Goal: Task Accomplishment & Management: Complete application form

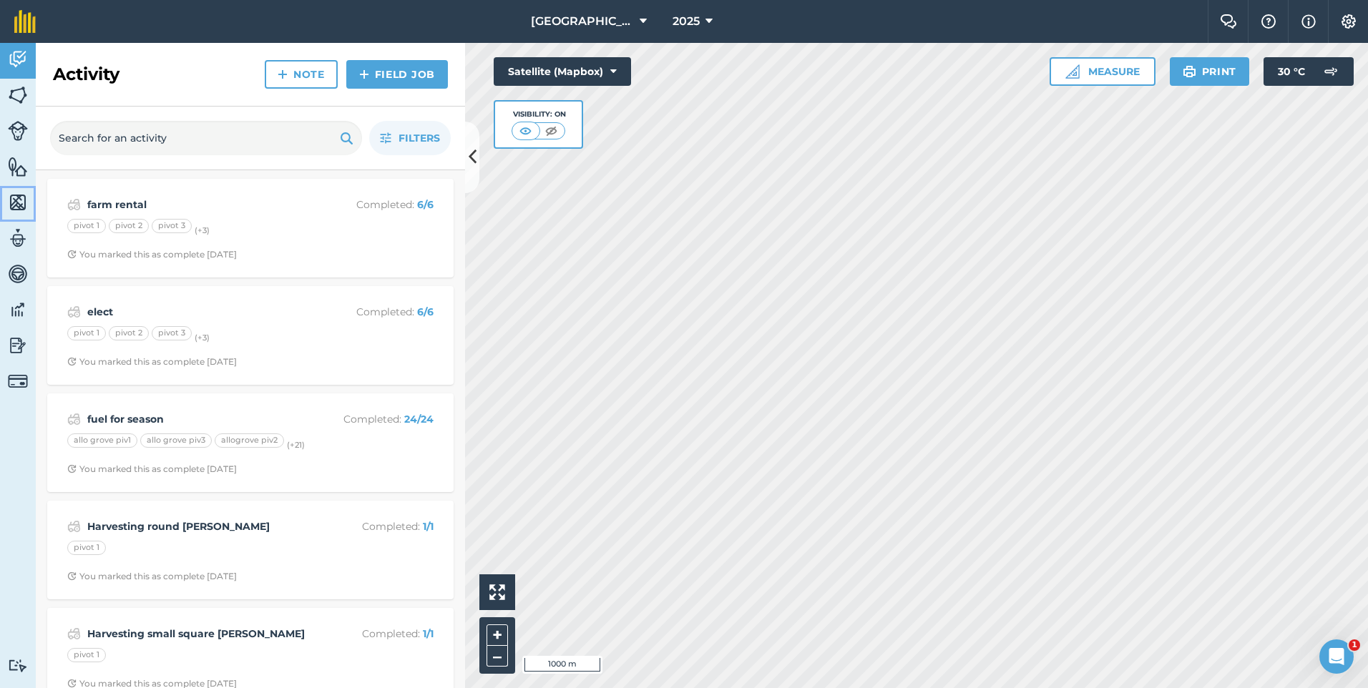
click at [17, 190] on link "Maps" at bounding box center [18, 204] width 36 height 36
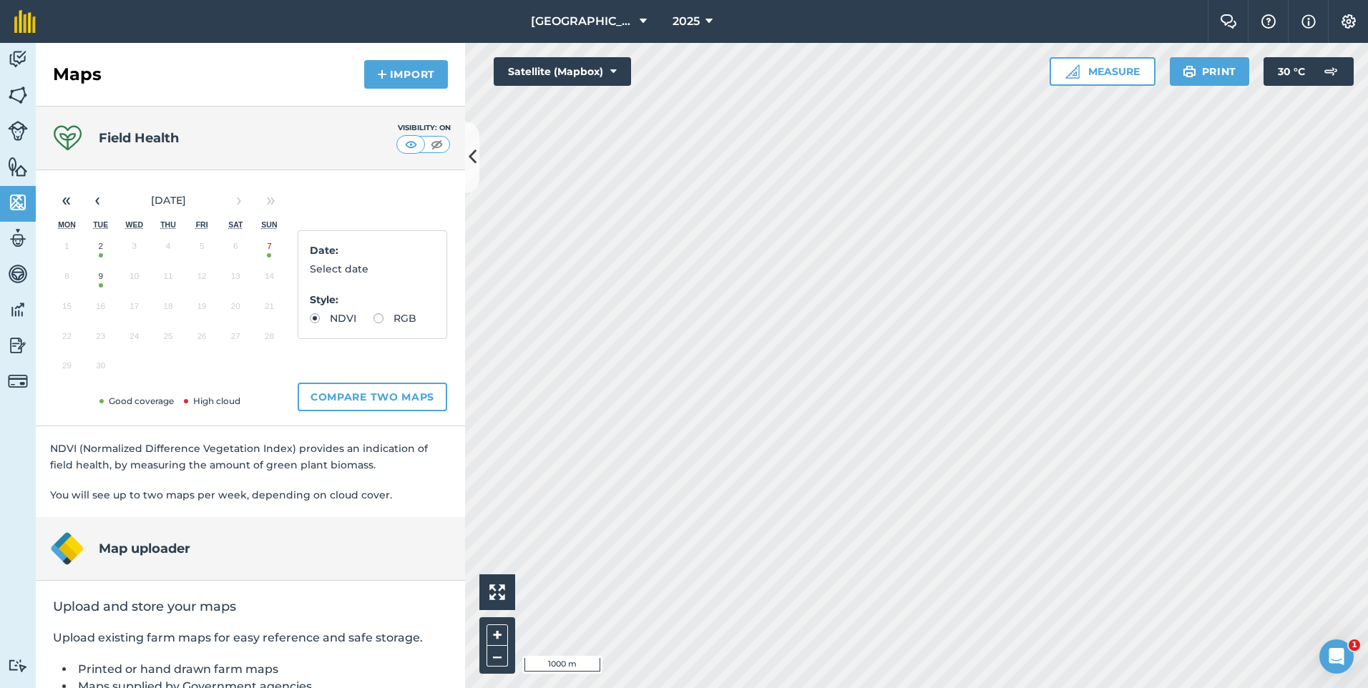
click at [101, 273] on button "9" at bounding box center [101, 280] width 34 height 30
click at [20, 62] on img at bounding box center [18, 59] width 20 height 21
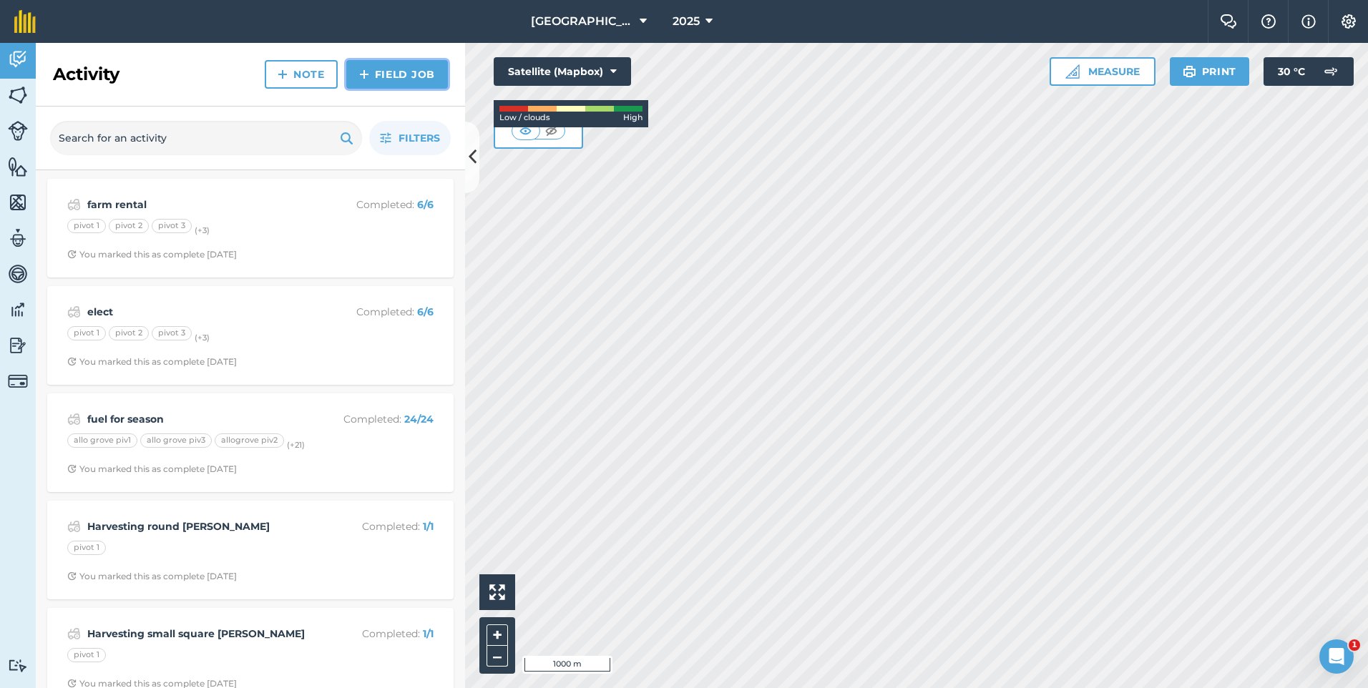
click at [413, 78] on link "Field Job" at bounding box center [397, 74] width 102 height 29
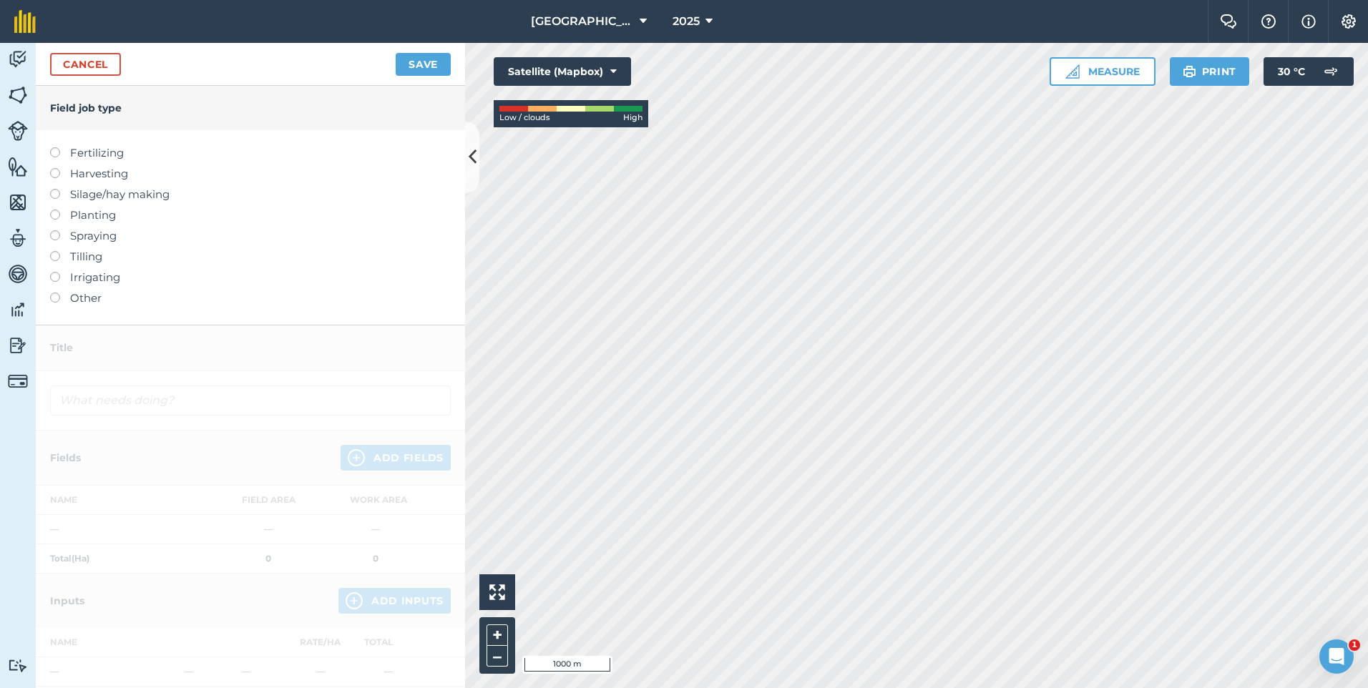
click at [53, 147] on label at bounding box center [60, 147] width 20 height 0
type input "Fertilizing"
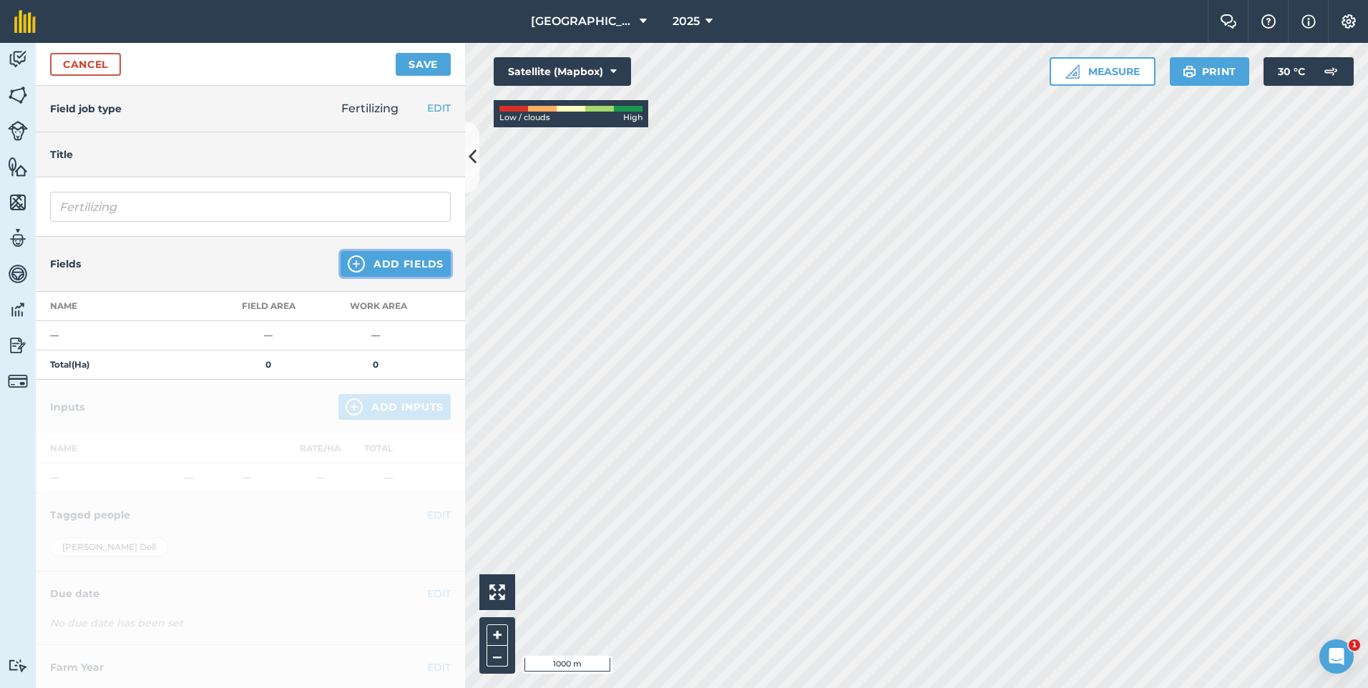
click at [385, 266] on button "Add Fields" at bounding box center [396, 264] width 110 height 26
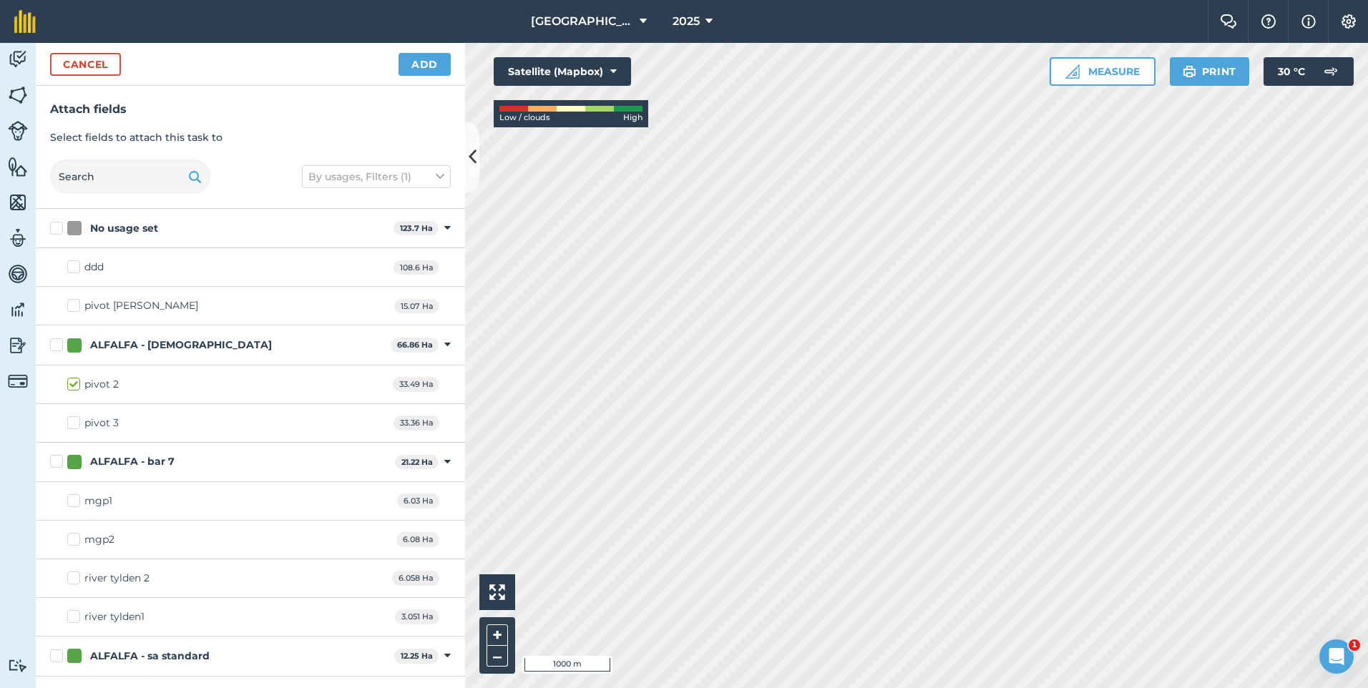
checkbox input "true"
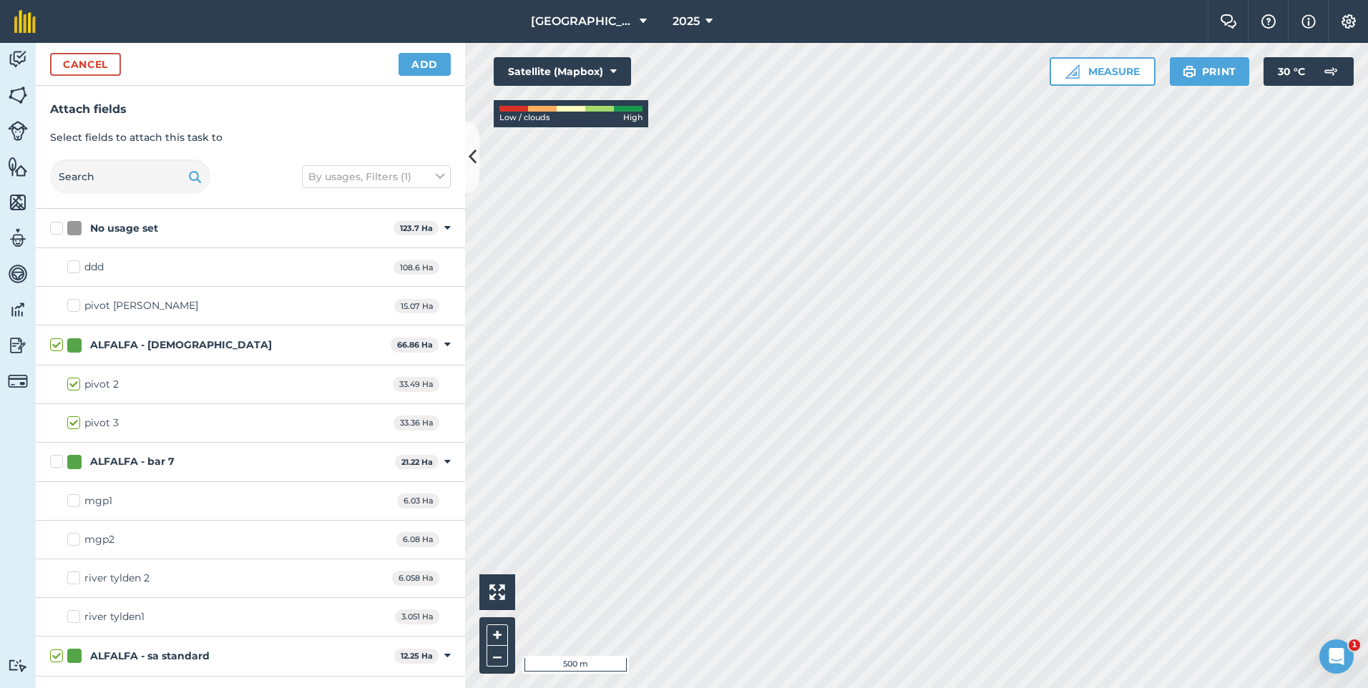
checkbox input "true"
click at [429, 62] on button "Add" at bounding box center [425, 64] width 52 height 23
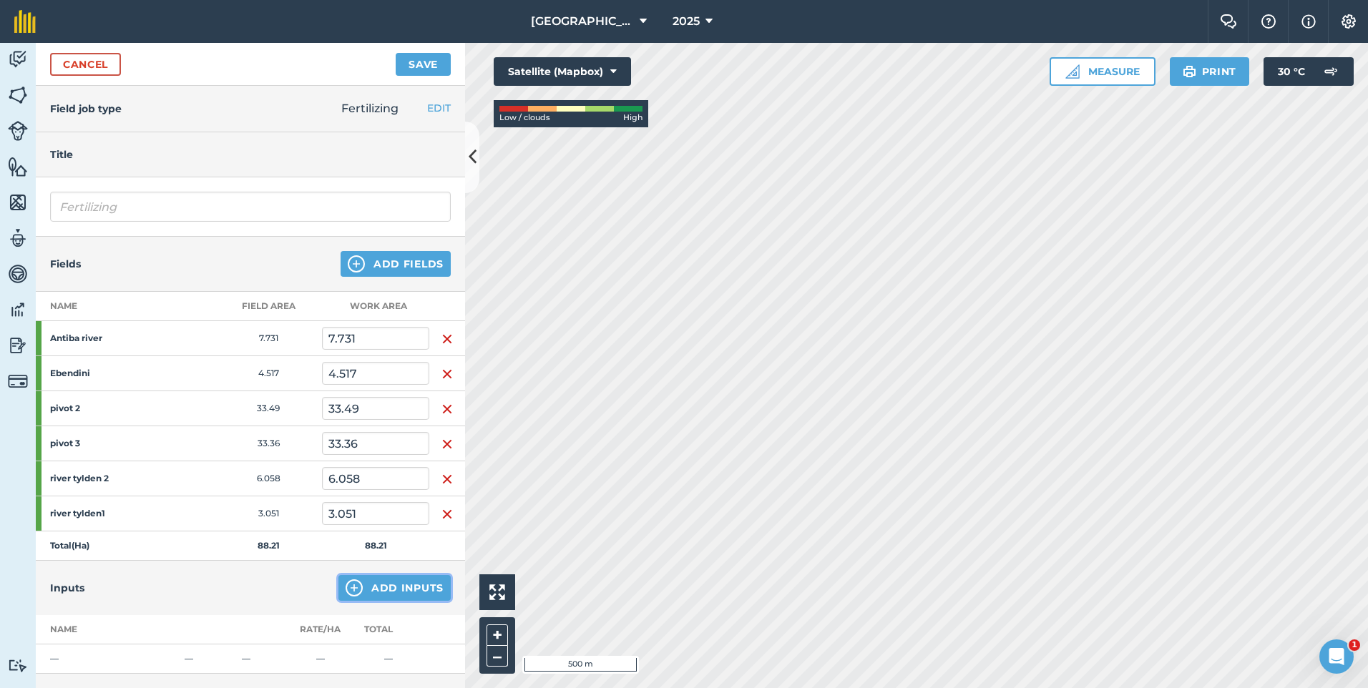
click at [362, 588] on button "Add Inputs" at bounding box center [394, 588] width 112 height 26
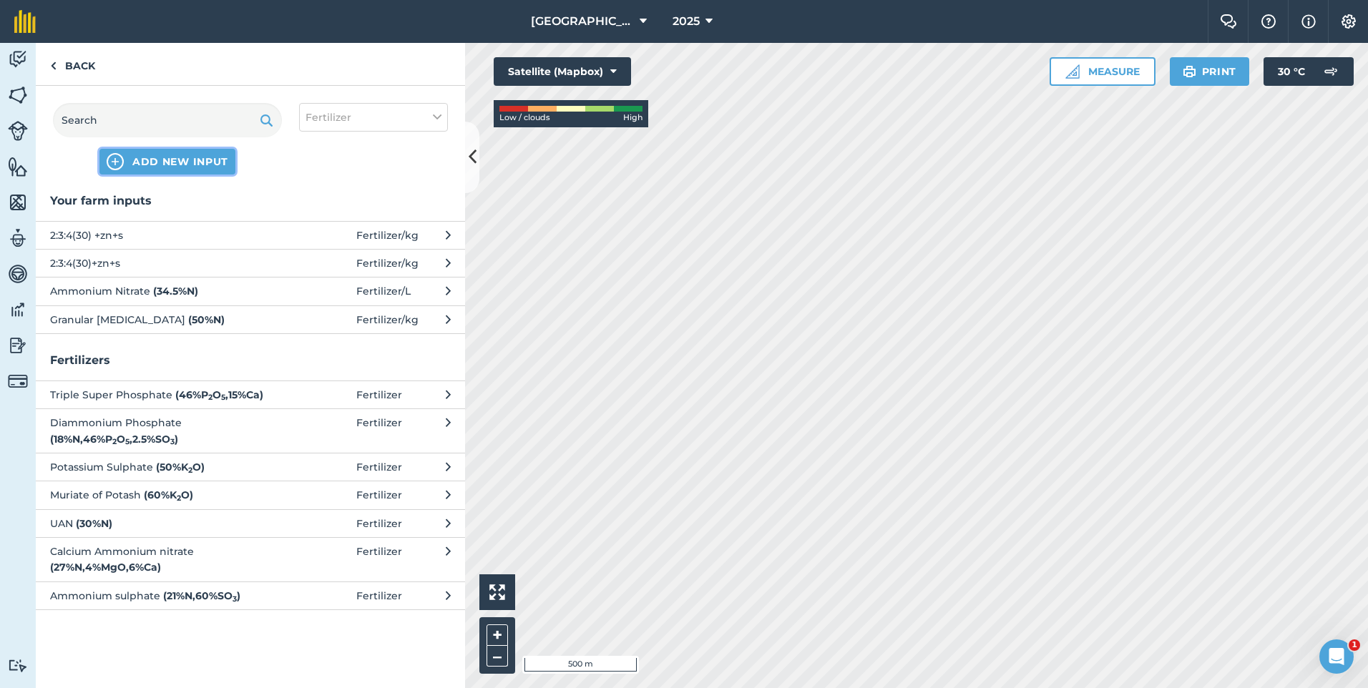
click at [126, 155] on button "ADD NEW INPUT" at bounding box center [167, 162] width 136 height 26
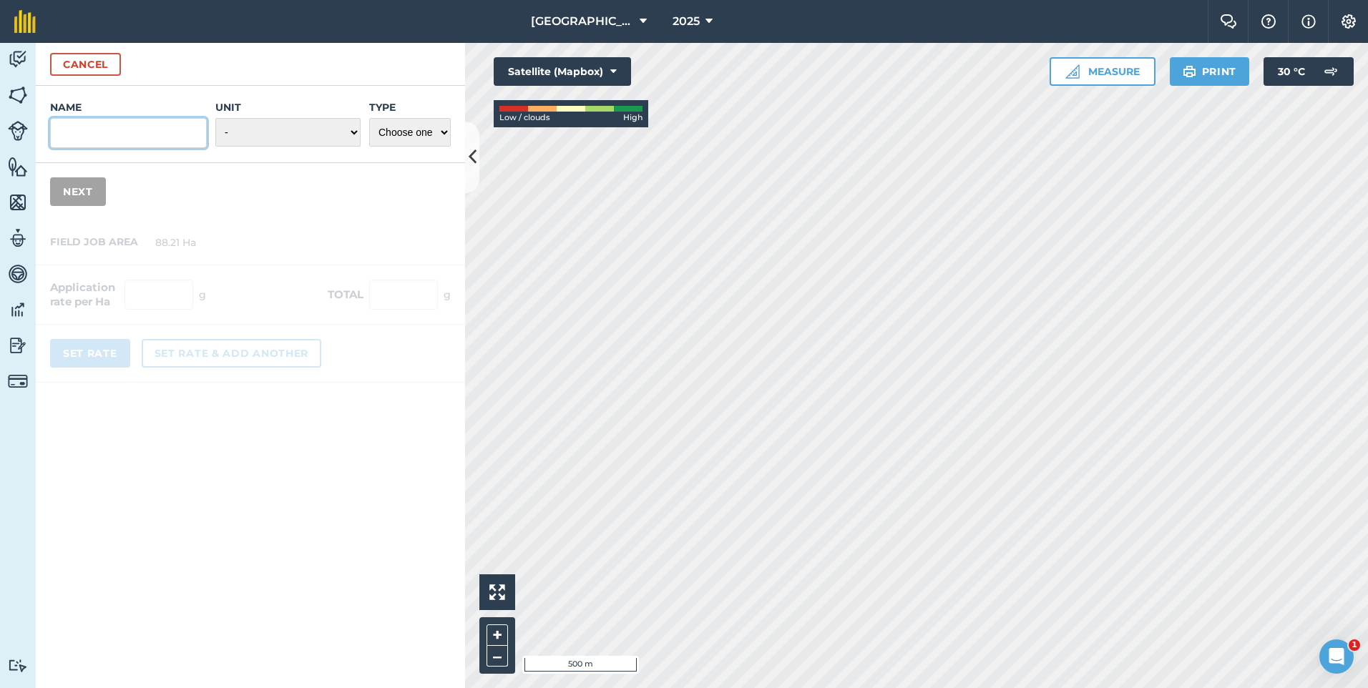
click at [104, 134] on input "Name" at bounding box center [128, 133] width 157 height 30
type input "MAP"
click at [352, 136] on select "- Grams/g Kilograms/kg Metric tonnes/t Millilitres/ml Litres/L Ounces/oz Pounds…" at bounding box center [287, 132] width 145 height 29
select select "KILOGRAMS"
click at [215, 118] on select "- Grams/g Kilograms/kg Metric tonnes/t Millilitres/ml Litres/L Ounces/oz Pounds…" at bounding box center [287, 132] width 145 height 29
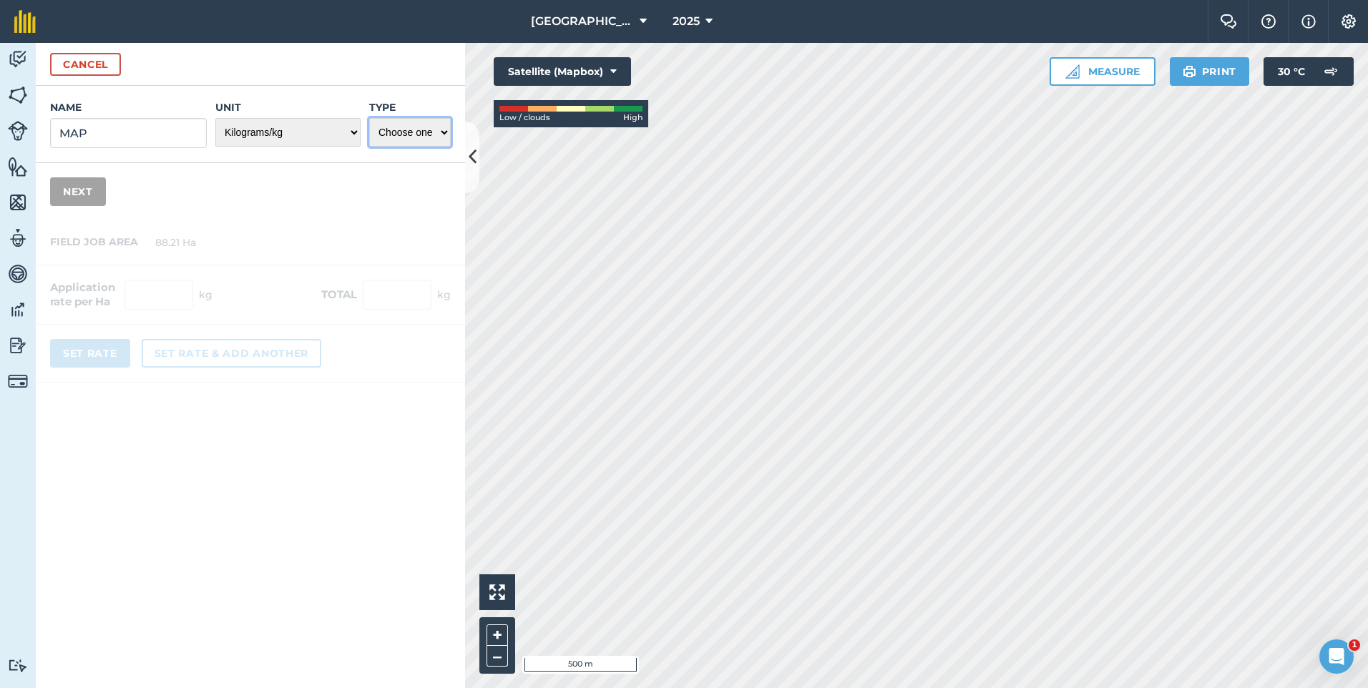
click at [437, 136] on select "Choose one Fertilizer Seed Spray Fuel Other" at bounding box center [410, 132] width 82 height 29
select select "FERTILIZER"
click at [369, 118] on select "Choose one Fertilizer Seed Spray Fuel Other" at bounding box center [410, 132] width 82 height 29
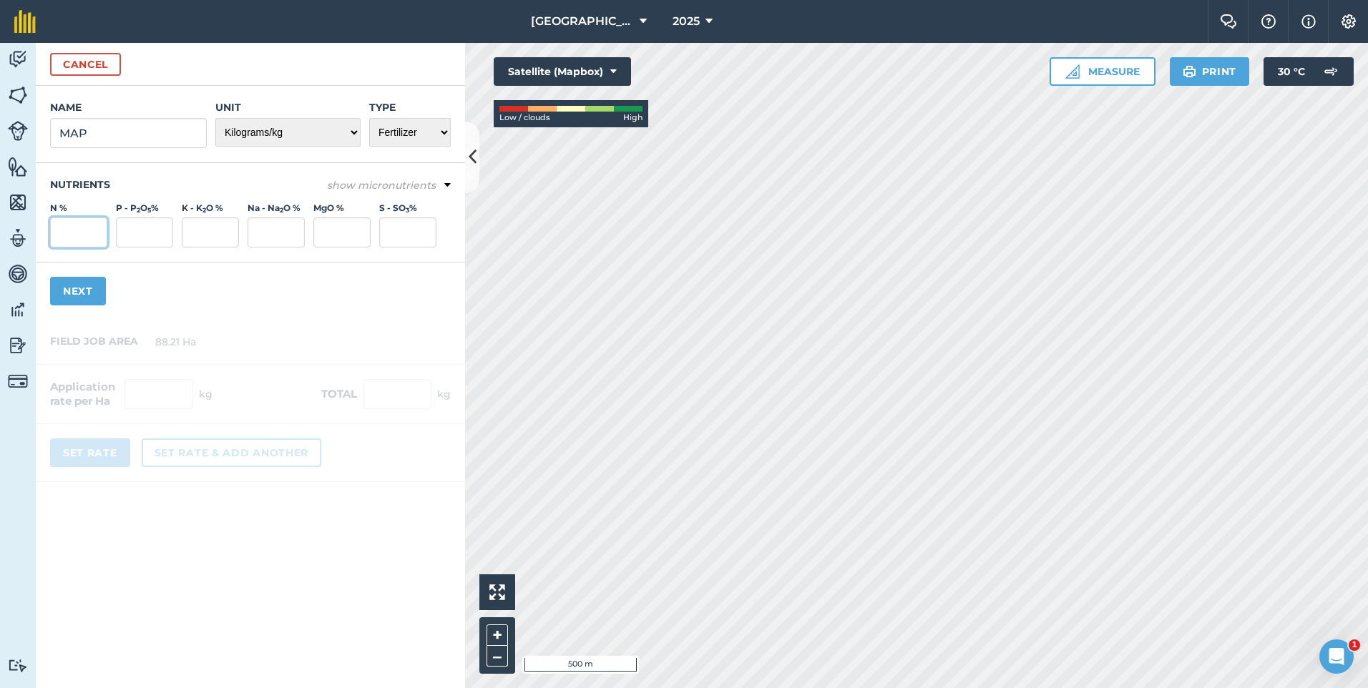
click at [93, 230] on input "N %" at bounding box center [78, 233] width 57 height 30
type input "11"
click at [153, 232] on input "P - P 2 O 5 %" at bounding box center [144, 233] width 57 height 30
type input "52"
click at [211, 225] on input "K - K 2 O %" at bounding box center [210, 233] width 57 height 30
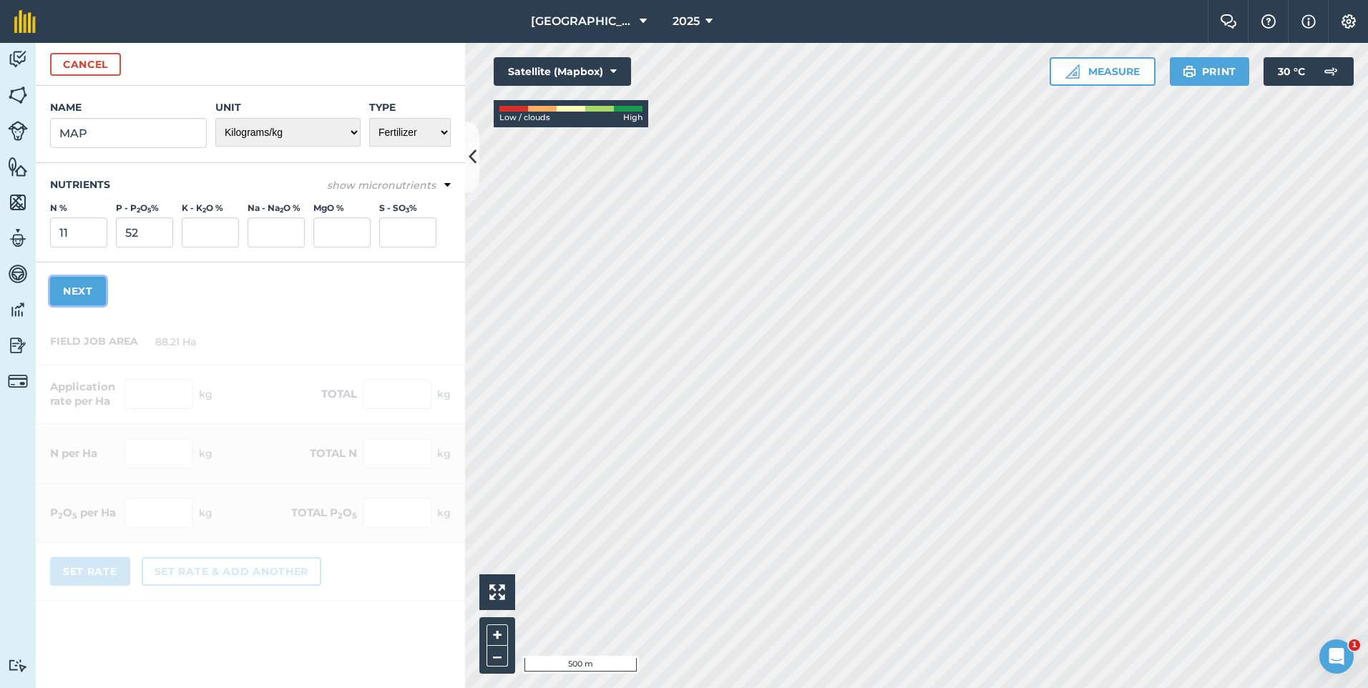
click at [103, 295] on button "Next" at bounding box center [78, 291] width 56 height 29
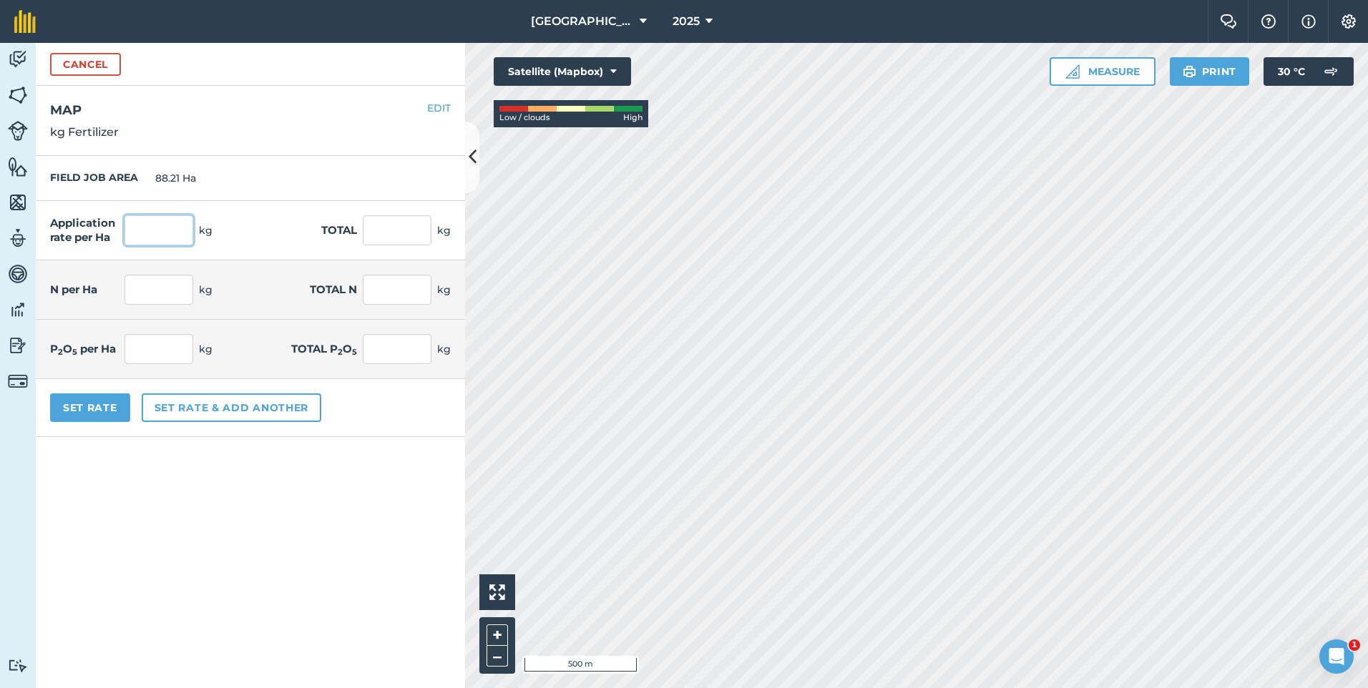
click at [152, 234] on input "text" at bounding box center [159, 230] width 69 height 30
type input "100"
type input "8,821"
type input "11"
type input "970.31"
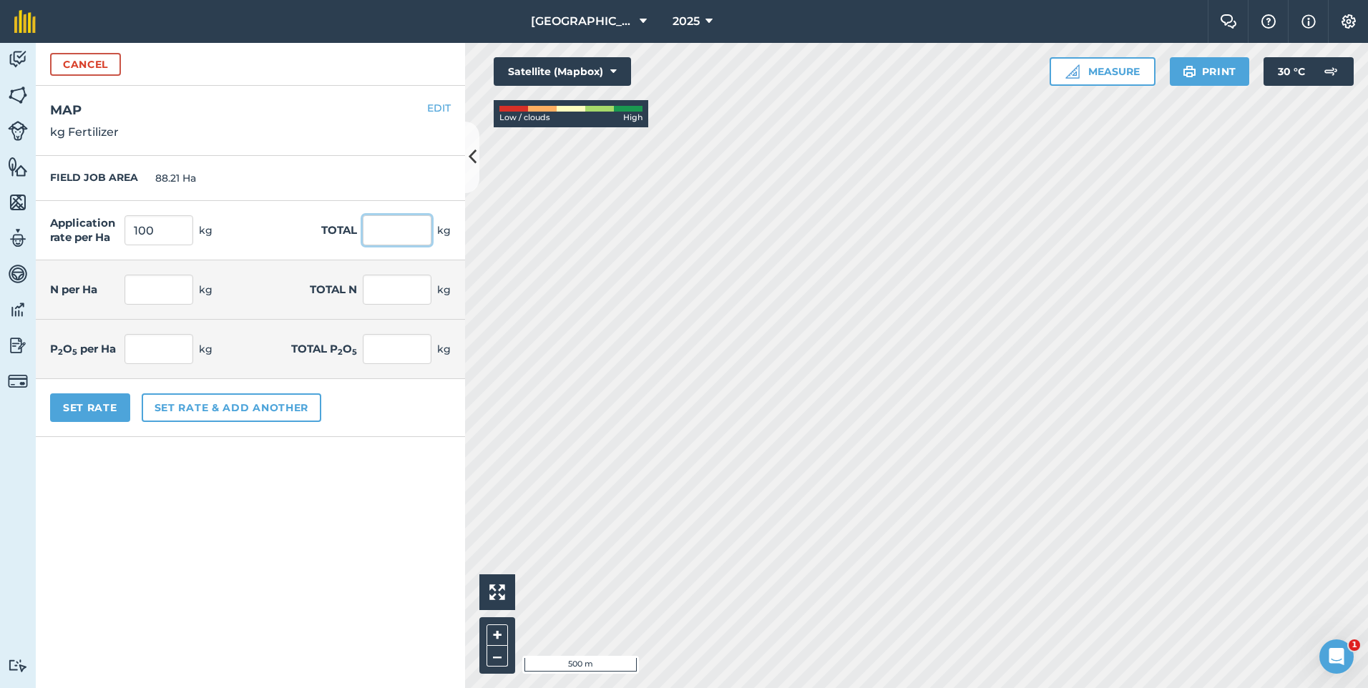
type input "52"
type input "4,586.92"
click at [381, 229] on input "8,821" at bounding box center [397, 230] width 69 height 30
click at [162, 405] on button "Set rate & add another" at bounding box center [232, 408] width 180 height 29
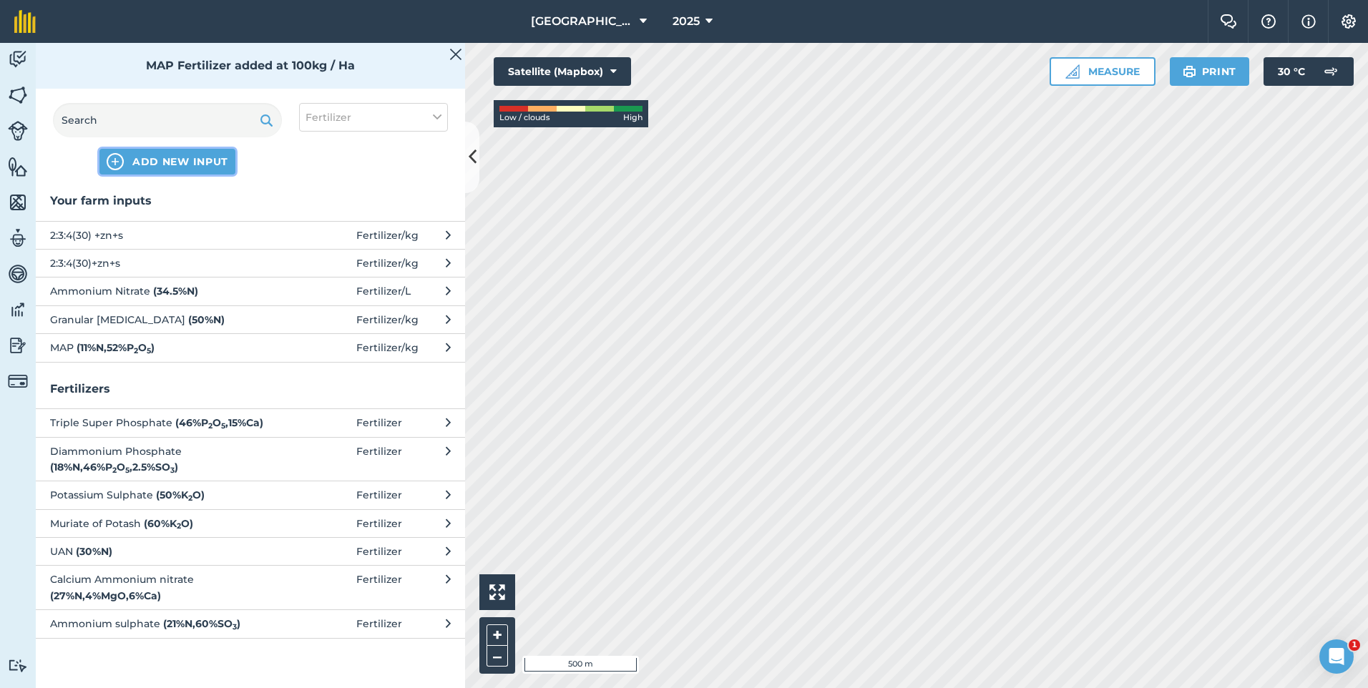
click at [144, 161] on span "ADD NEW INPUT" at bounding box center [180, 162] width 96 height 14
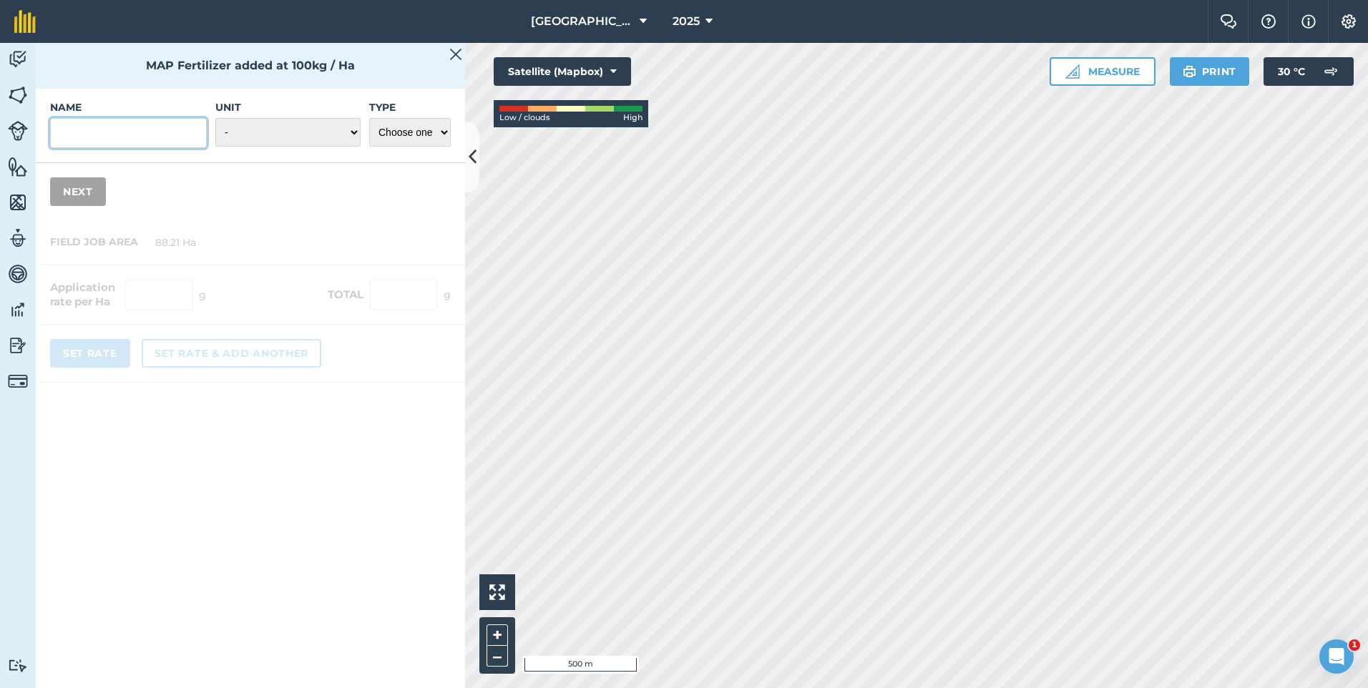
click at [112, 130] on input "Name" at bounding box center [128, 133] width 157 height 30
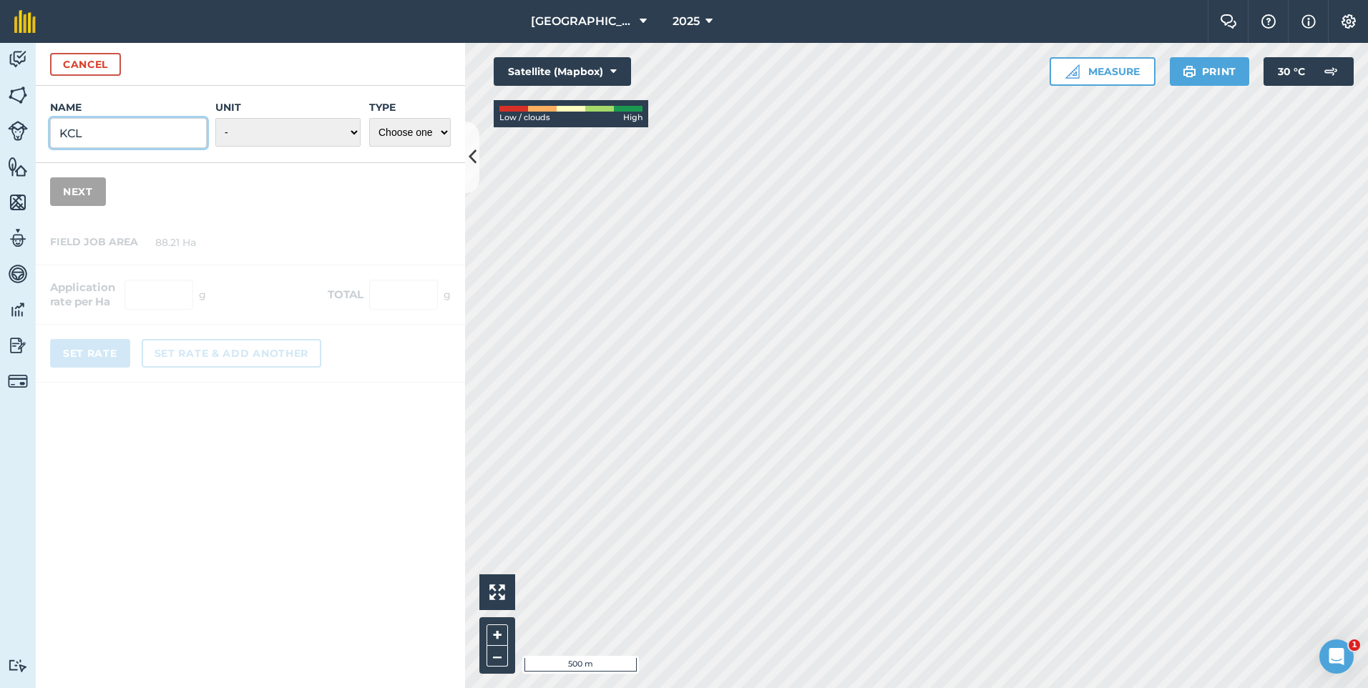
type input "KCL"
click at [284, 135] on select "- Grams/g Kilograms/kg Metric tonnes/t Millilitres/ml Litres/L Ounces/oz Pounds…" at bounding box center [287, 132] width 145 height 29
select select "KILOGRAMS"
click at [215, 118] on select "- Grams/g Kilograms/kg Metric tonnes/t Millilitres/ml Litres/L Ounces/oz Pounds…" at bounding box center [287, 132] width 145 height 29
click at [379, 133] on select "Choose one Fertilizer Seed Spray Fuel Other" at bounding box center [410, 132] width 82 height 29
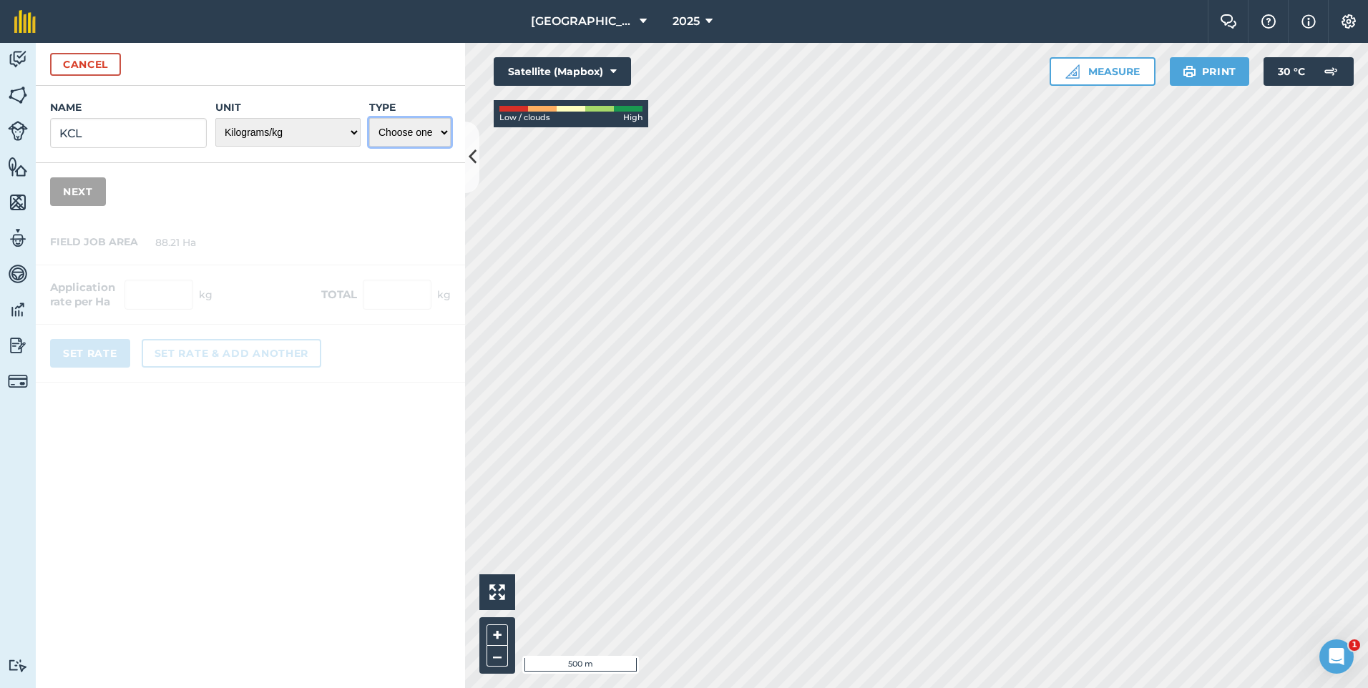
select select "FERTILIZER"
click at [369, 118] on select "Choose one Fertilizer Seed Spray Fuel Other" at bounding box center [410, 132] width 82 height 29
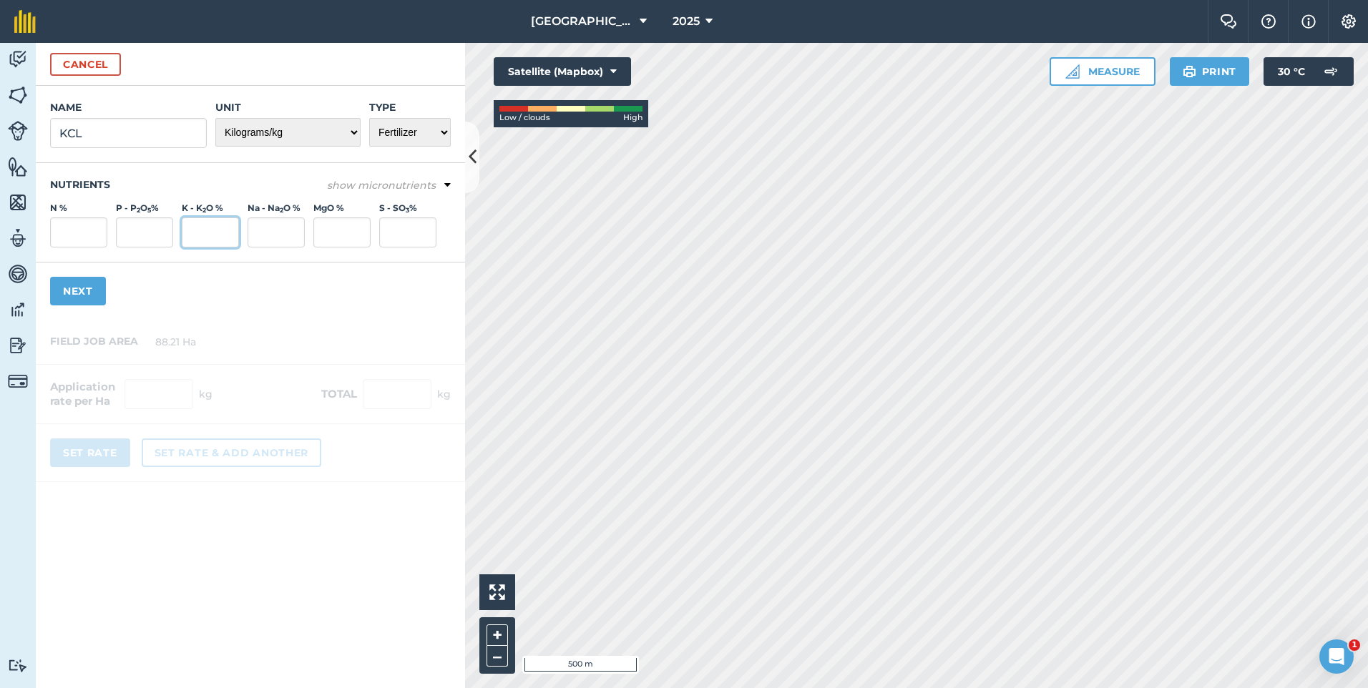
click at [202, 227] on input "K - K 2 O %" at bounding box center [210, 233] width 57 height 30
type input "60"
click at [367, 187] on em "show micronutrients" at bounding box center [381, 185] width 109 height 13
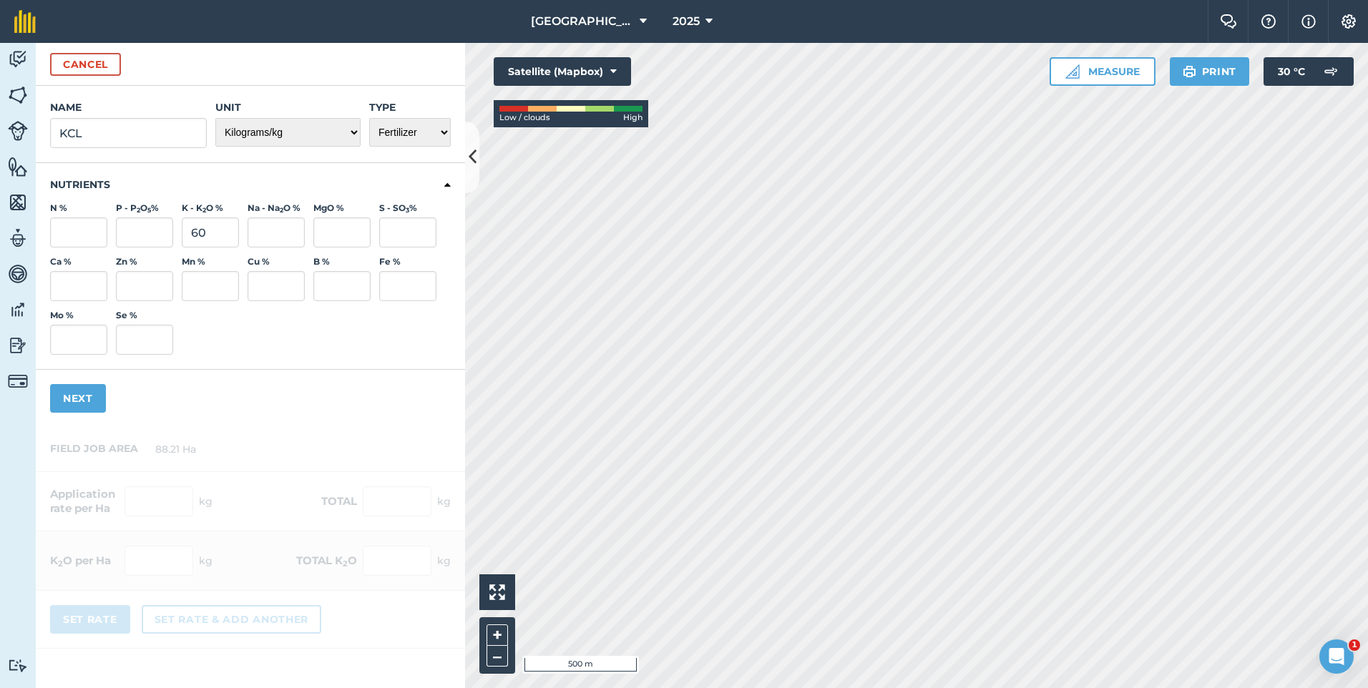
click at [376, 178] on h3 "Nutrients" at bounding box center [250, 184] width 401 height 14
click at [81, 396] on button "Next" at bounding box center [78, 398] width 56 height 29
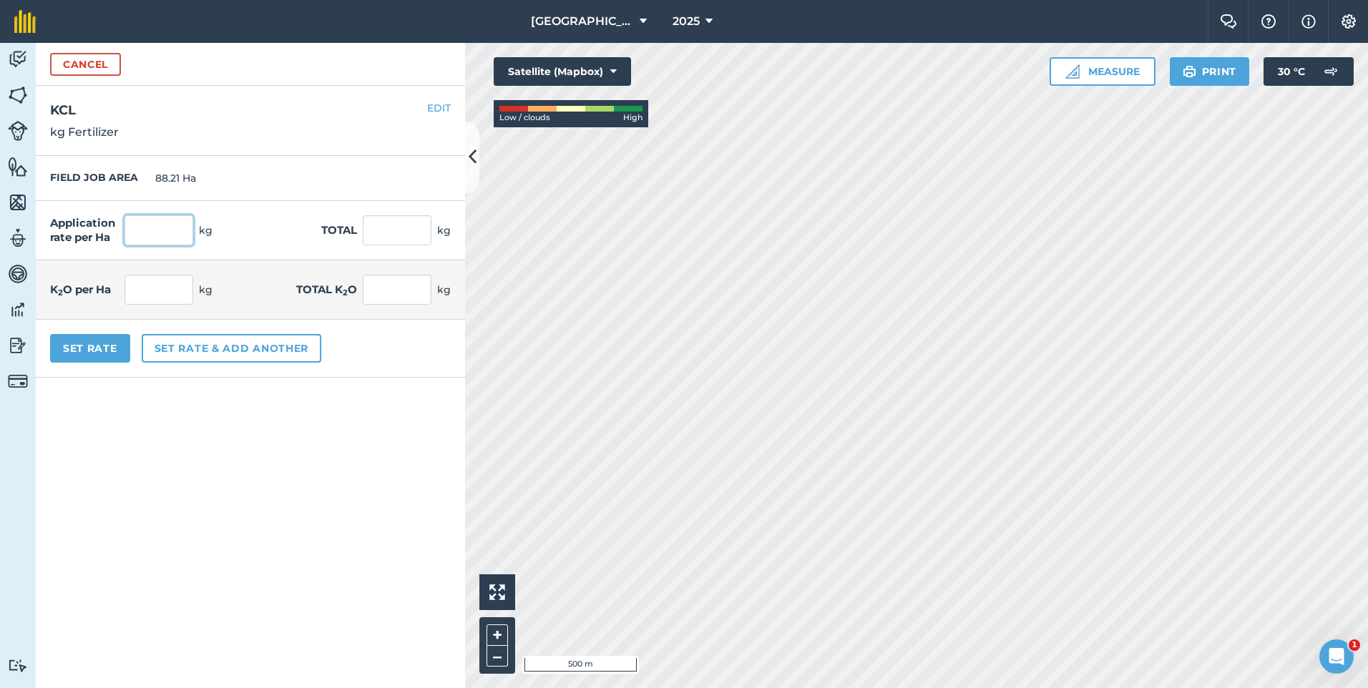
click at [174, 220] on input "text" at bounding box center [159, 230] width 69 height 30
type input "100"
type input "8,821"
type input "60"
type input "5,292.6"
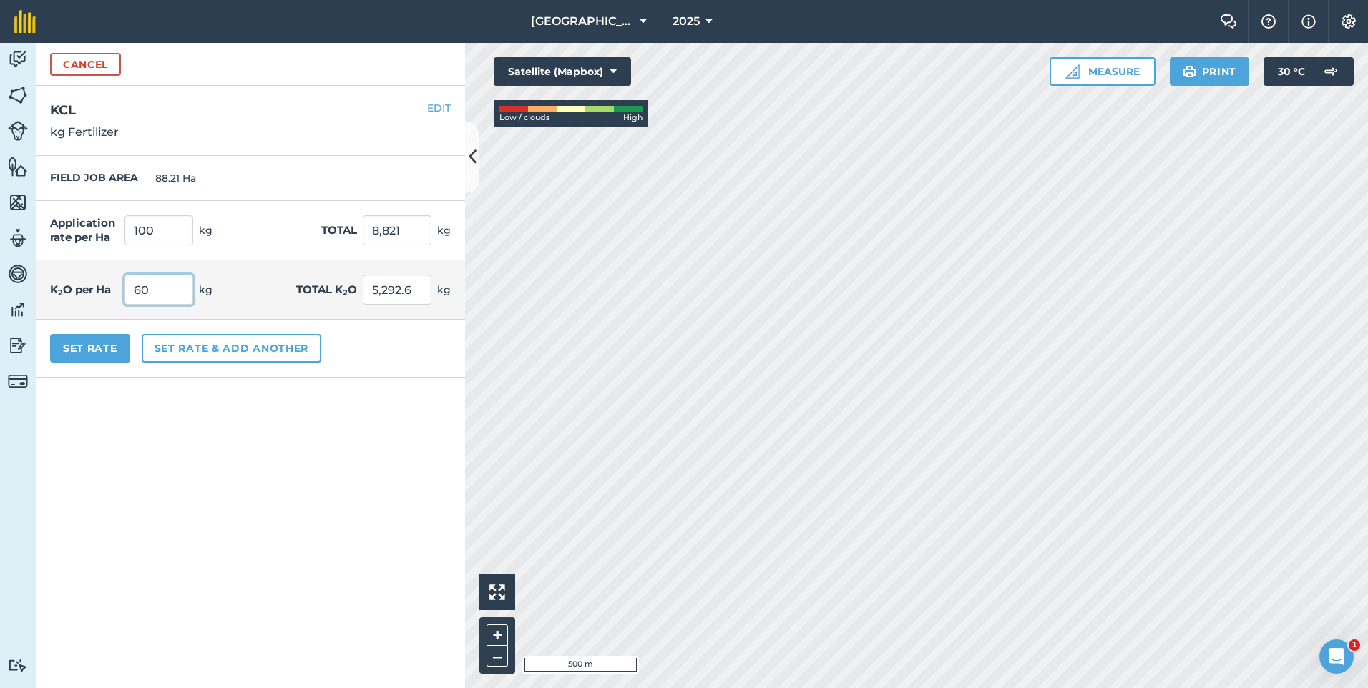
click at [177, 290] on input "60" at bounding box center [159, 290] width 69 height 30
click at [107, 346] on button "Set Rate" at bounding box center [90, 348] width 80 height 29
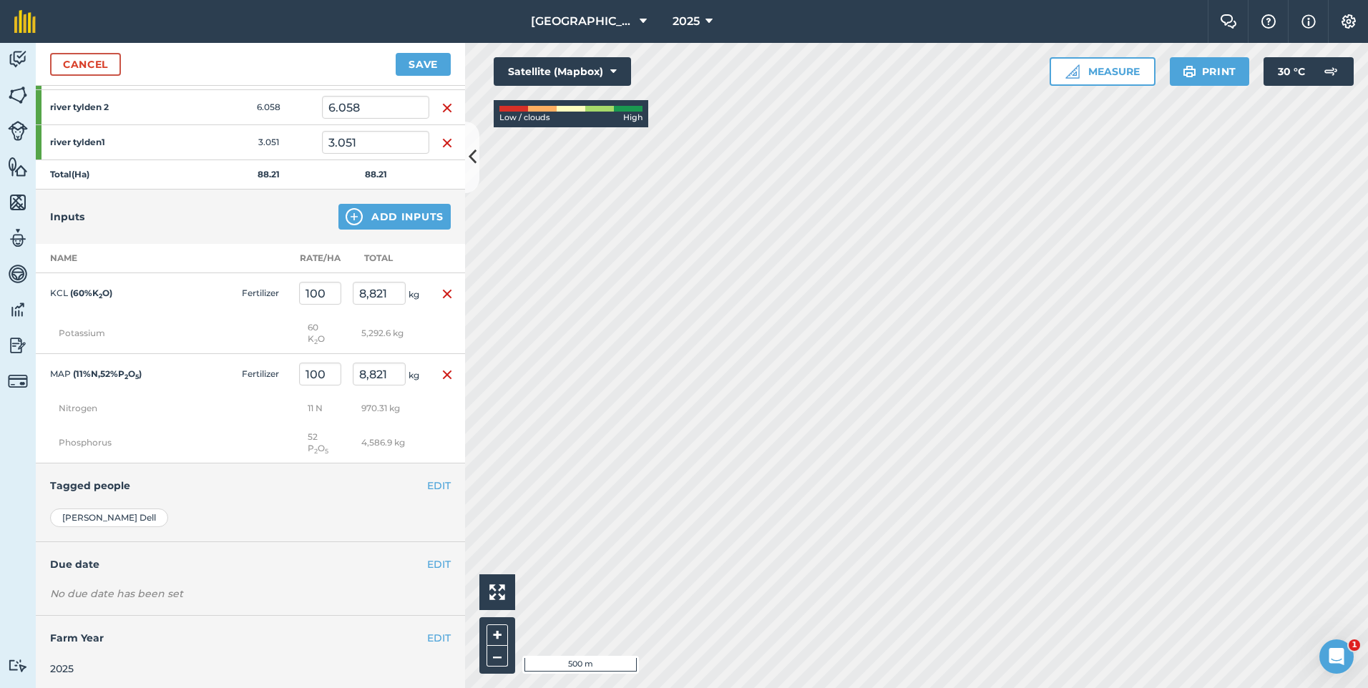
scroll to position [375, 0]
click at [437, 561] on button "EDIT" at bounding box center [439, 561] width 24 height 16
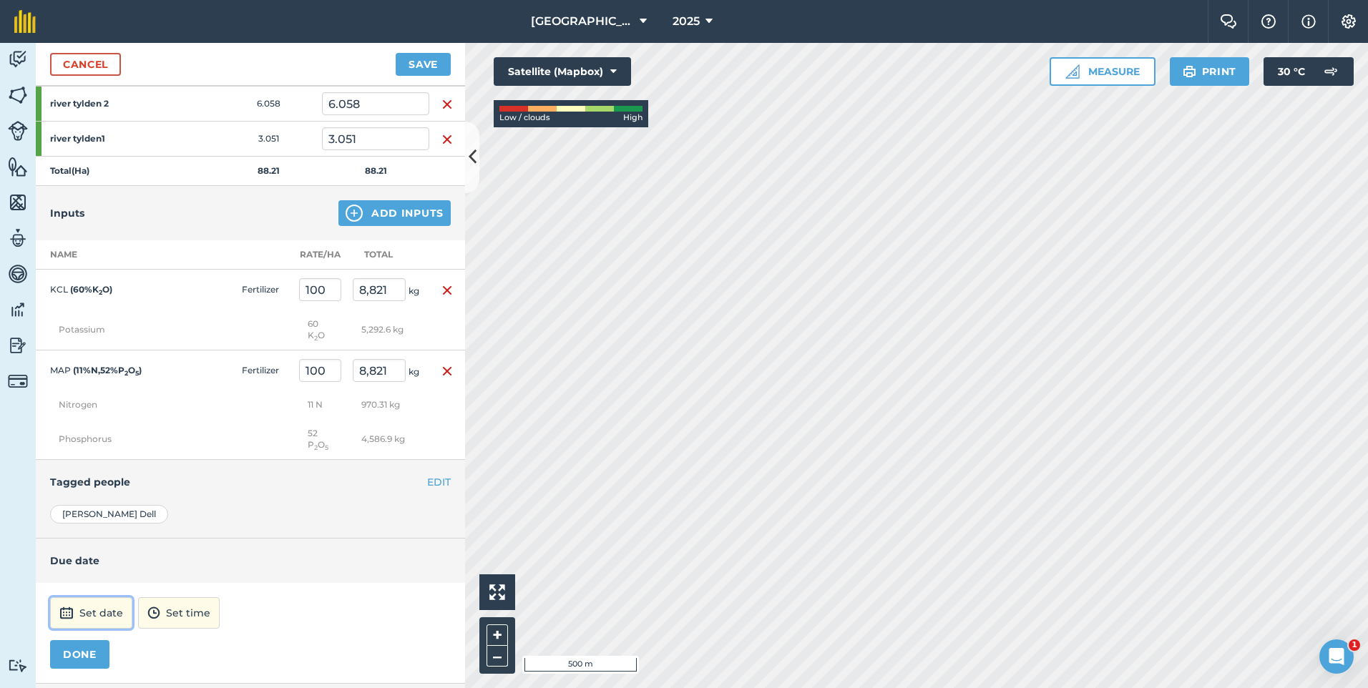
click at [109, 610] on button "Set date" at bounding box center [91, 613] width 82 height 31
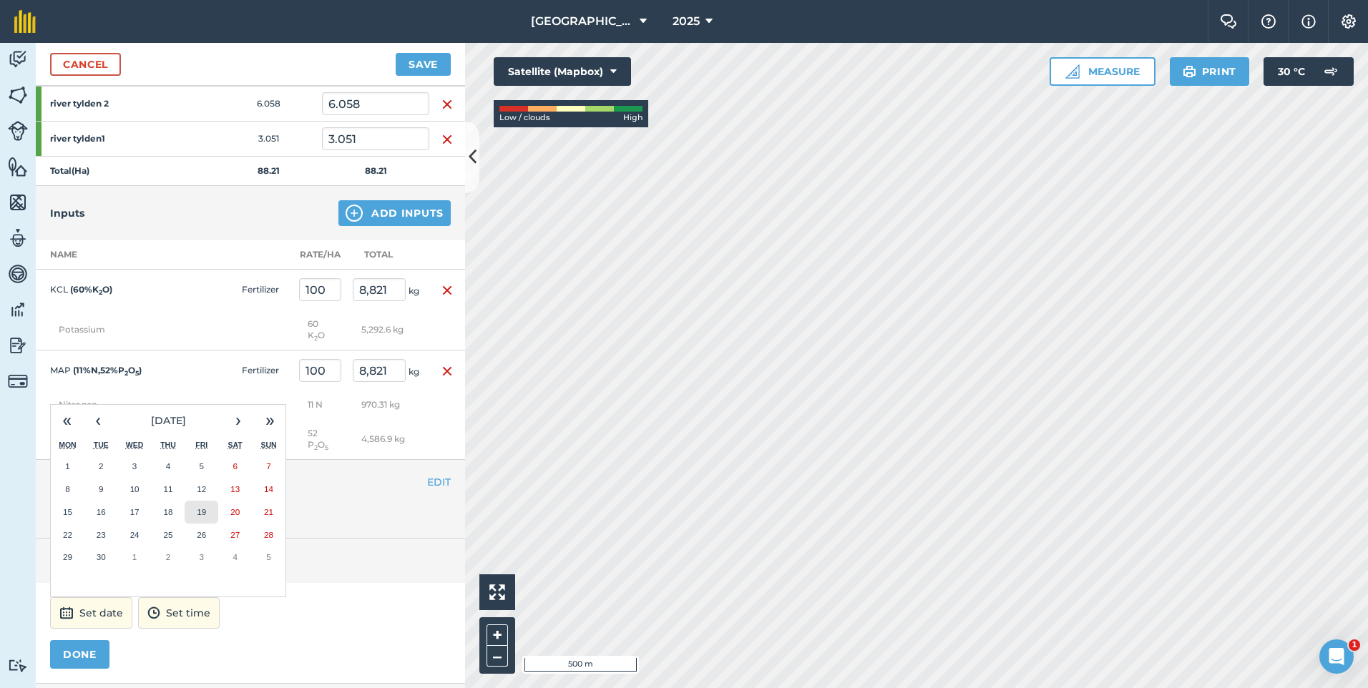
click at [195, 517] on button "19" at bounding box center [202, 512] width 34 height 23
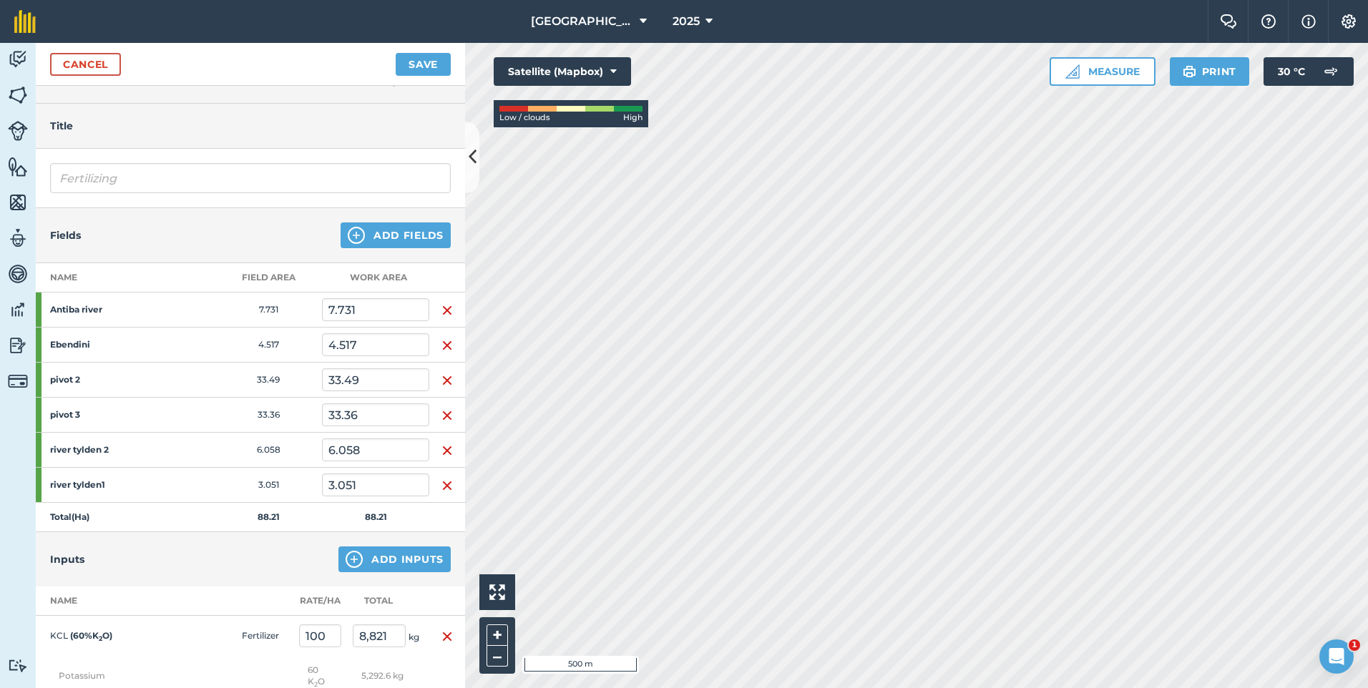
scroll to position [0, 0]
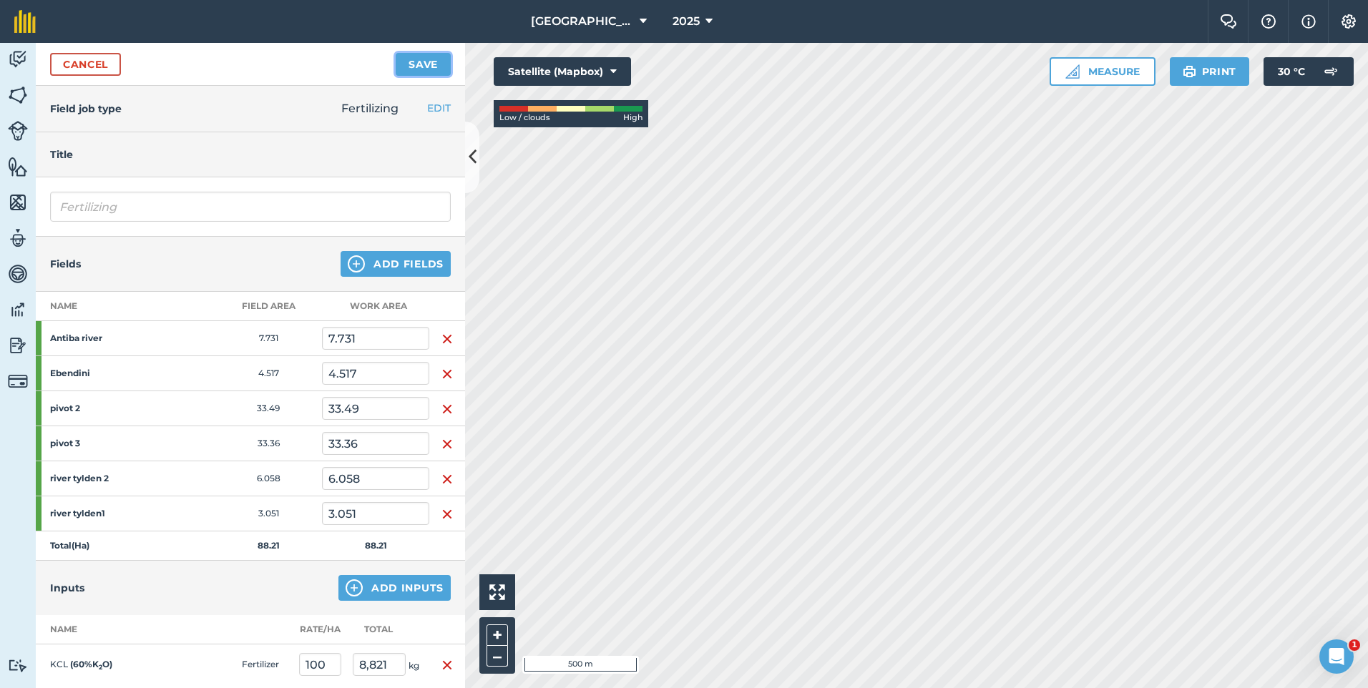
click at [431, 73] on button "Save" at bounding box center [423, 64] width 55 height 23
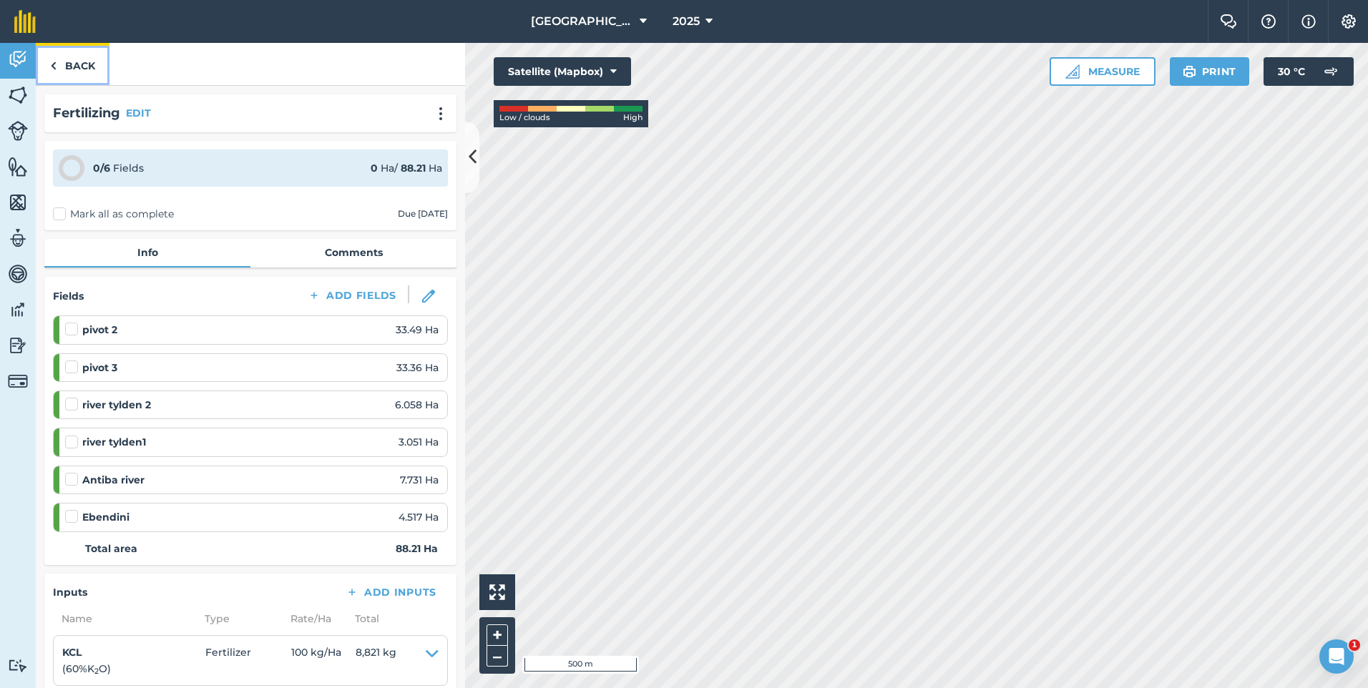
click at [77, 62] on link "Back" at bounding box center [73, 64] width 74 height 42
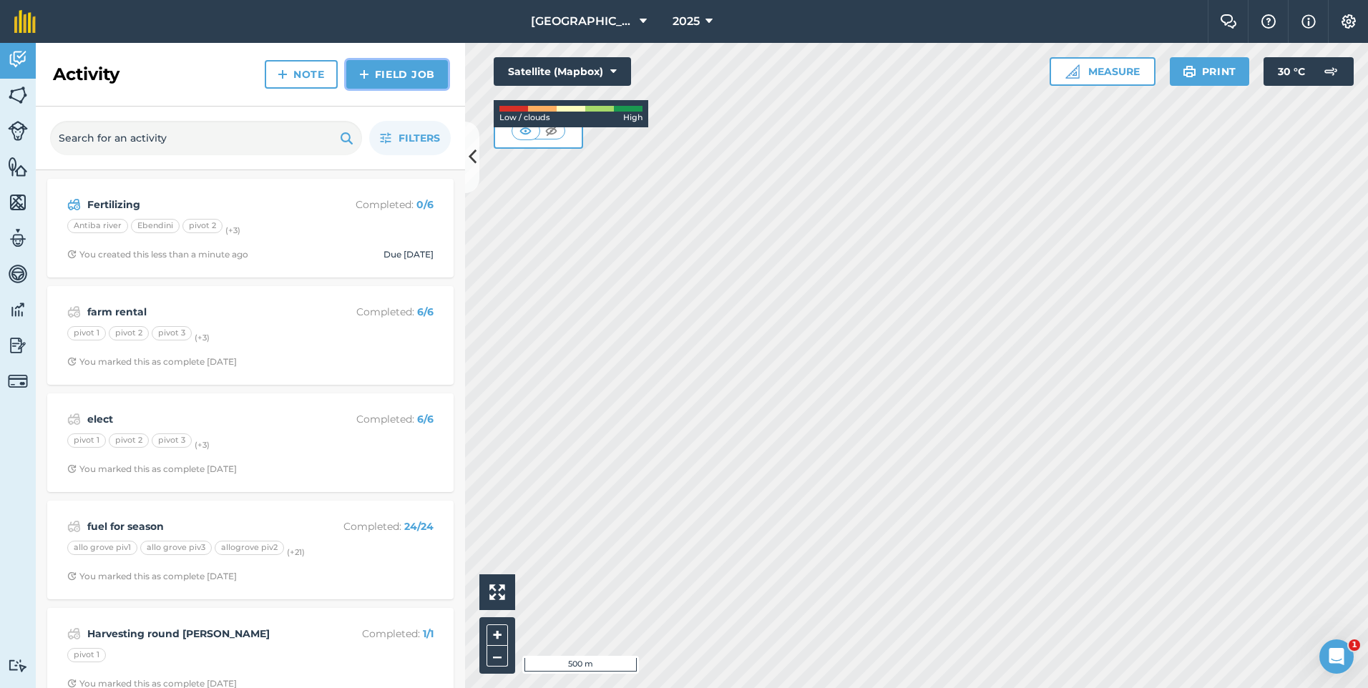
click at [406, 69] on link "Field Job" at bounding box center [397, 74] width 102 height 29
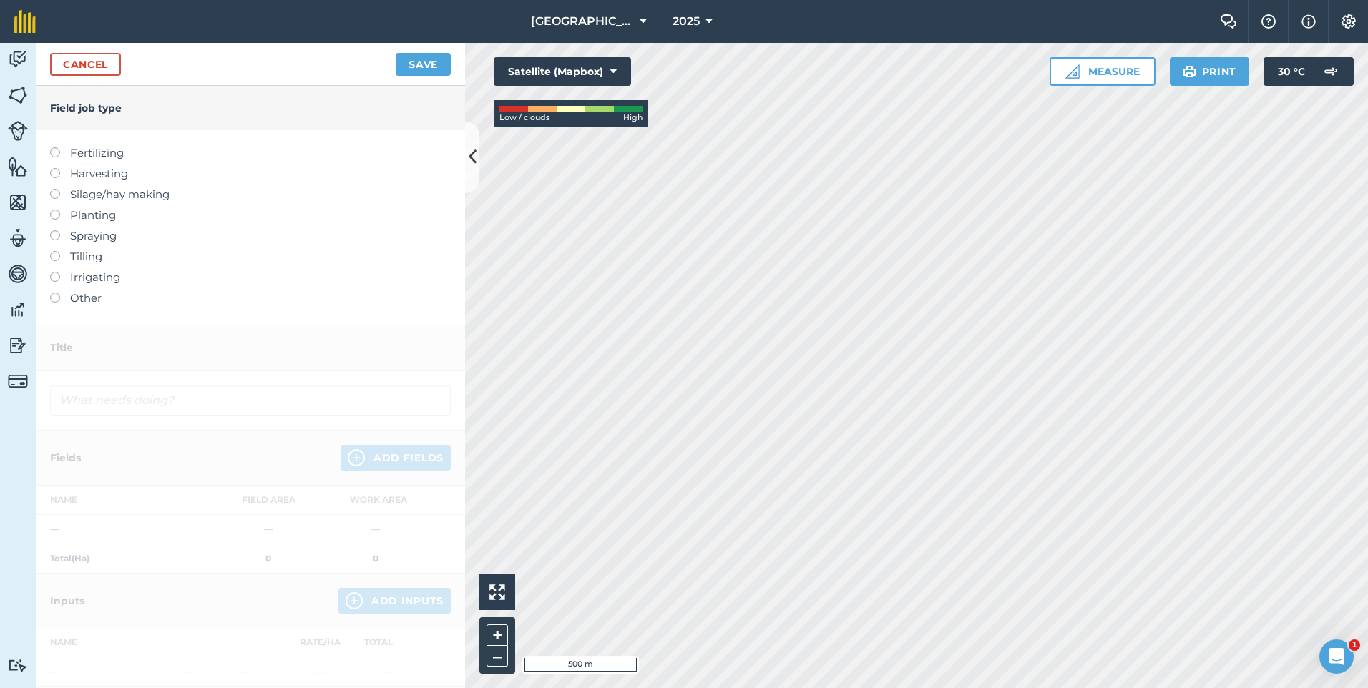
click at [55, 230] on label at bounding box center [60, 230] width 20 height 0
type input "Spraying"
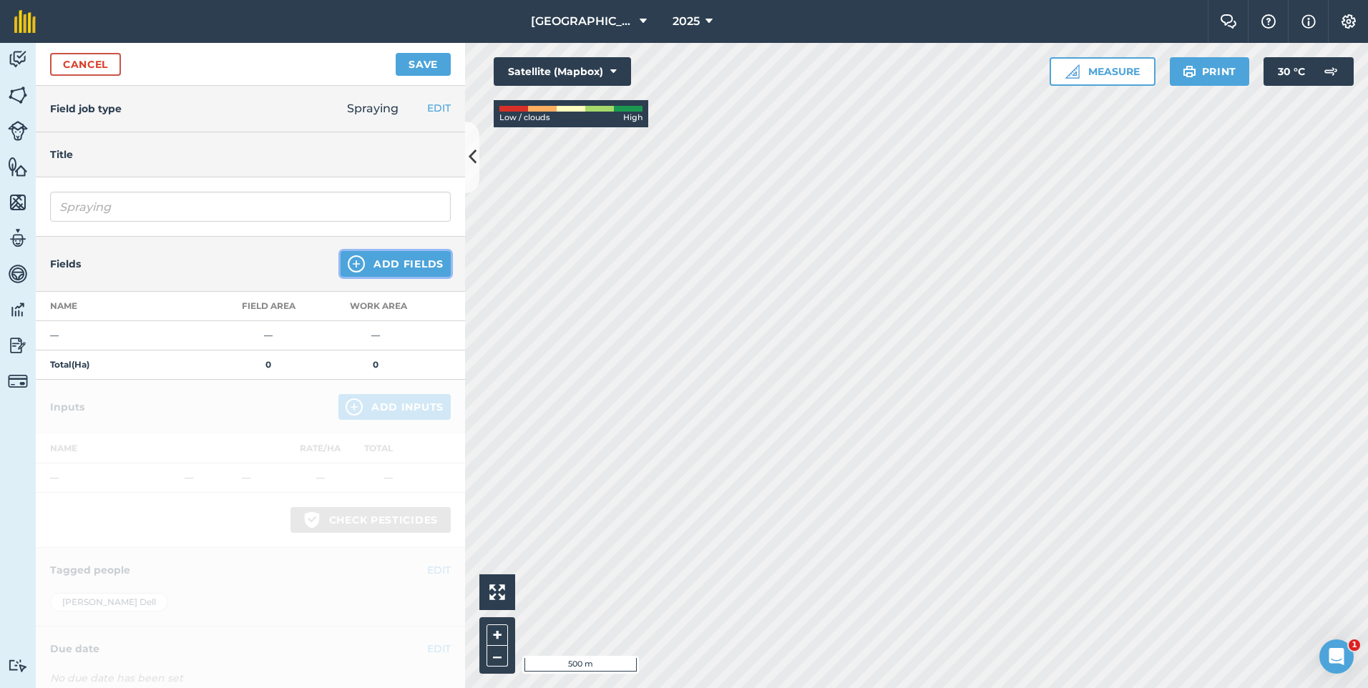
click at [382, 260] on button "Add Fields" at bounding box center [396, 264] width 110 height 26
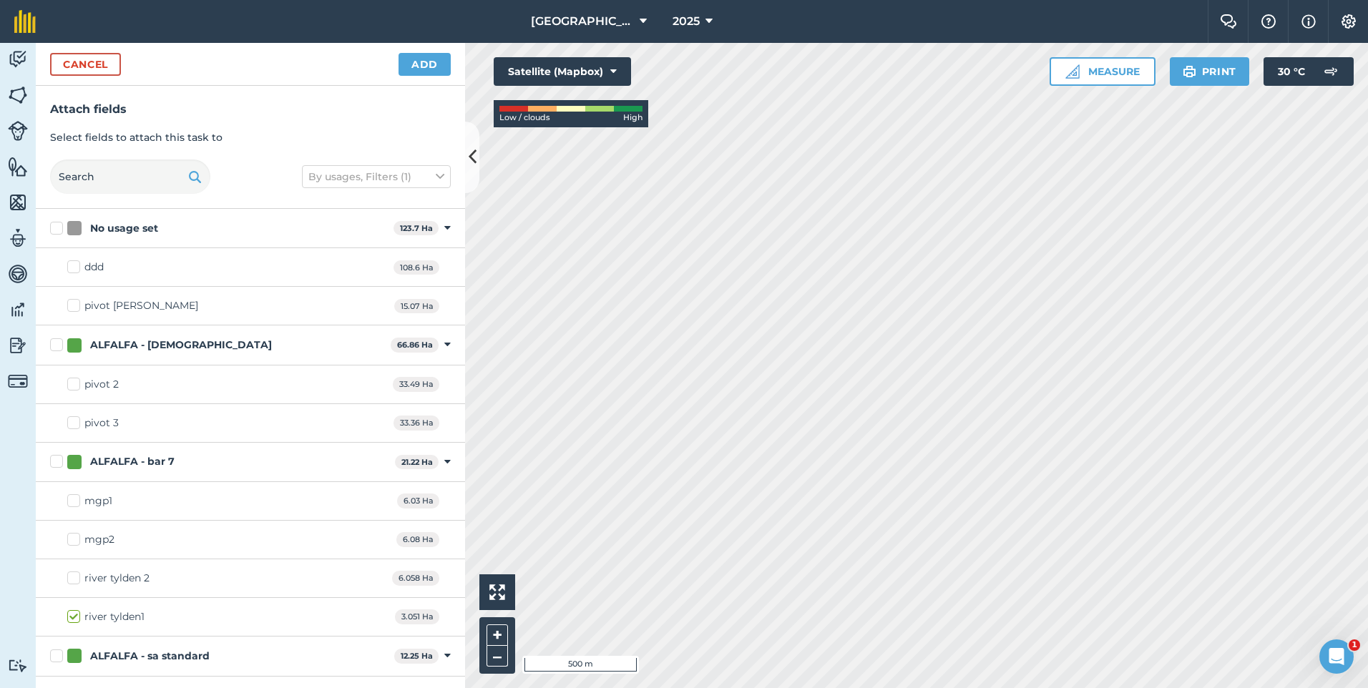
checkbox input "true"
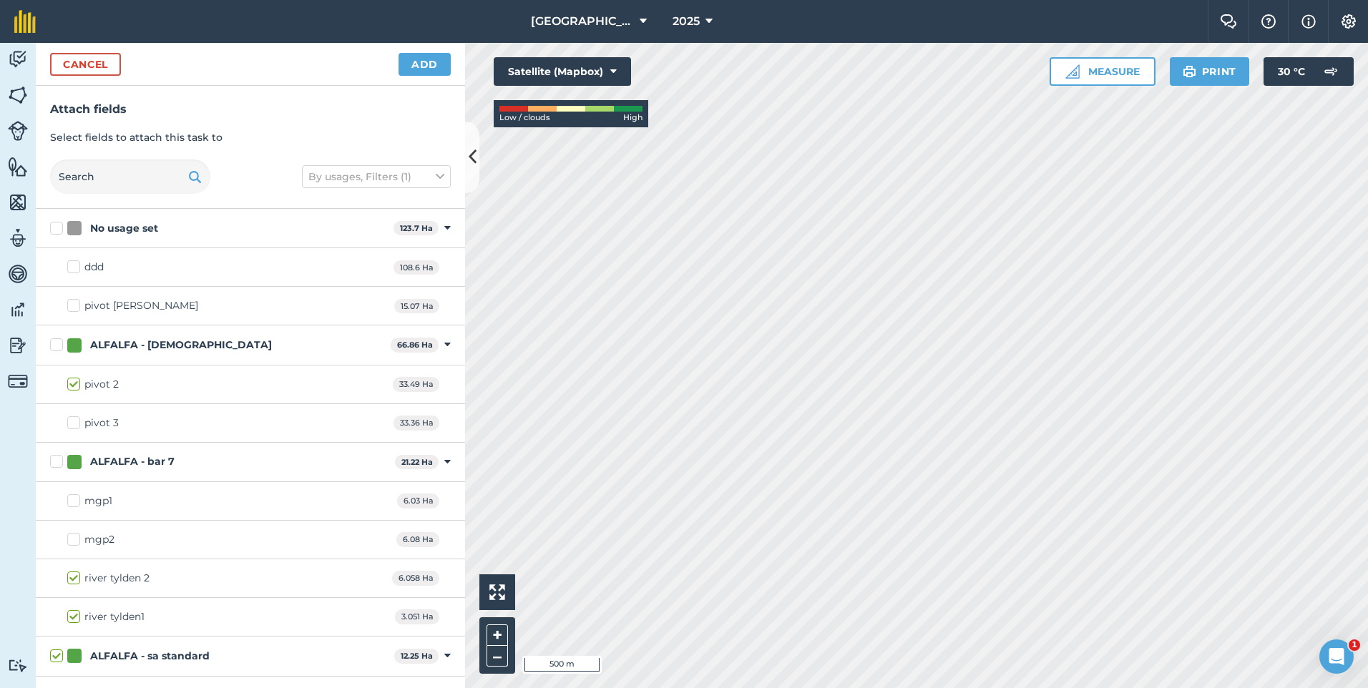
checkbox input "true"
click at [414, 68] on button "Add" at bounding box center [425, 64] width 52 height 23
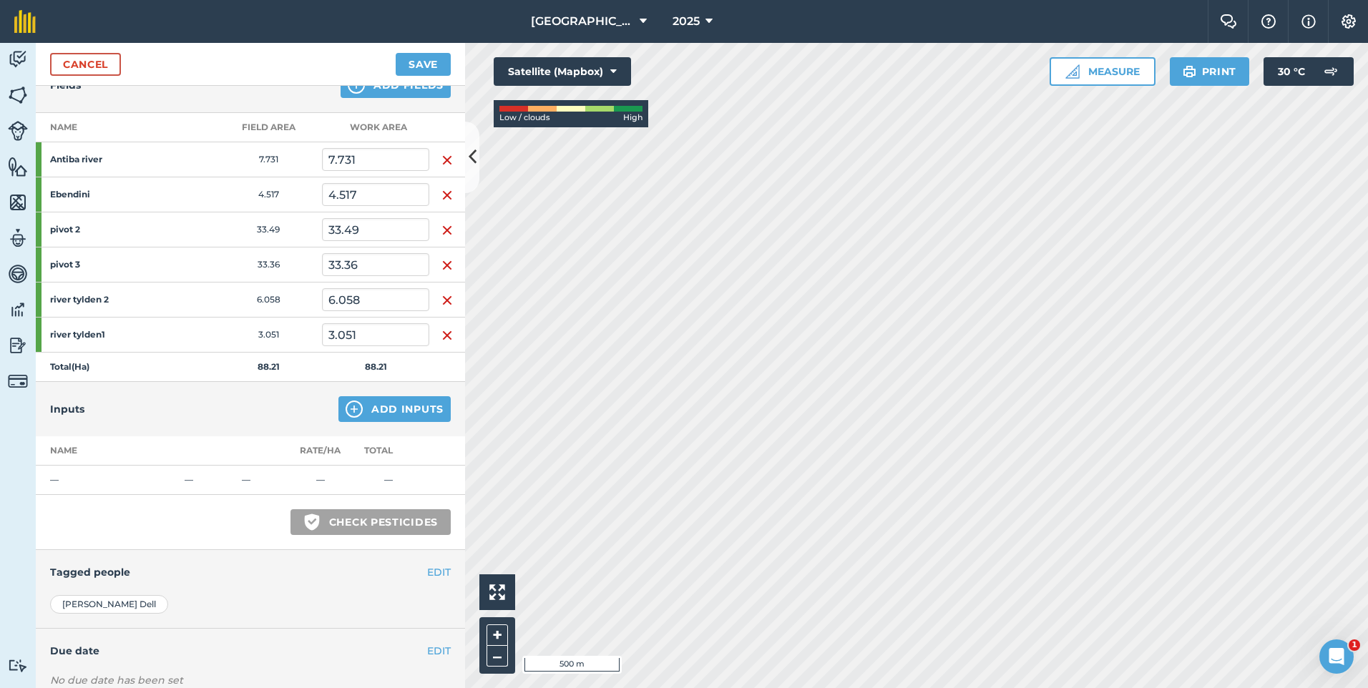
scroll to position [215, 0]
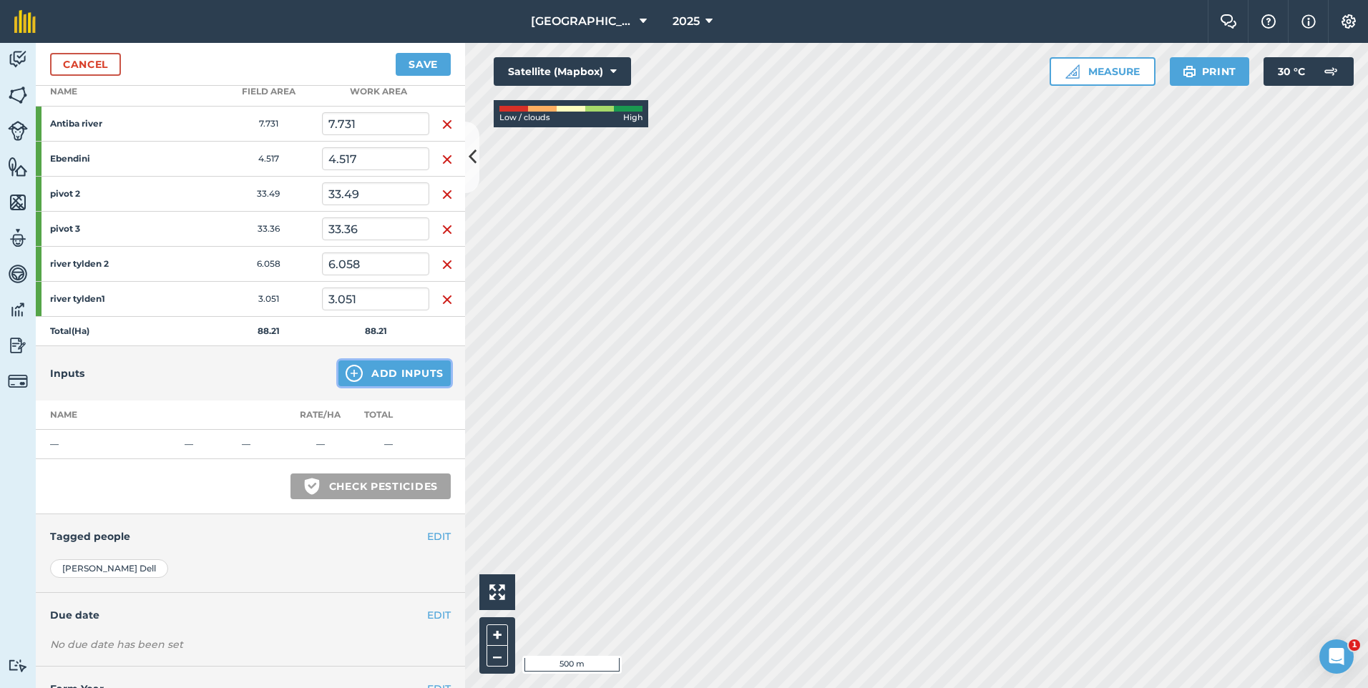
click at [369, 373] on button "Add Inputs" at bounding box center [394, 374] width 112 height 26
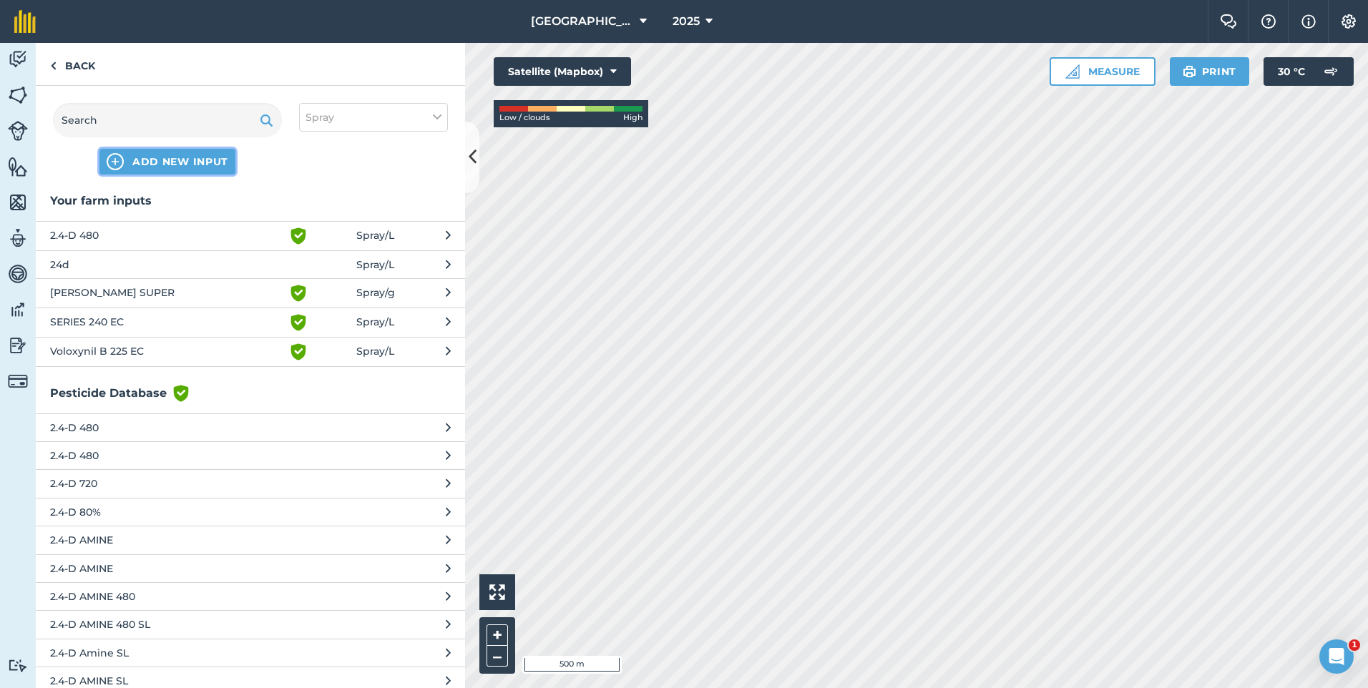
click at [195, 160] on span "ADD NEW INPUT" at bounding box center [180, 162] width 96 height 14
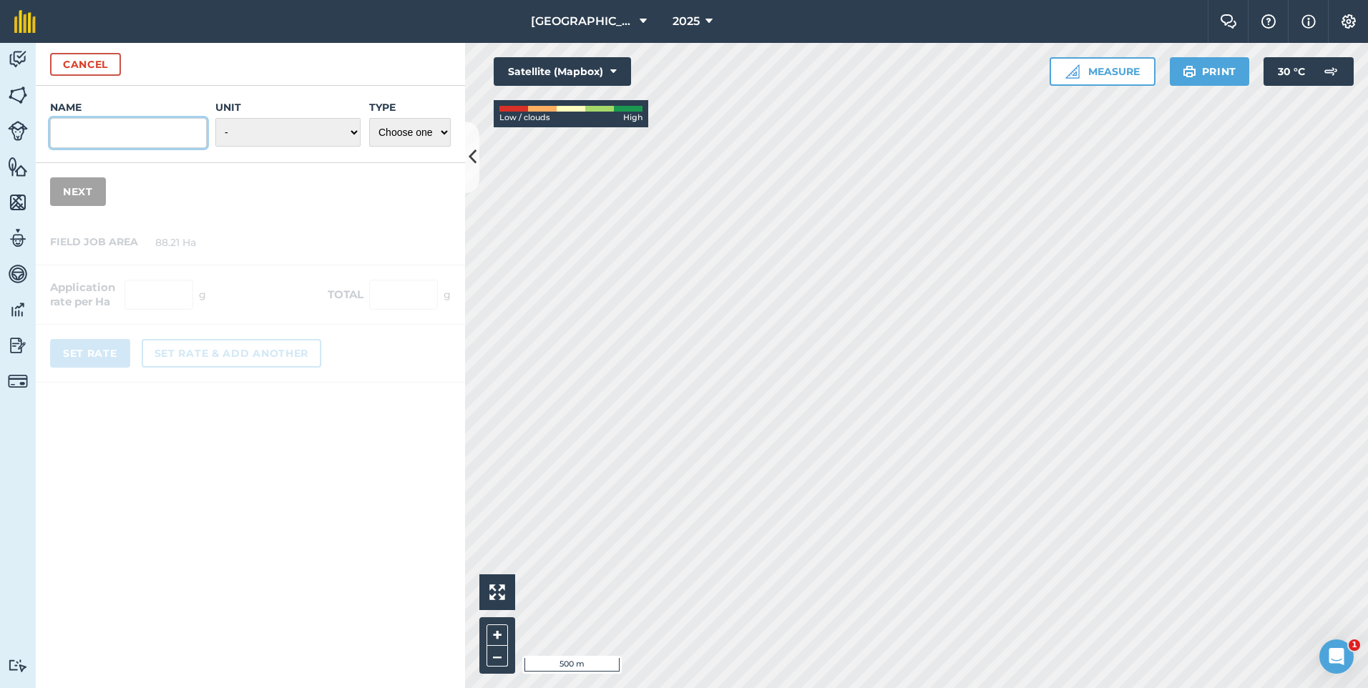
click at [117, 129] on input "Name" at bounding box center [128, 133] width 157 height 30
type input "MOXIMUM"
click at [331, 130] on select "- Grams/g Kilograms/kg Metric tonnes/t Millilitres/ml Litres/L Ounces/oz Pounds…" at bounding box center [287, 132] width 145 height 29
select select "LITRES"
click at [215, 118] on select "- Grams/g Kilograms/kg Metric tonnes/t Millilitres/ml Litres/L Ounces/oz Pounds…" at bounding box center [287, 132] width 145 height 29
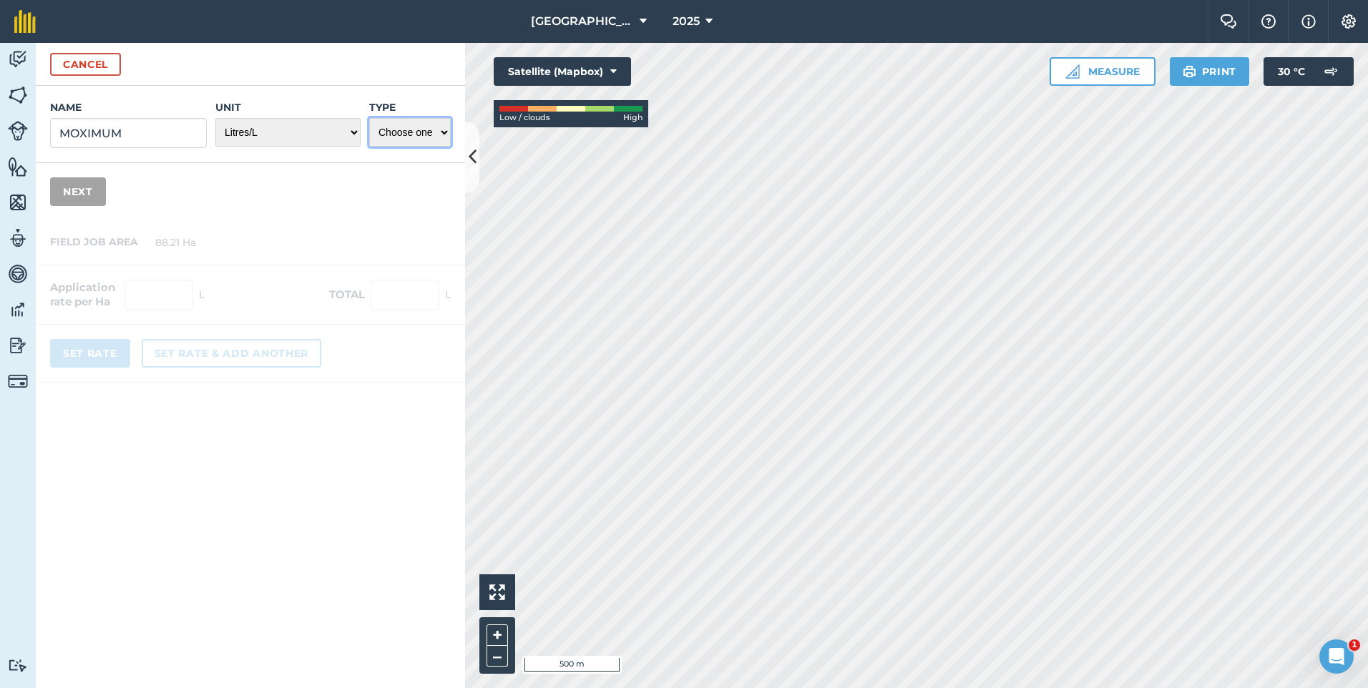
click at [424, 135] on select "Choose one Fertilizer Seed Spray Fuel Other" at bounding box center [410, 132] width 82 height 29
select select "SPRAY"
click at [369, 118] on select "Choose one Fertilizer Seed Spray Fuel Other" at bounding box center [410, 132] width 82 height 29
click at [85, 193] on button "Next" at bounding box center [78, 191] width 56 height 29
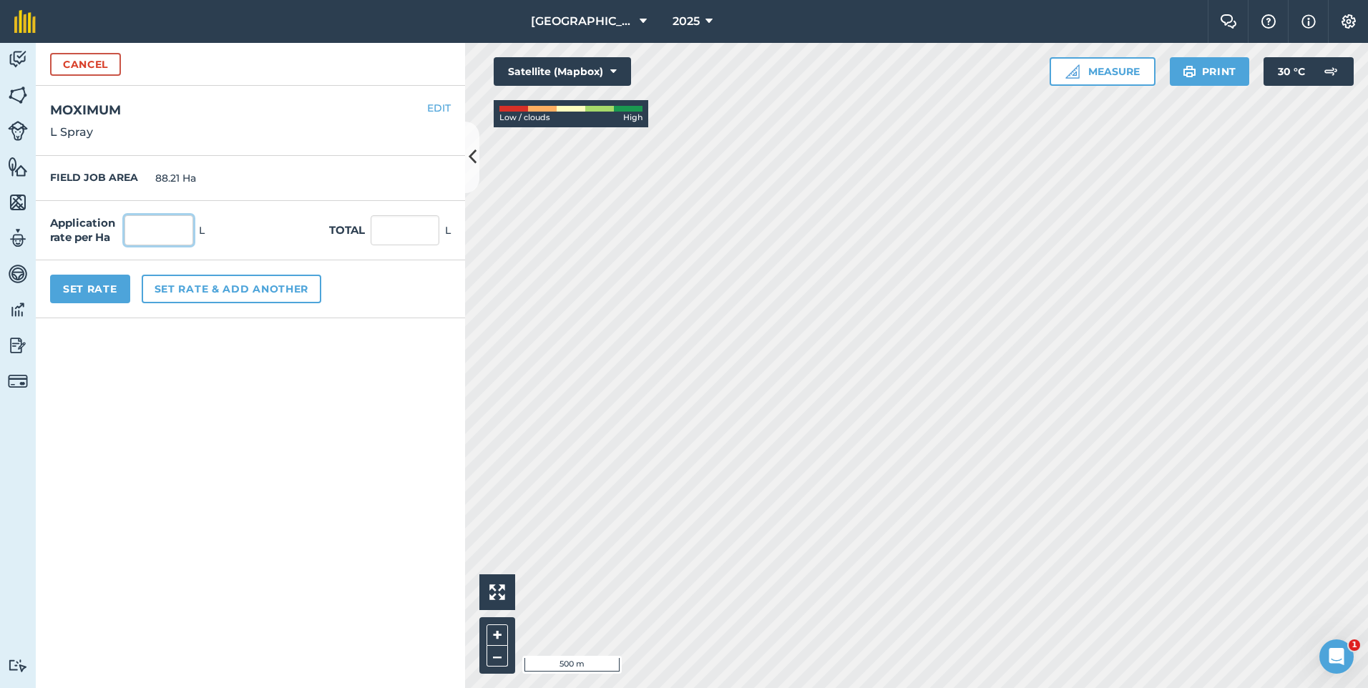
click at [170, 232] on input "text" at bounding box center [159, 230] width 69 height 30
type input "1.2"
type input "105.852"
click at [232, 290] on button "Set rate & add another" at bounding box center [232, 289] width 180 height 29
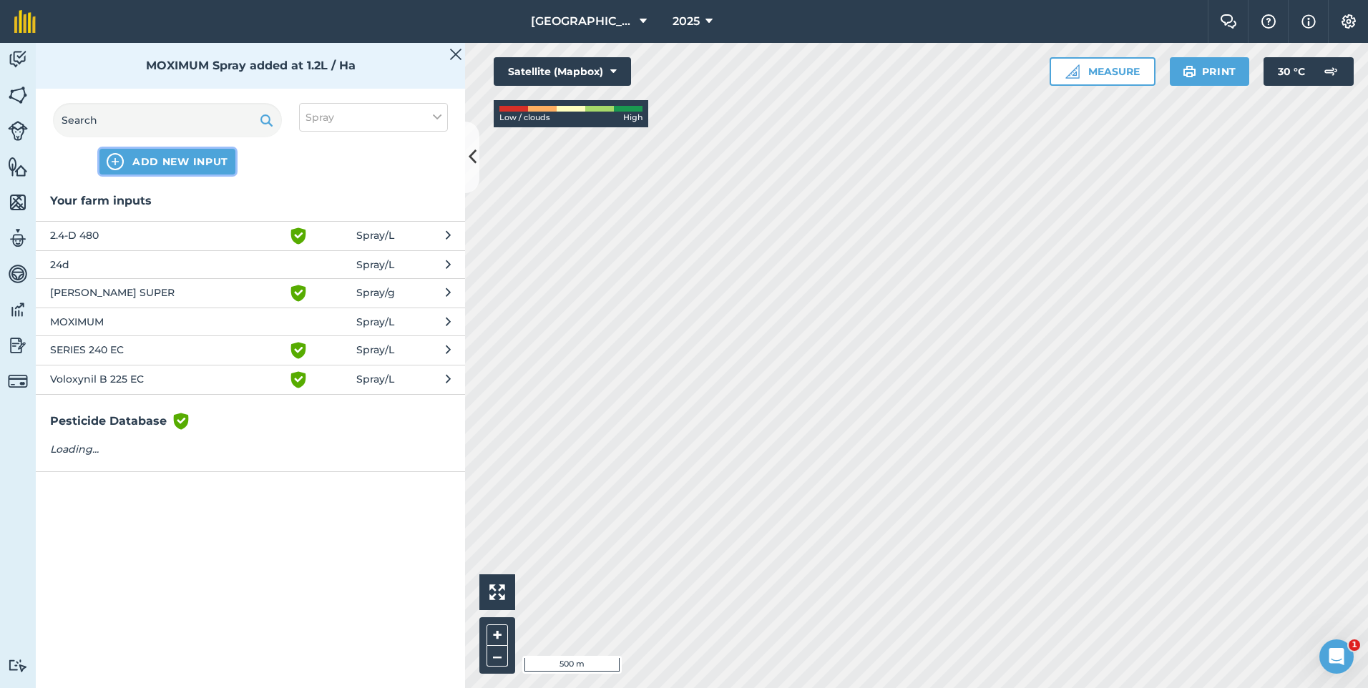
click at [150, 159] on span "ADD NEW INPUT" at bounding box center [180, 162] width 96 height 14
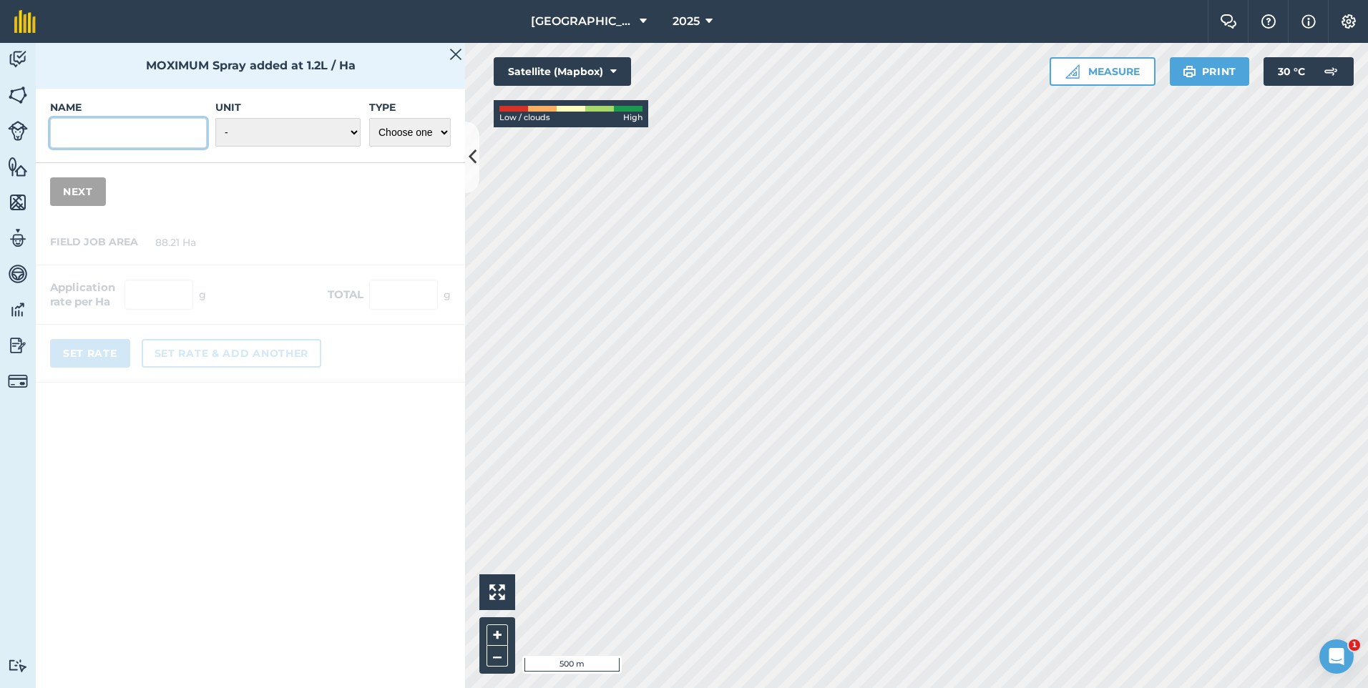
click at [92, 129] on input "Name" at bounding box center [128, 133] width 157 height 30
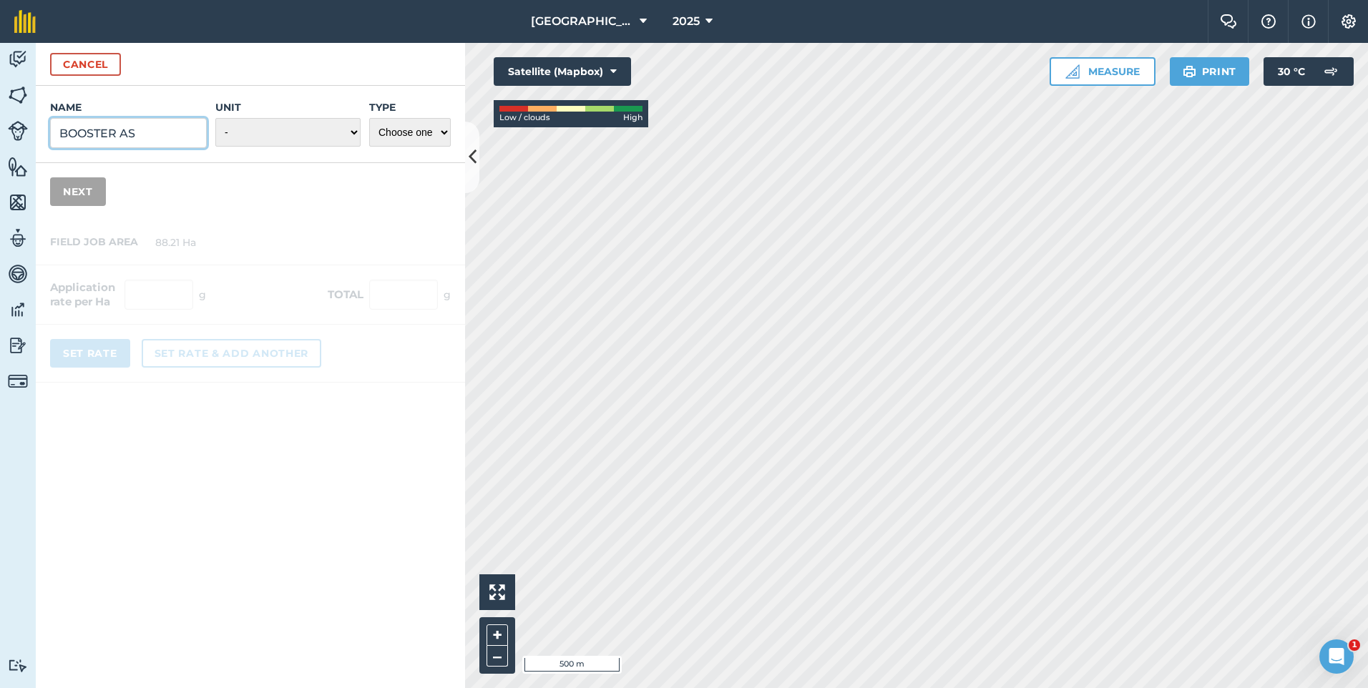
type input "BOOSTER AS"
click at [261, 125] on select "- Grams/g Kilograms/kg Metric tonnes/t Millilitres/ml Litres/L Ounces/oz Pounds…" at bounding box center [287, 132] width 145 height 29
select select "LITRES"
click at [215, 118] on select "- Grams/g Kilograms/kg Metric tonnes/t Millilitres/ml Litres/L Ounces/oz Pounds…" at bounding box center [287, 132] width 145 height 29
click at [438, 136] on select "Choose one Fertilizer Seed Spray Fuel Other" at bounding box center [410, 132] width 82 height 29
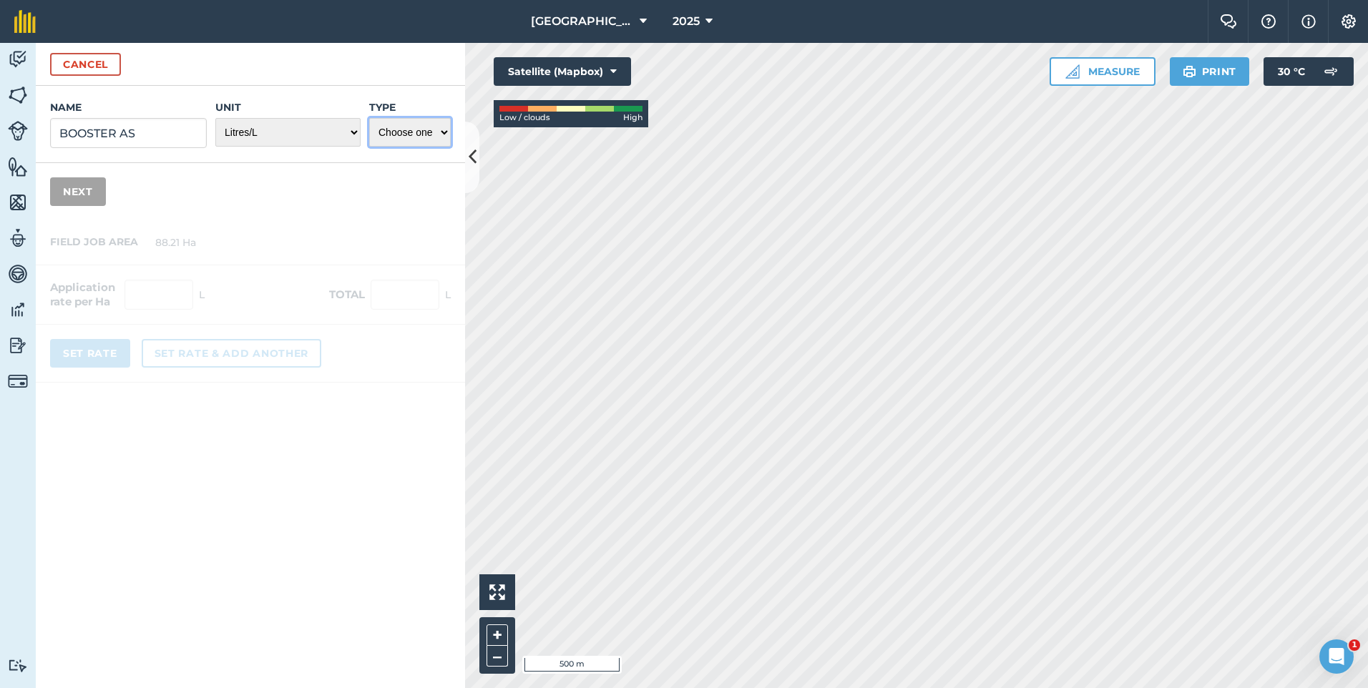
select select "SPRAY"
click at [369, 118] on select "Choose one Fertilizer Seed Spray Fuel Other" at bounding box center [410, 132] width 82 height 29
click at [105, 193] on button "Next" at bounding box center [78, 191] width 56 height 29
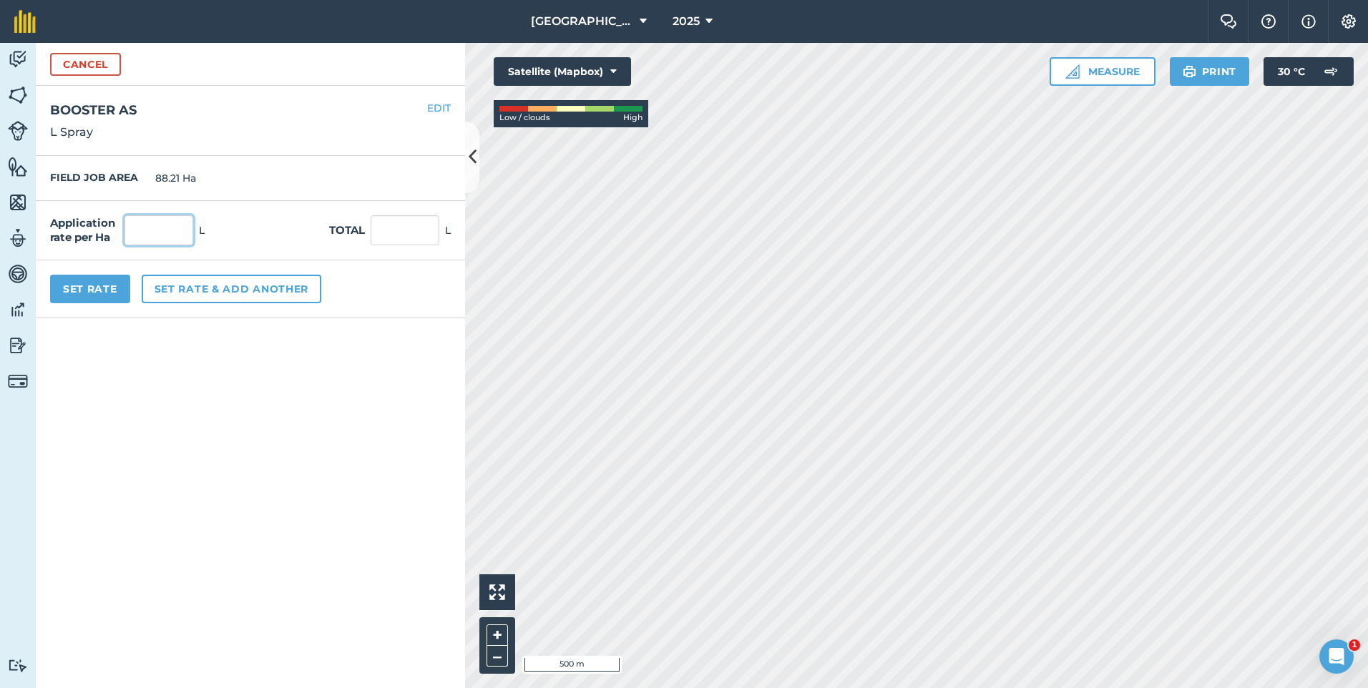
click at [153, 234] on input "text" at bounding box center [159, 230] width 69 height 30
type input "4"
type input "352.84"
click at [92, 293] on button "Set Rate" at bounding box center [90, 289] width 80 height 29
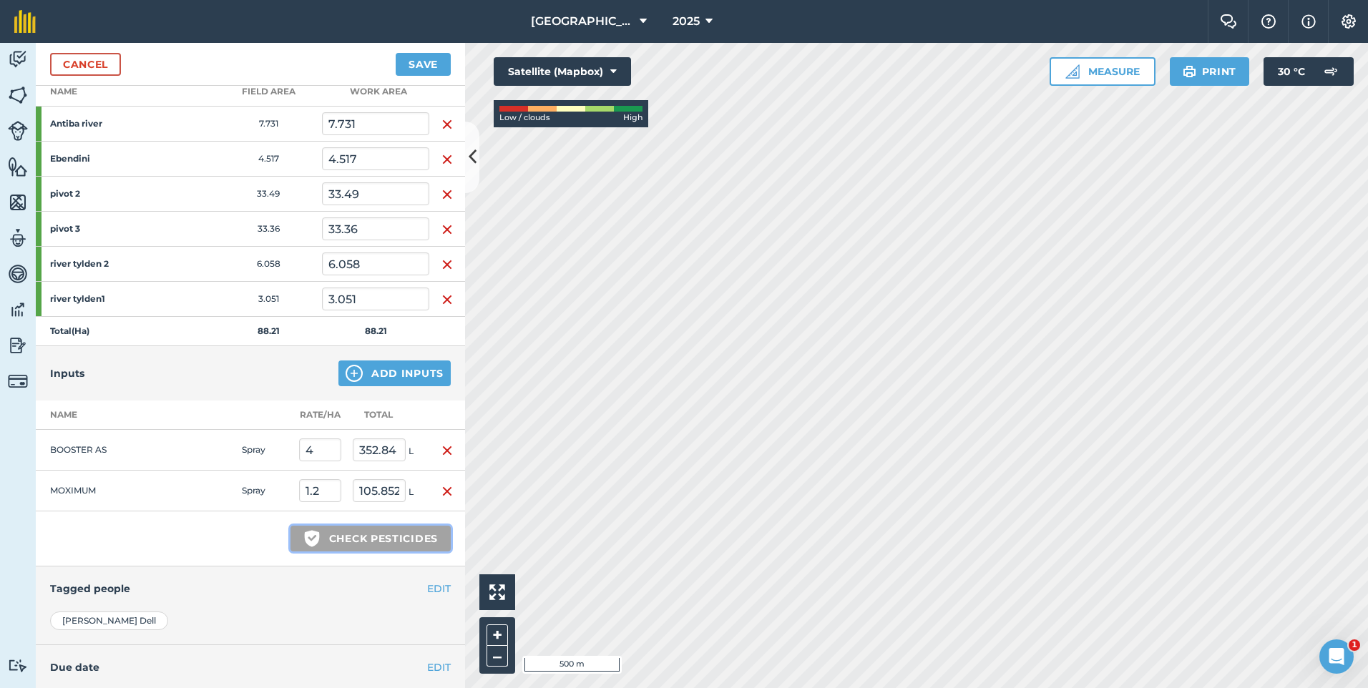
click at [324, 540] on button "Green shield with white tick Check pesticides" at bounding box center [371, 539] width 160 height 26
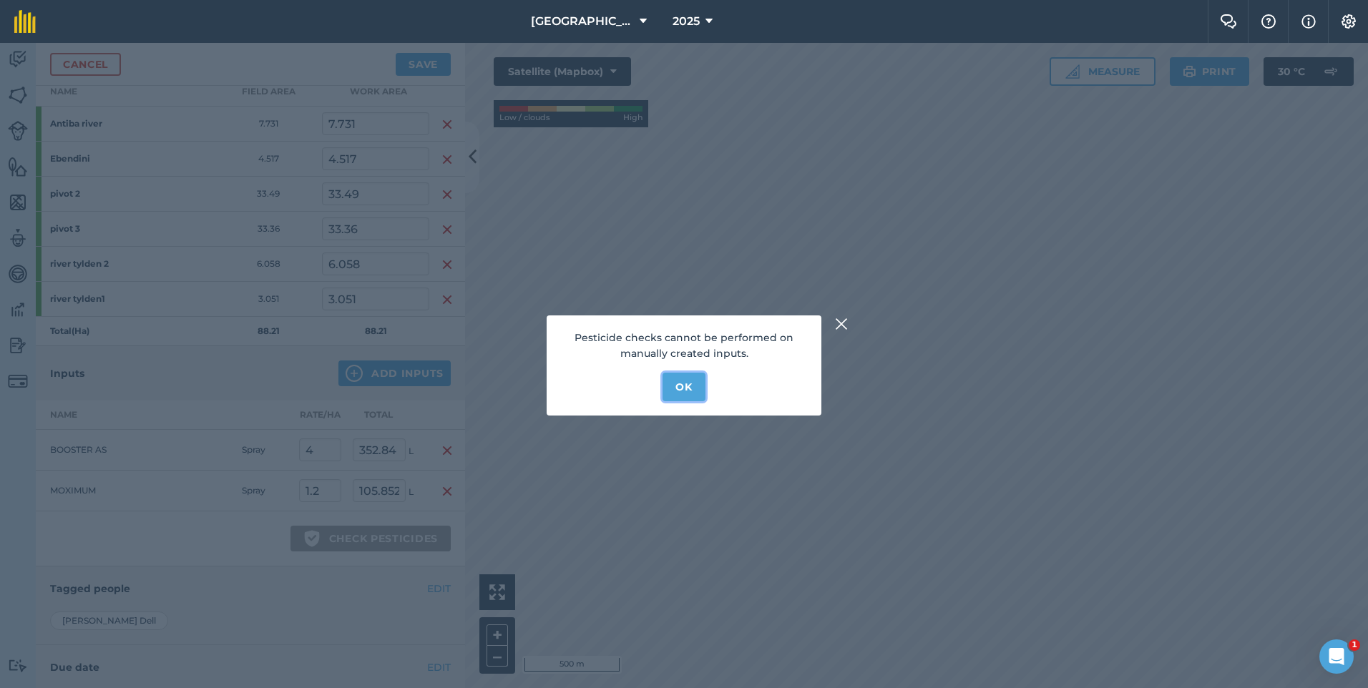
click at [686, 387] on button "OK" at bounding box center [684, 387] width 42 height 29
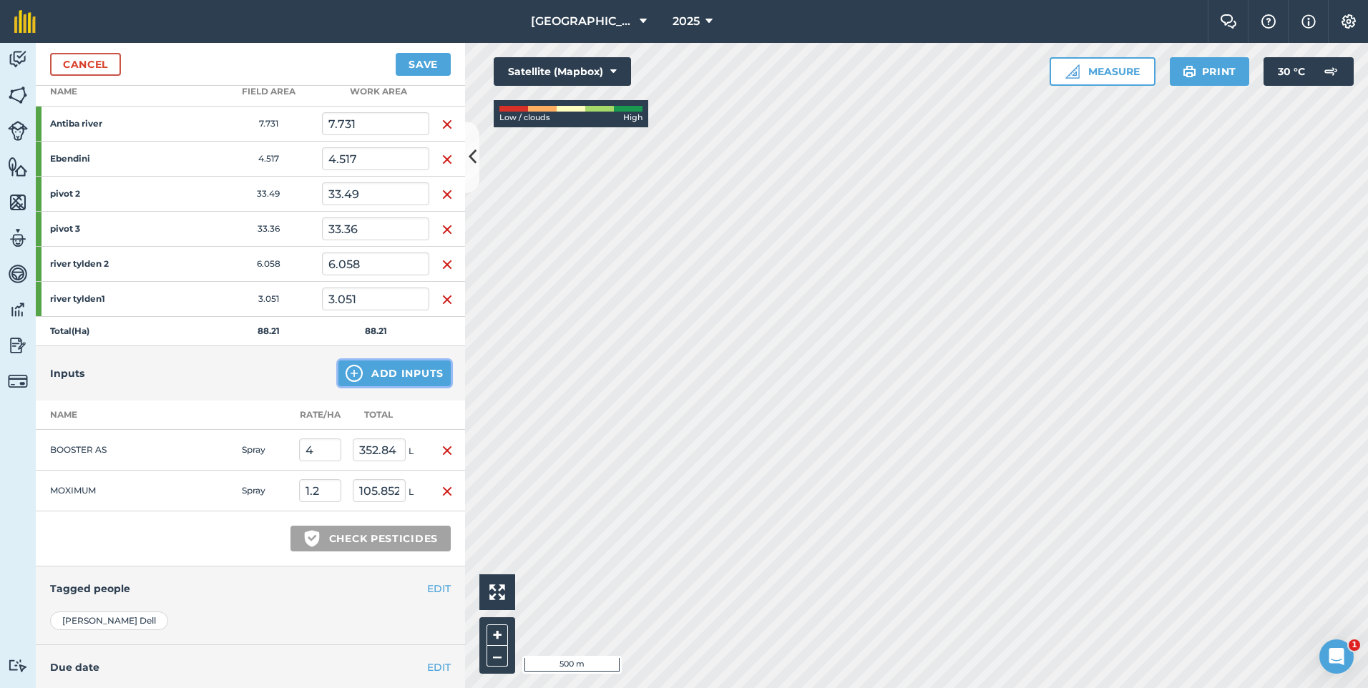
click at [385, 369] on button "Add Inputs" at bounding box center [394, 374] width 112 height 26
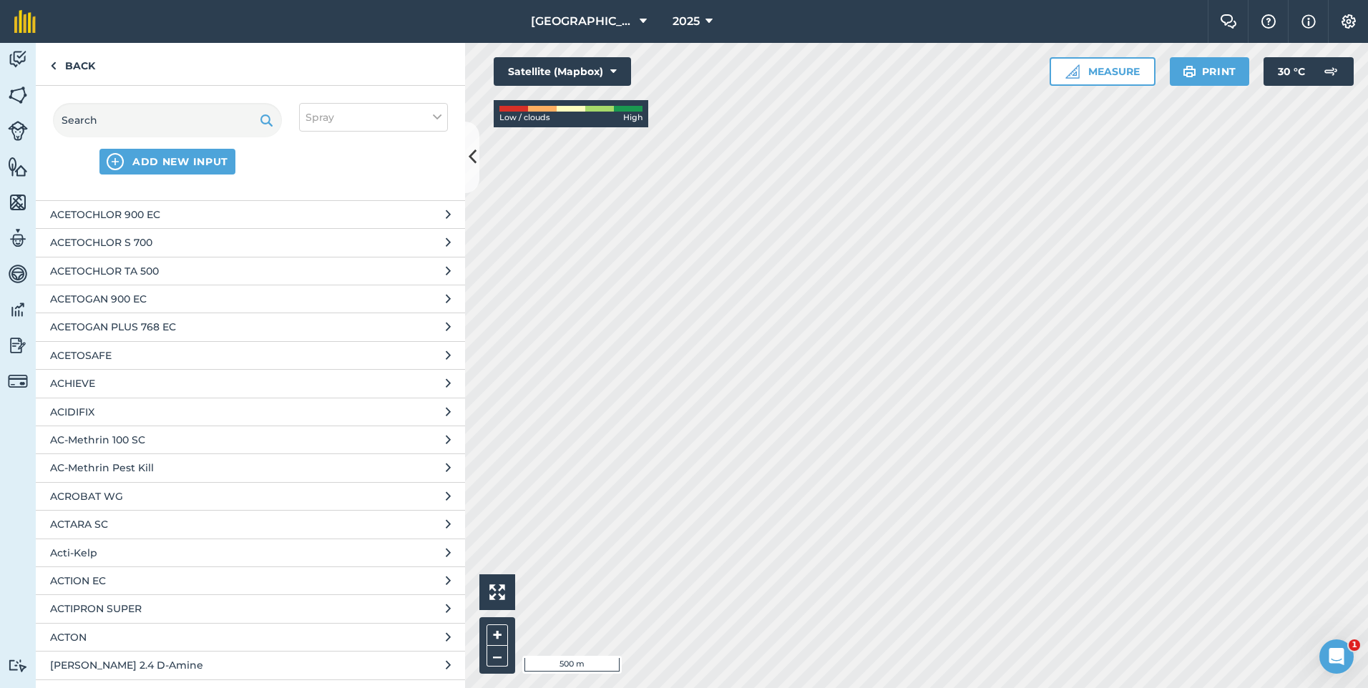
scroll to position [2505, 0]
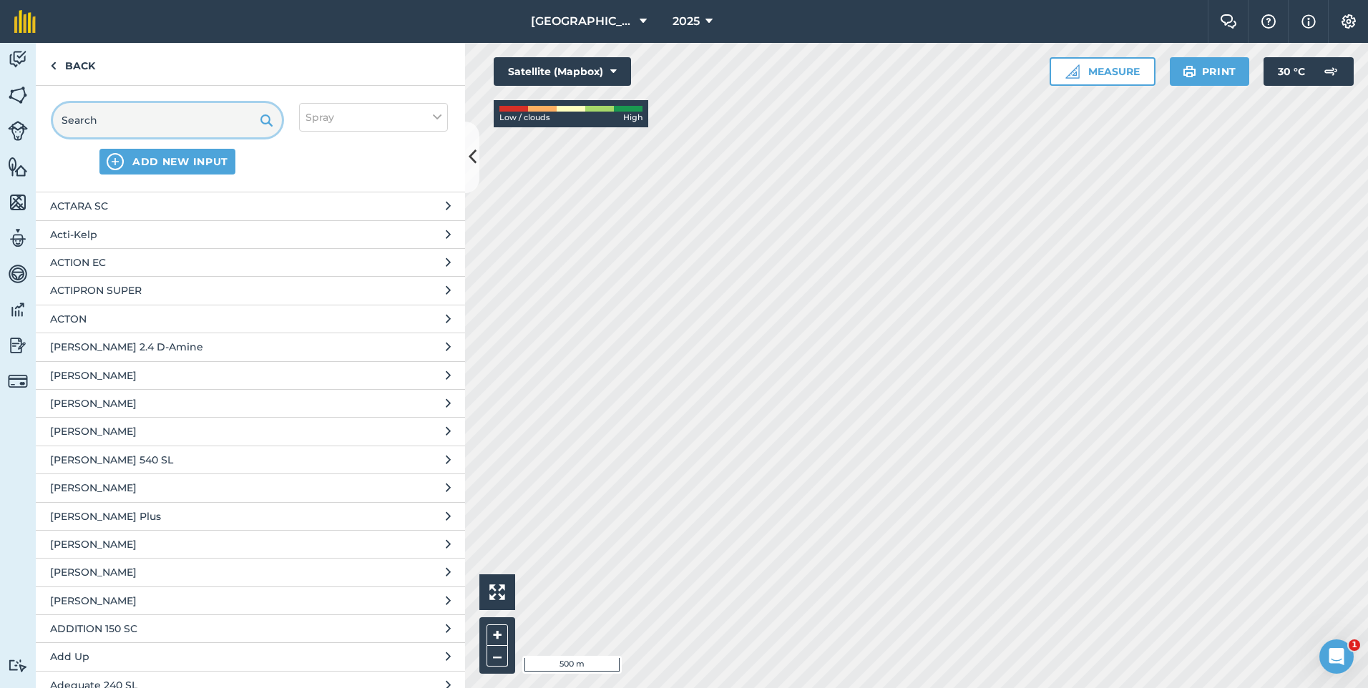
click at [180, 114] on input "text" at bounding box center [167, 120] width 229 height 34
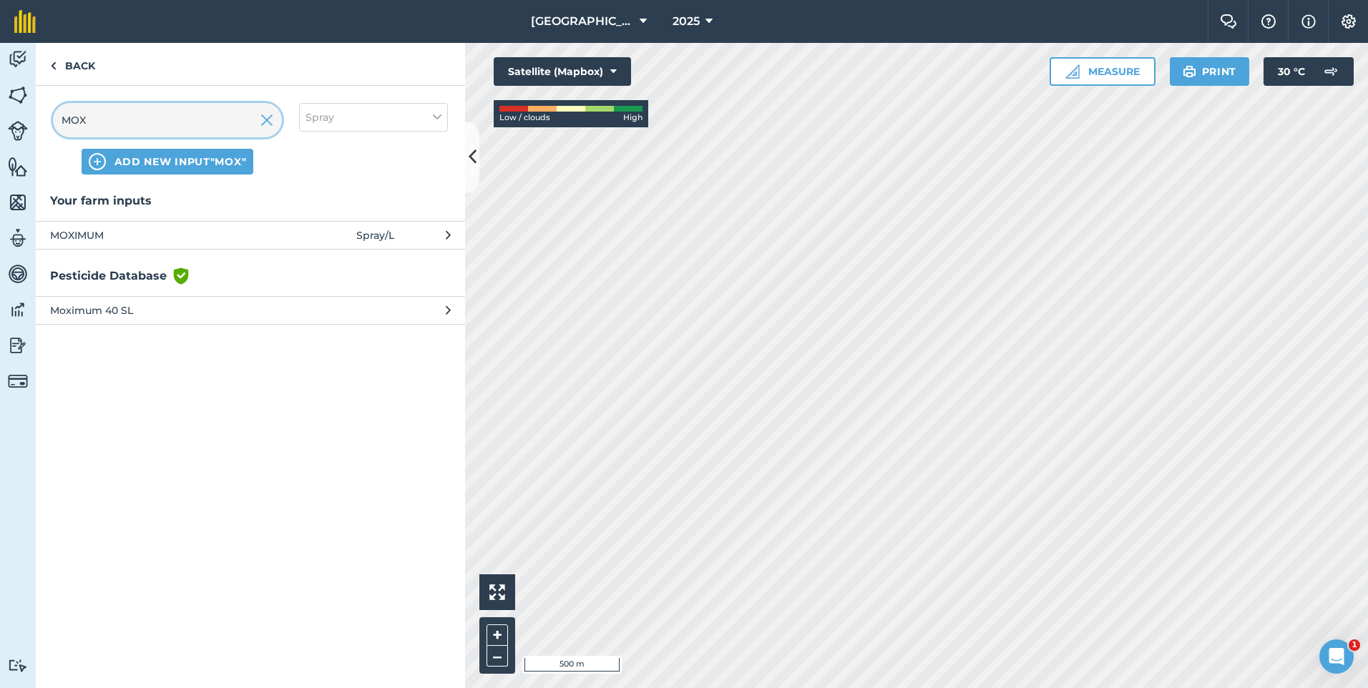
type input "MOX"
click at [133, 311] on span "Moximum 40 SL" at bounding box center [167, 311] width 234 height 16
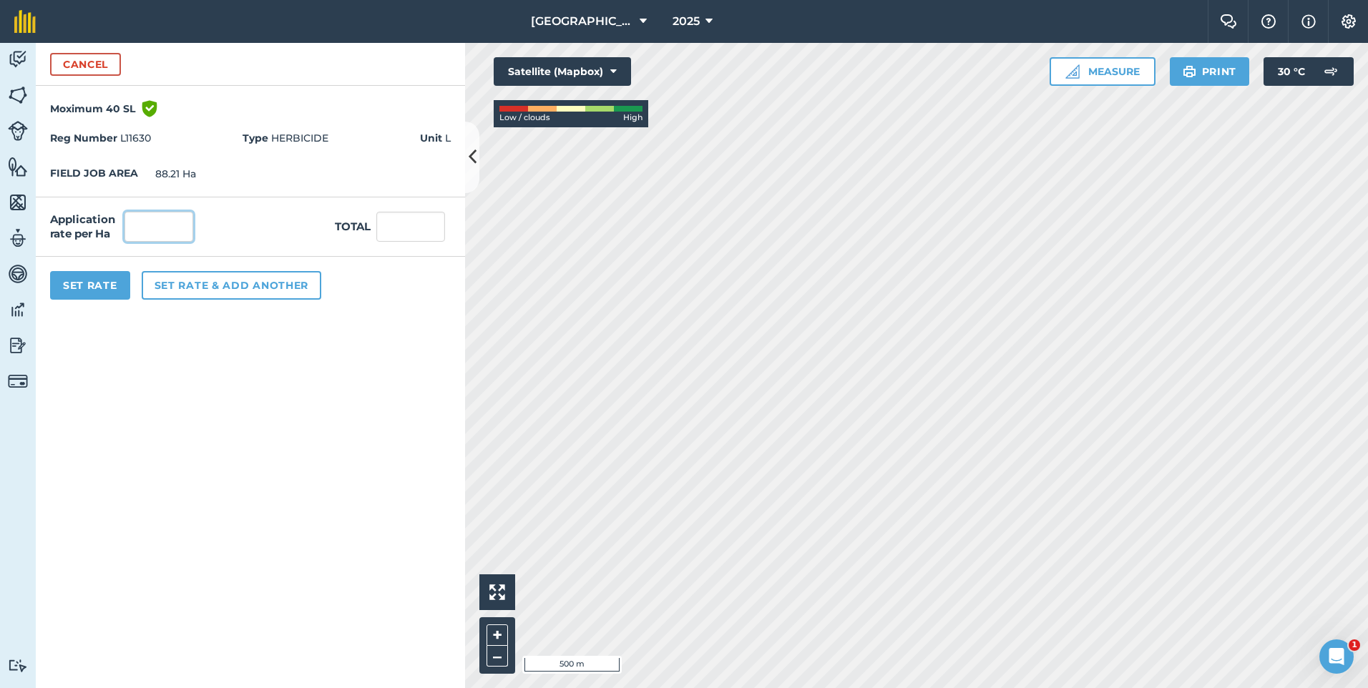
click at [164, 226] on input "text" at bounding box center [159, 227] width 69 height 30
type input "1.2"
type input "105.852"
click at [101, 279] on button "Set Rate" at bounding box center [90, 285] width 80 height 29
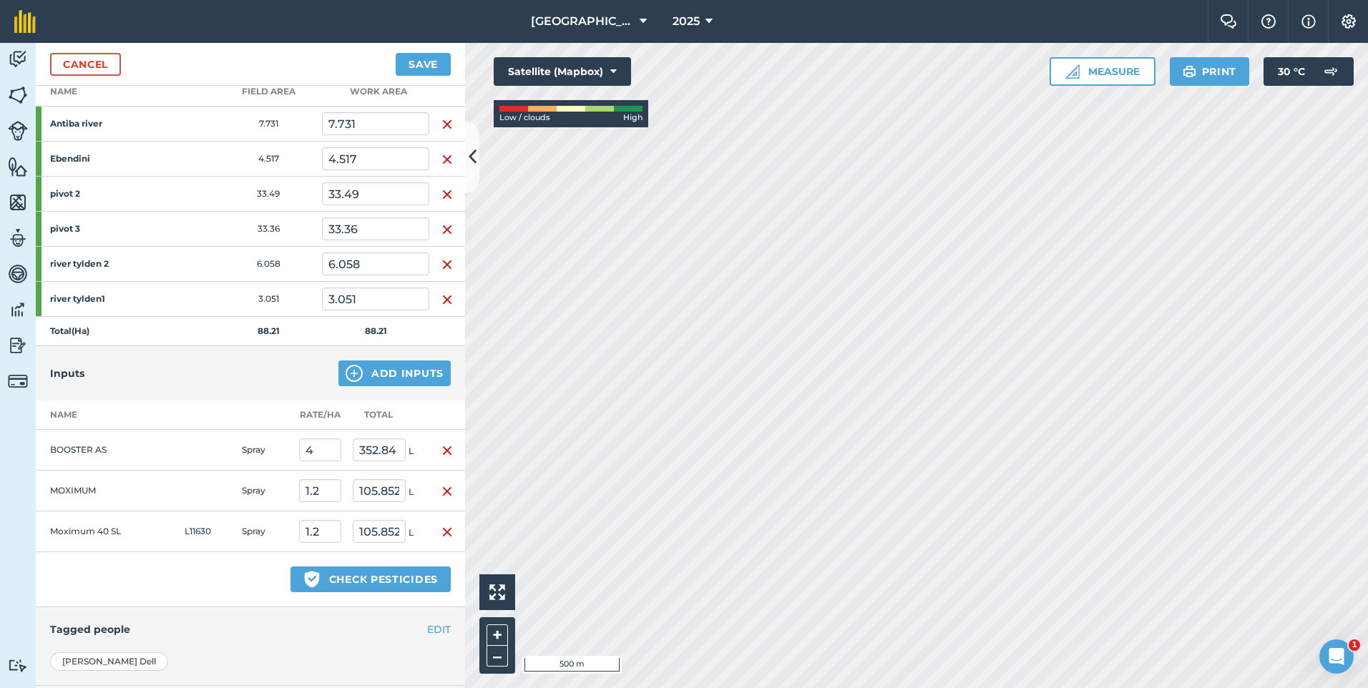
click at [442, 493] on img "button" at bounding box center [447, 491] width 11 height 17
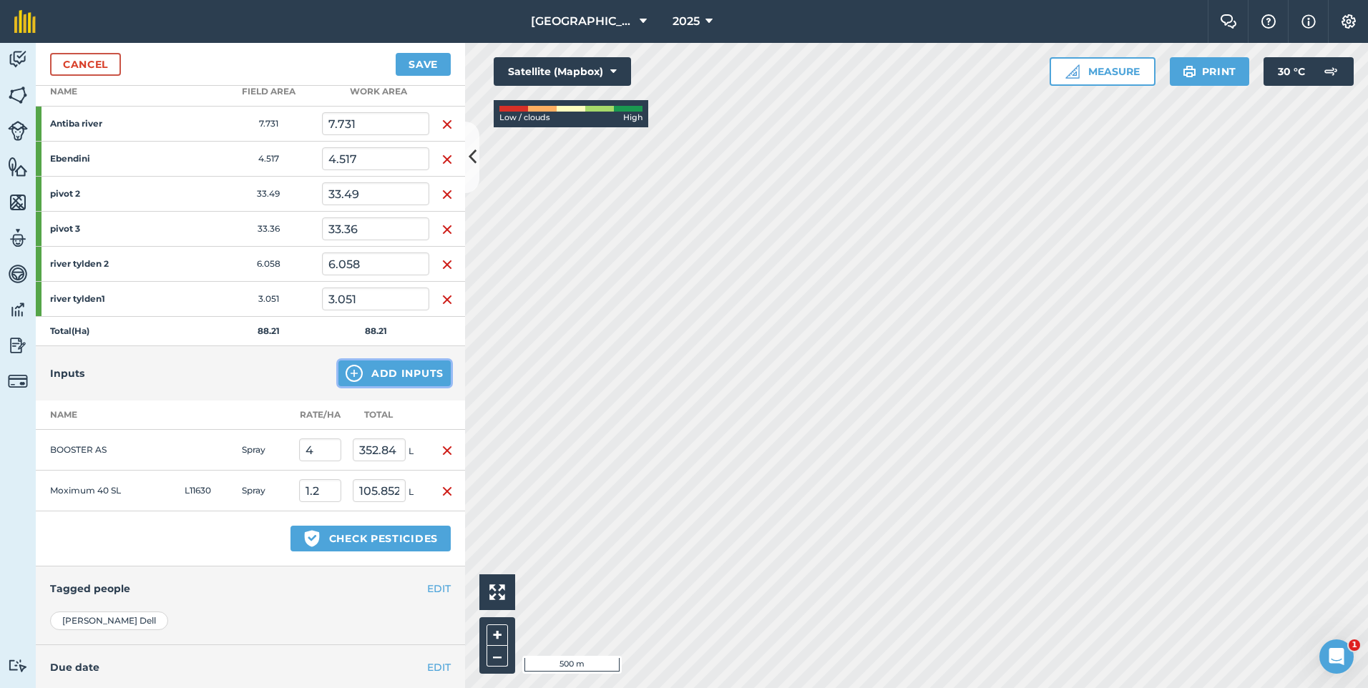
click at [348, 369] on img at bounding box center [354, 373] width 17 height 17
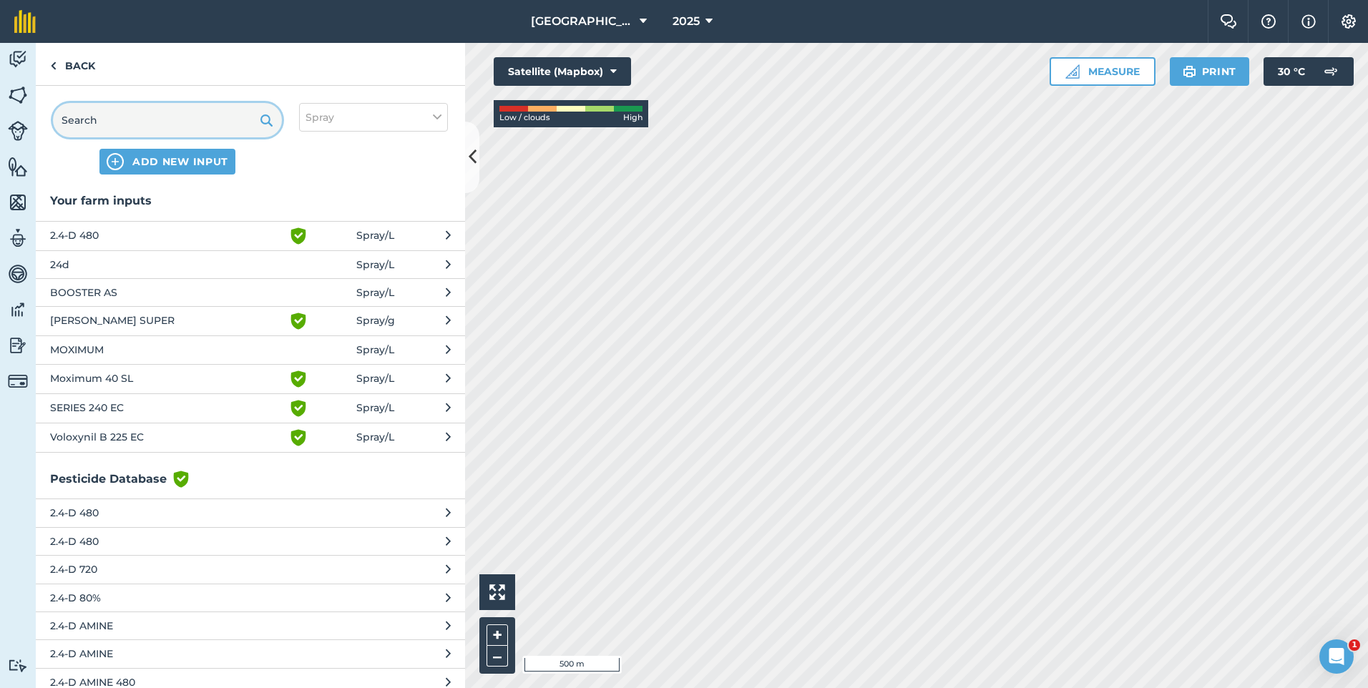
click at [110, 111] on input "text" at bounding box center [167, 120] width 229 height 34
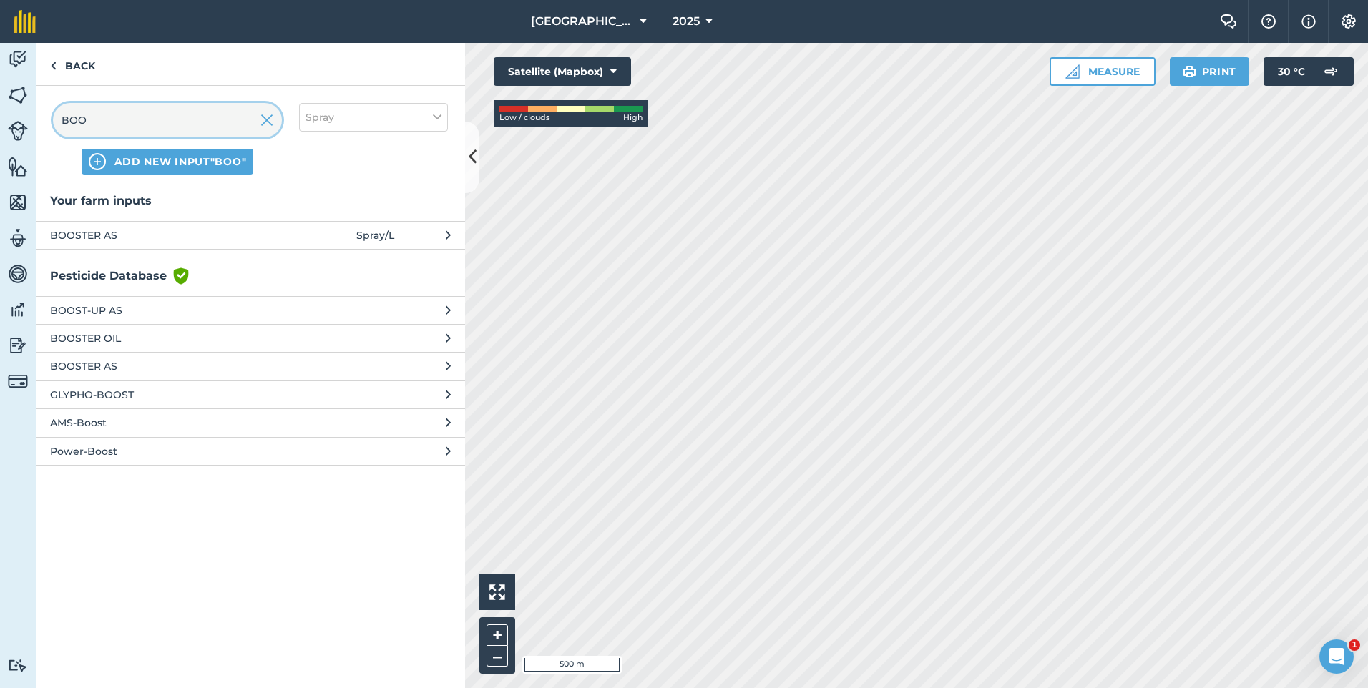
type input "BOO"
click at [110, 357] on button "BOOSTER AS" at bounding box center [250, 366] width 429 height 28
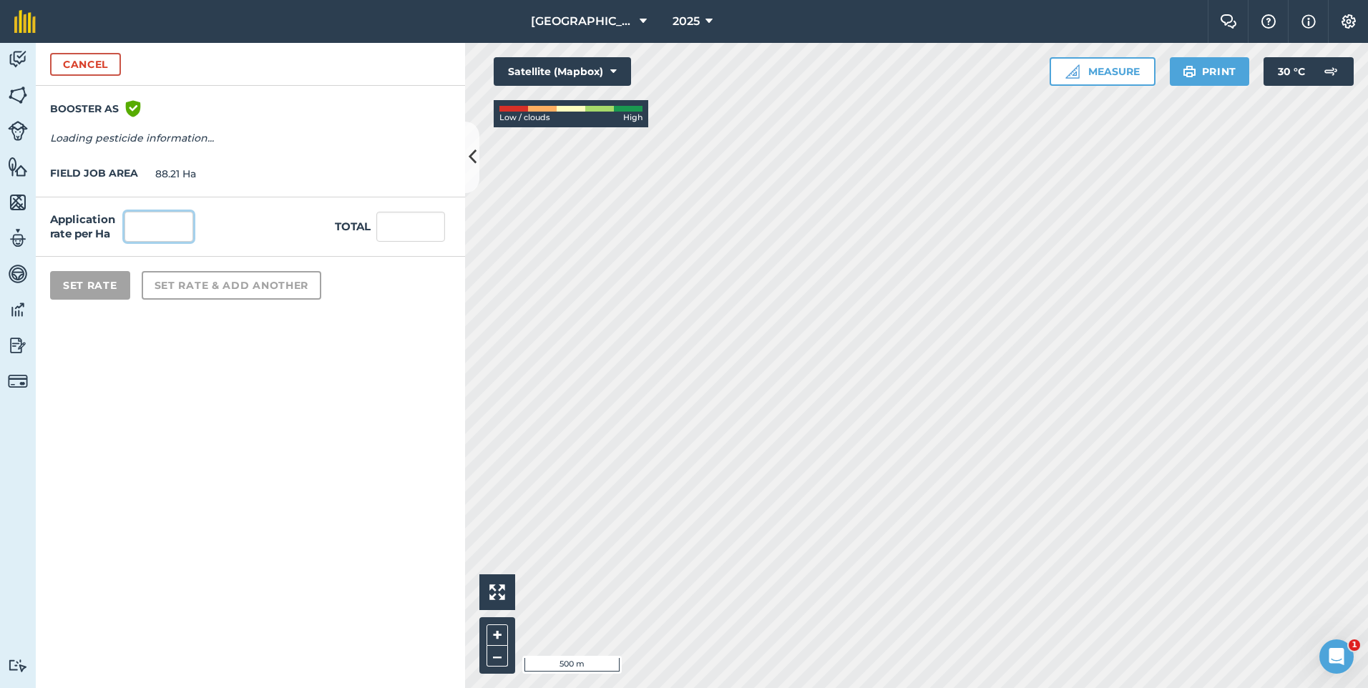
click at [162, 233] on input "text" at bounding box center [159, 227] width 69 height 30
type input "5"
type input "4"
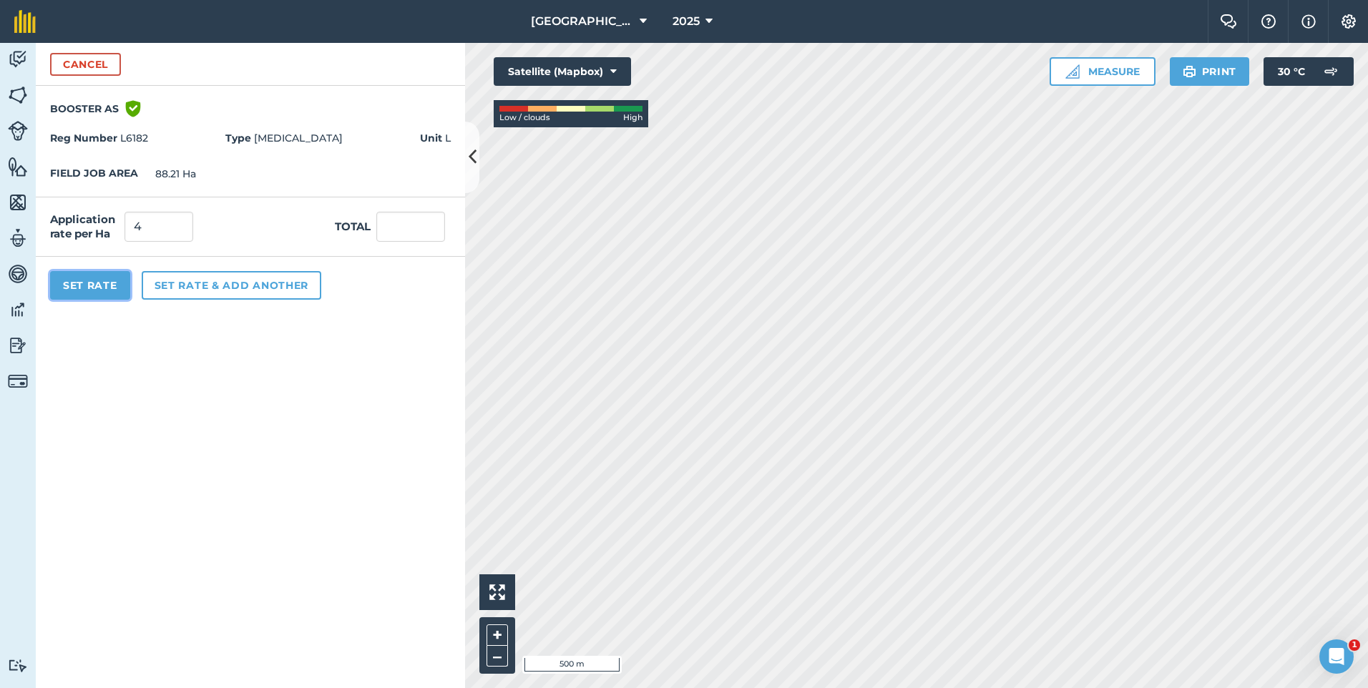
type input "352.84"
click at [89, 288] on button "Set Rate" at bounding box center [90, 285] width 80 height 29
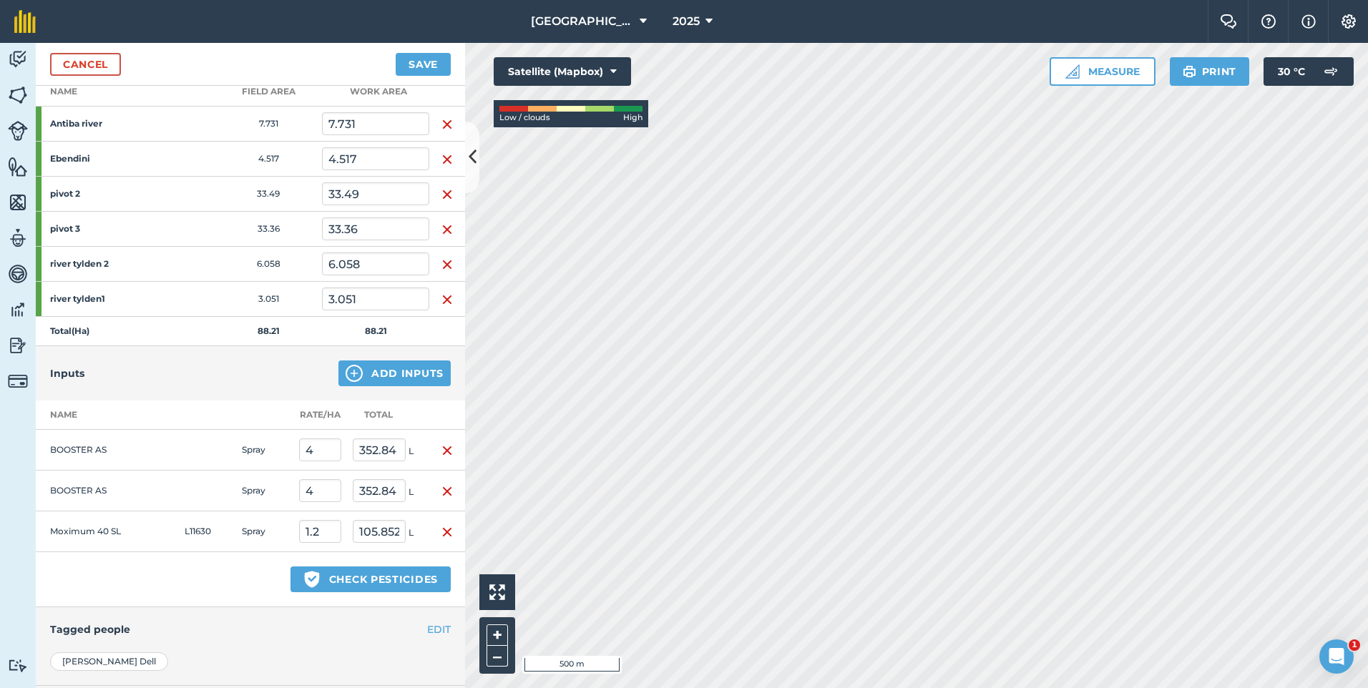
click at [442, 451] on img "button" at bounding box center [447, 450] width 11 height 17
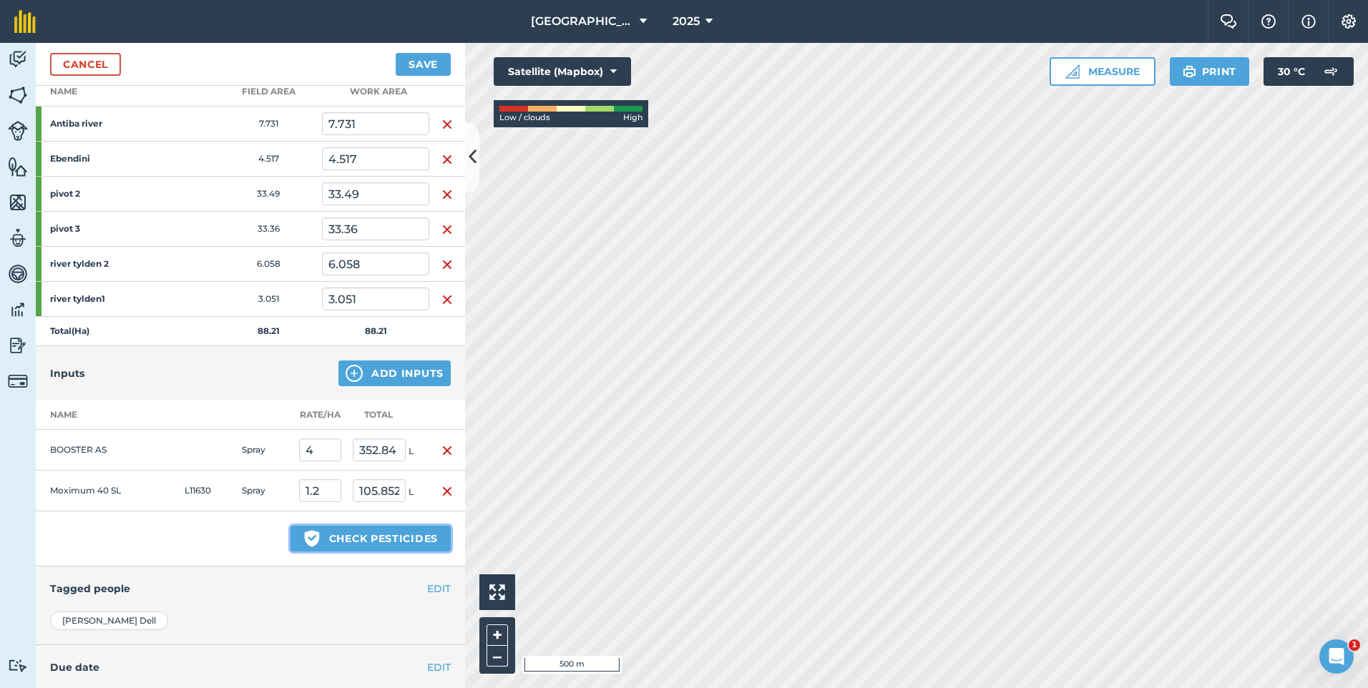
click at [368, 538] on button "Green shield with white tick Check pesticides" at bounding box center [371, 539] width 160 height 26
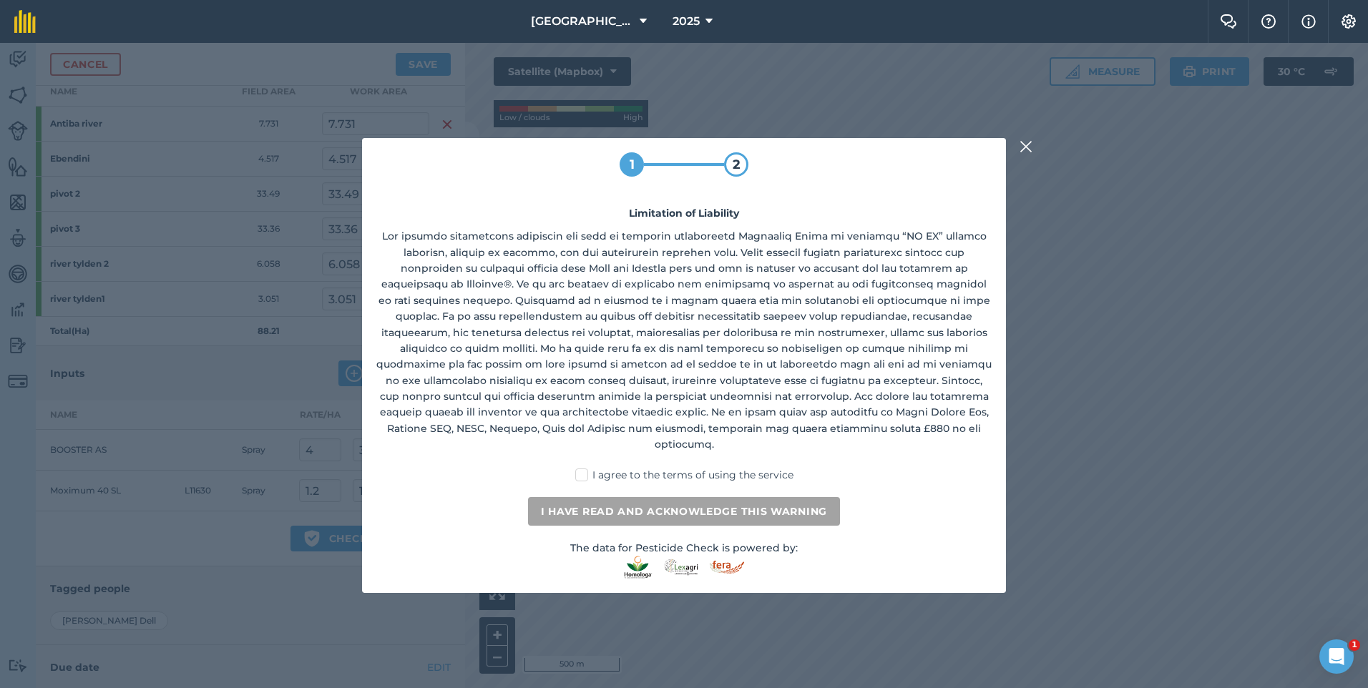
click at [581, 474] on label "I agree to the terms of using the service" at bounding box center [684, 475] width 218 height 15
click at [684, 474] on input "I agree to the terms of using the service" at bounding box center [688, 472] width 9 height 9
checkbox input "true"
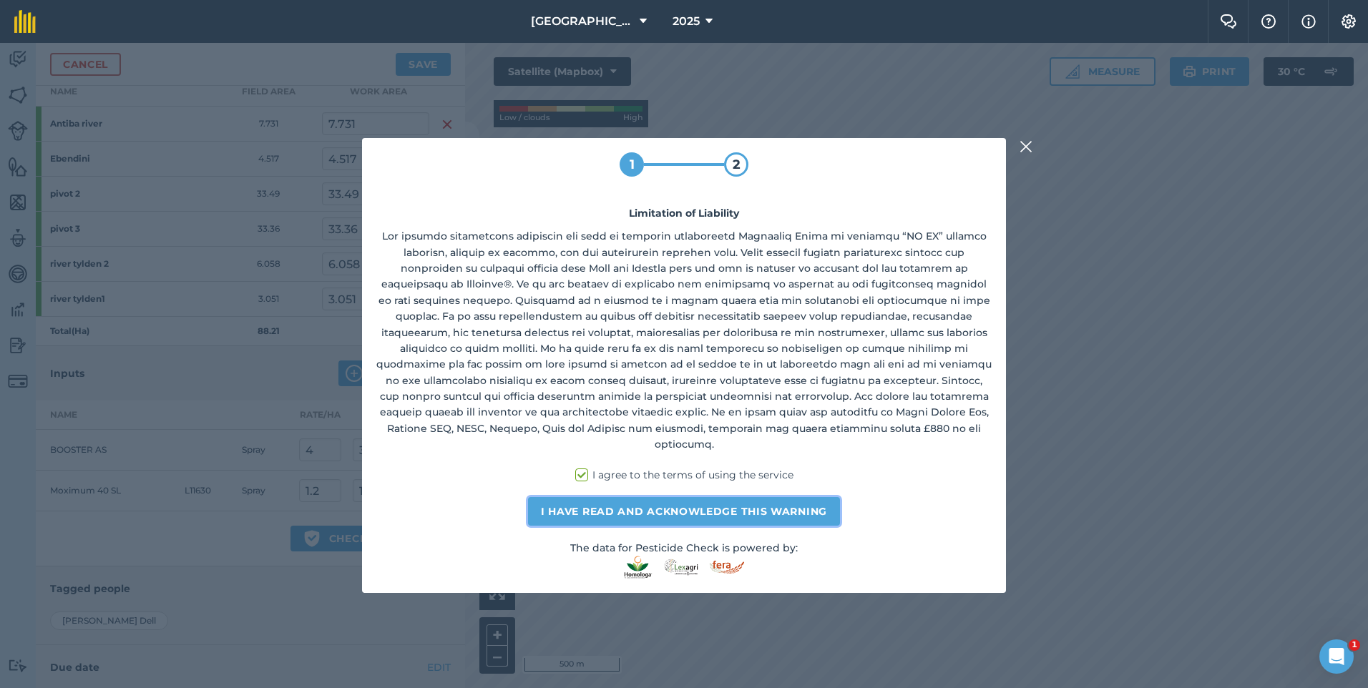
click at [583, 505] on button "I have read and acknowledge this warning" at bounding box center [684, 511] width 312 height 29
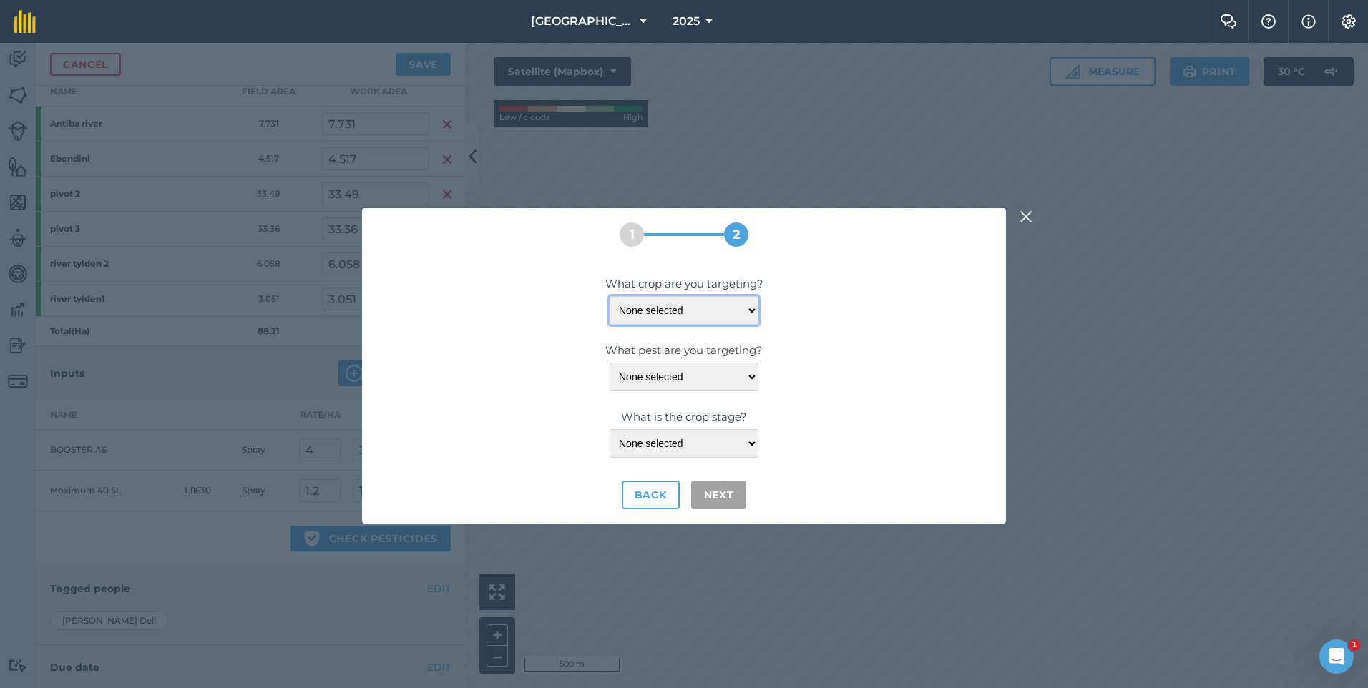
click at [740, 302] on select "None selected ALFALFA" at bounding box center [684, 310] width 149 height 29
click at [610, 296] on select "None selected ALFALFA" at bounding box center [684, 310] width 149 height 29
click at [749, 373] on select "None selected AMARANTH-SLIM BARLEY-MOUSE BROMEGRASS-RIPGUT BUTTERCUP-OXALIS CAN…" at bounding box center [684, 377] width 149 height 29
click at [829, 343] on label "What pest are you targeting?" at bounding box center [683, 350] width 615 height 17
click at [748, 442] on select "None selected POST-EM" at bounding box center [684, 443] width 149 height 29
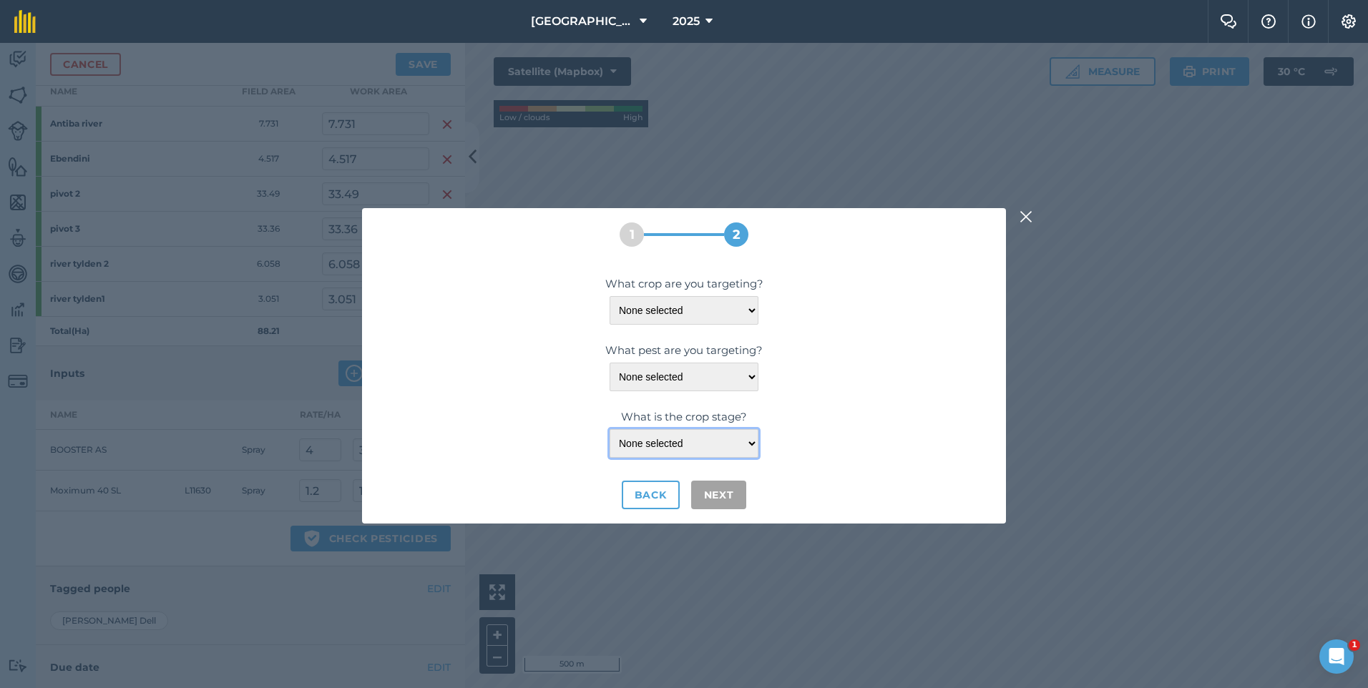
select select "108"
click at [610, 429] on select "None selected POST-EM" at bounding box center [684, 443] width 149 height 29
click at [752, 369] on select "None selected AMARANTH-SLIM BARLEY-MOUSE BROMEGRASS-RIPGUT BUTTERCUP-OXALIS CAN…" at bounding box center [684, 377] width 149 height 29
select select "21460"
click at [610, 363] on select "None selected AMARANTH-SLIM BARLEY-MOUSE BROMEGRASS-RIPGUT BUTTERCUP-OXALIS CAN…" at bounding box center [684, 377] width 149 height 29
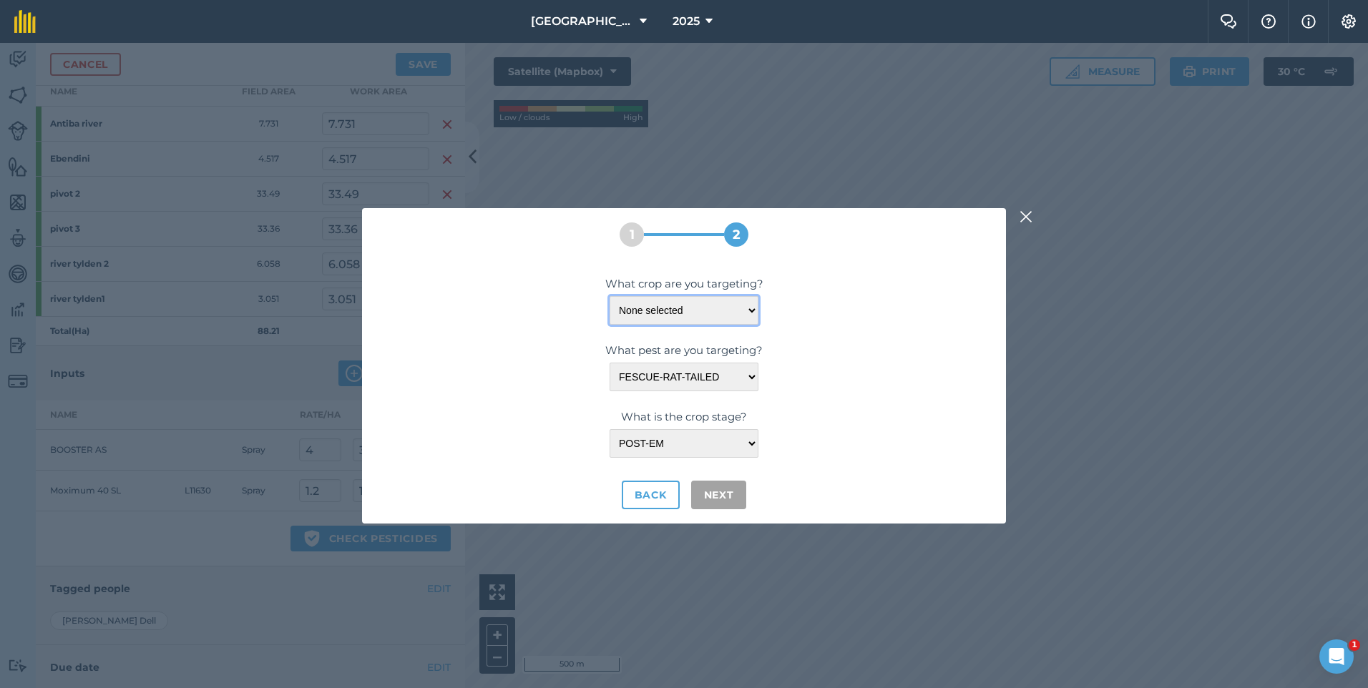
click at [752, 316] on select "None selected ALFALFA" at bounding box center [684, 310] width 149 height 29
click at [757, 301] on select "None selected ALFALFA" at bounding box center [684, 310] width 149 height 29
click at [755, 311] on select "None selected ALFALFA" at bounding box center [684, 310] width 149 height 29
select select "1401"
click at [610, 296] on select "None selected ALFALFA" at bounding box center [684, 310] width 149 height 29
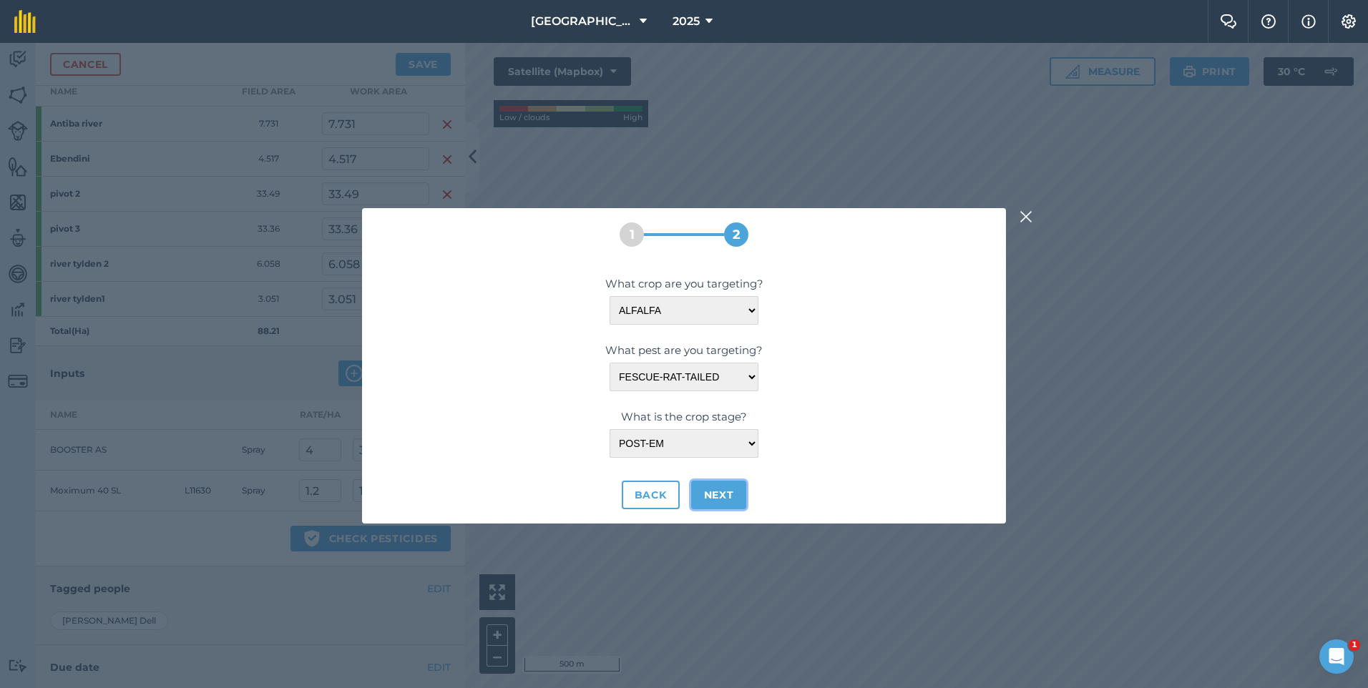
click at [732, 500] on button "Next" at bounding box center [719, 495] width 56 height 29
select select "21460"
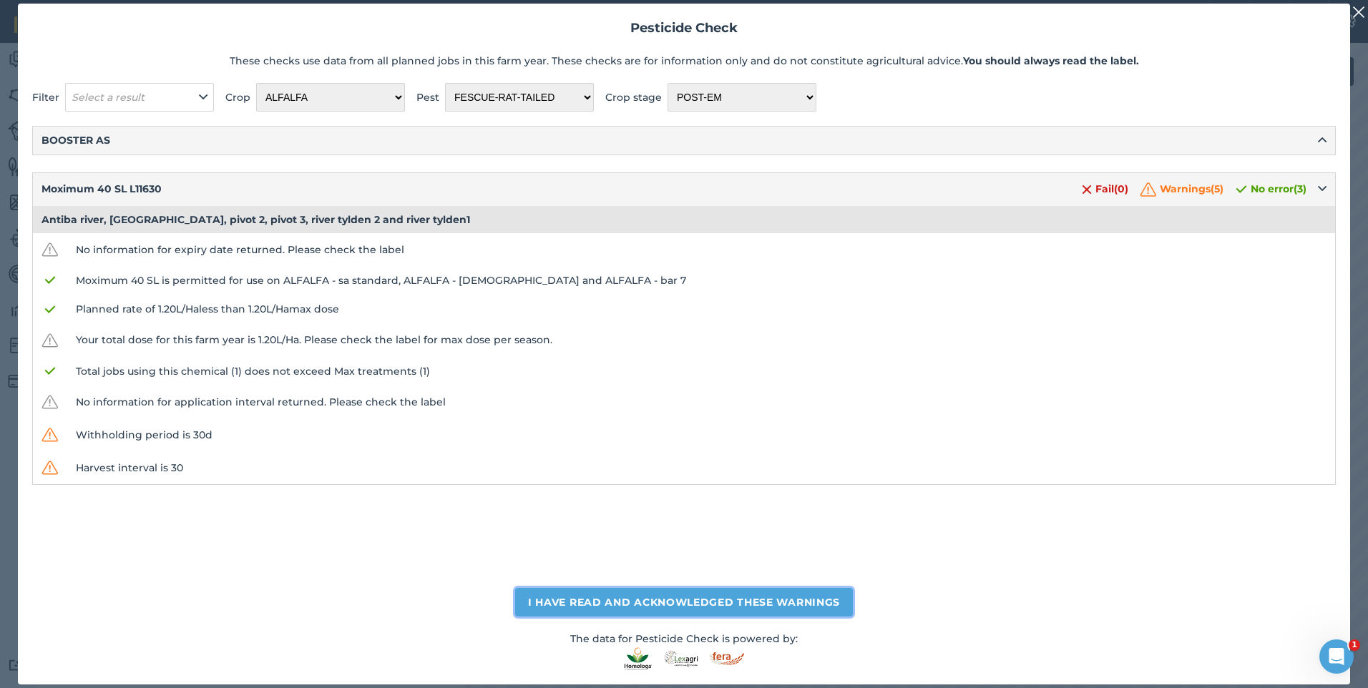
click at [676, 609] on button "I have read and acknowledged these warnings" at bounding box center [684, 602] width 338 height 29
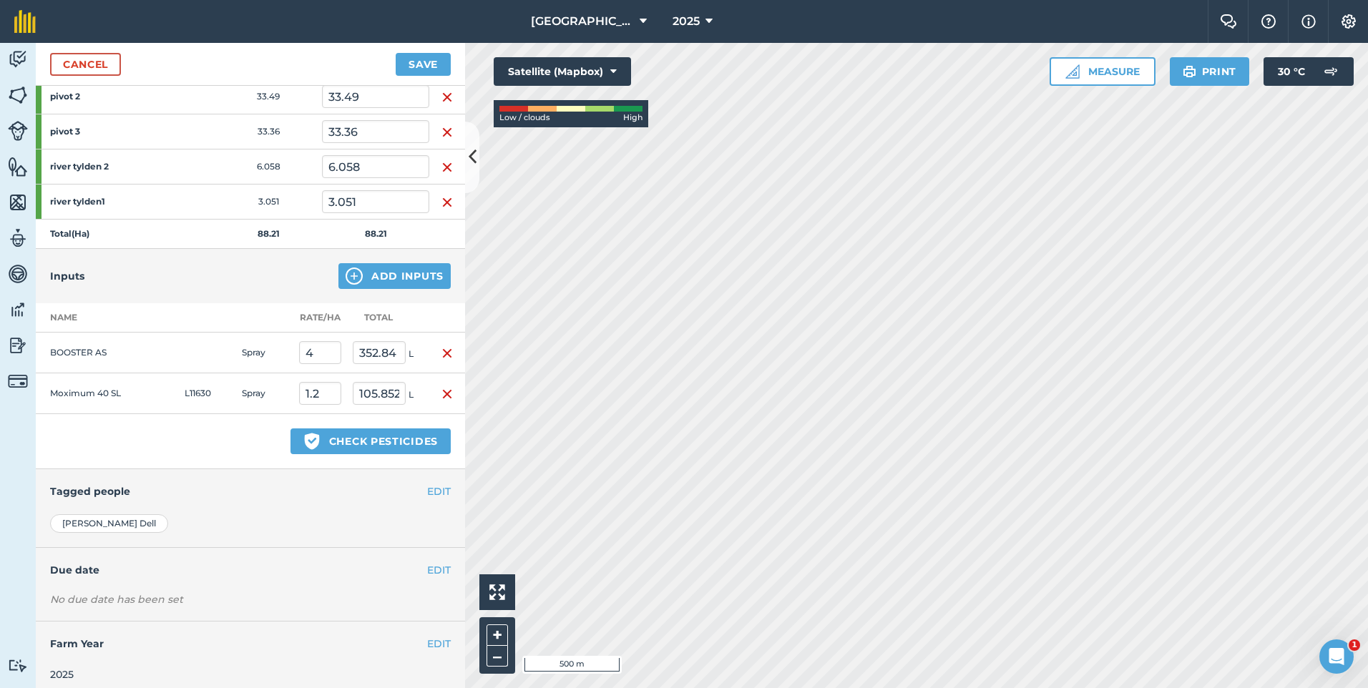
scroll to position [321, 0]
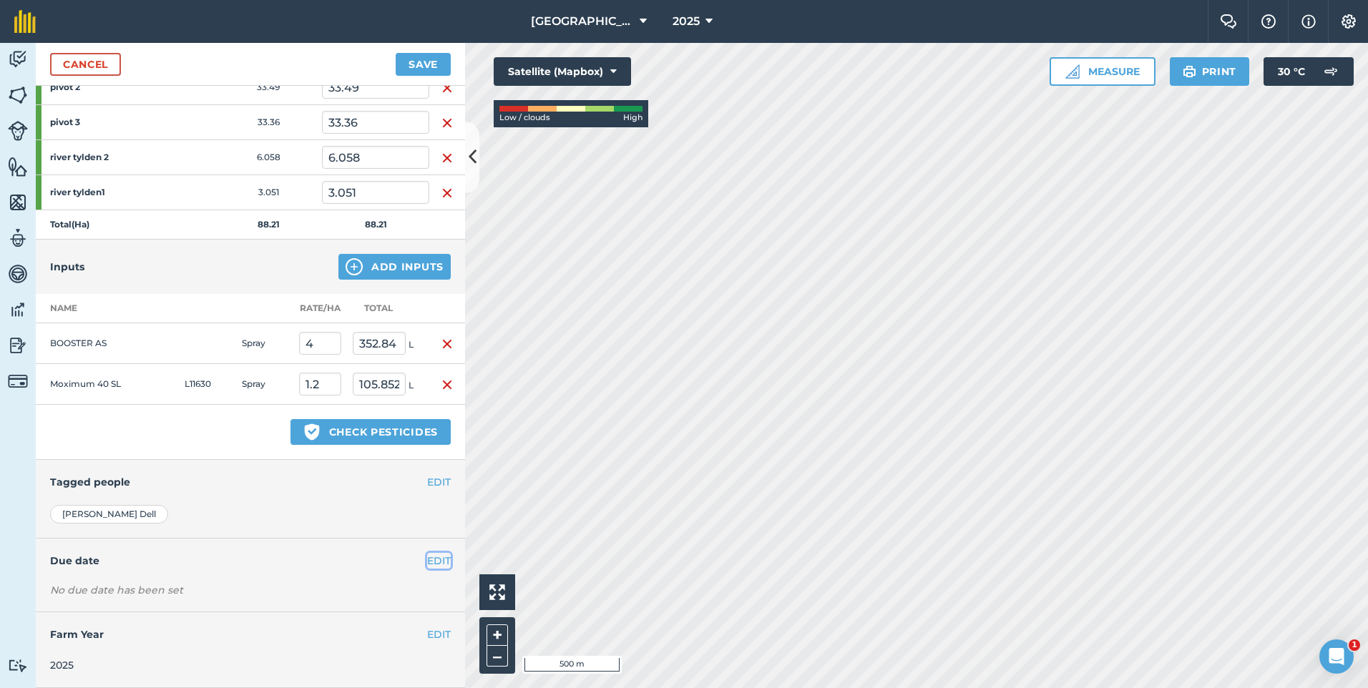
click at [427, 561] on button "EDIT" at bounding box center [439, 561] width 24 height 16
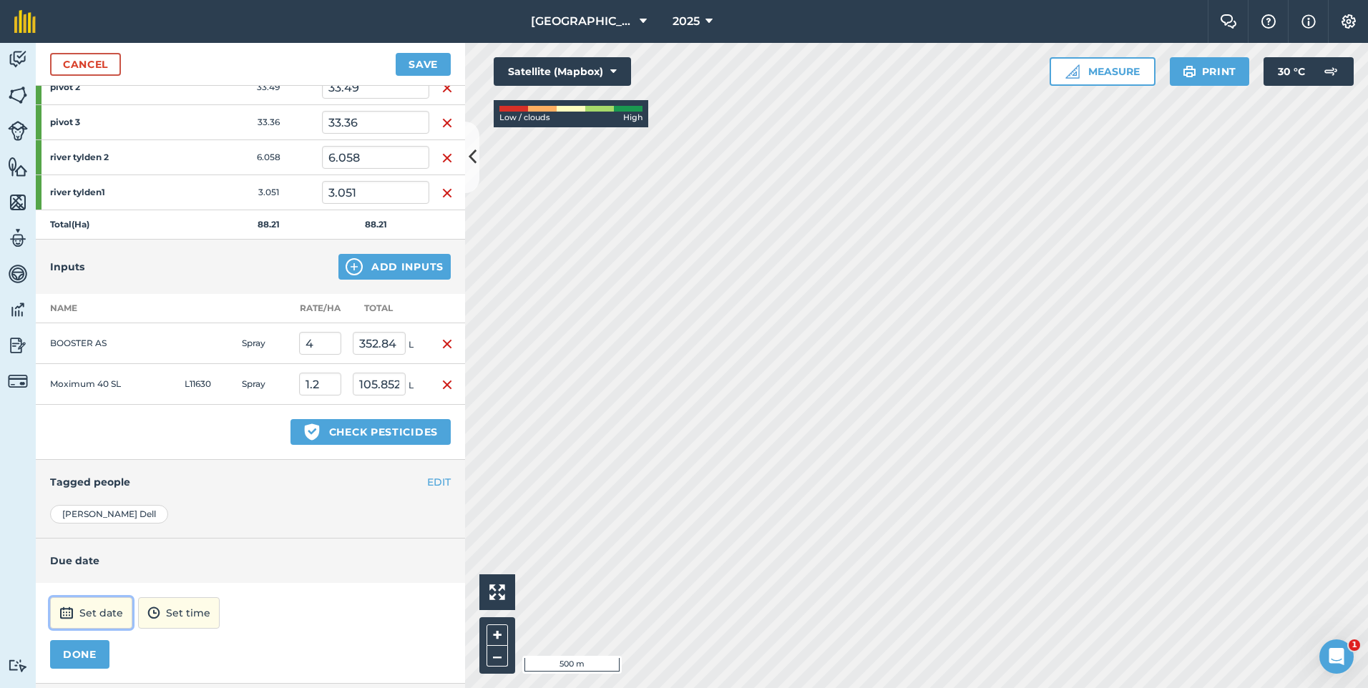
click at [99, 616] on button "Set date" at bounding box center [91, 613] width 82 height 31
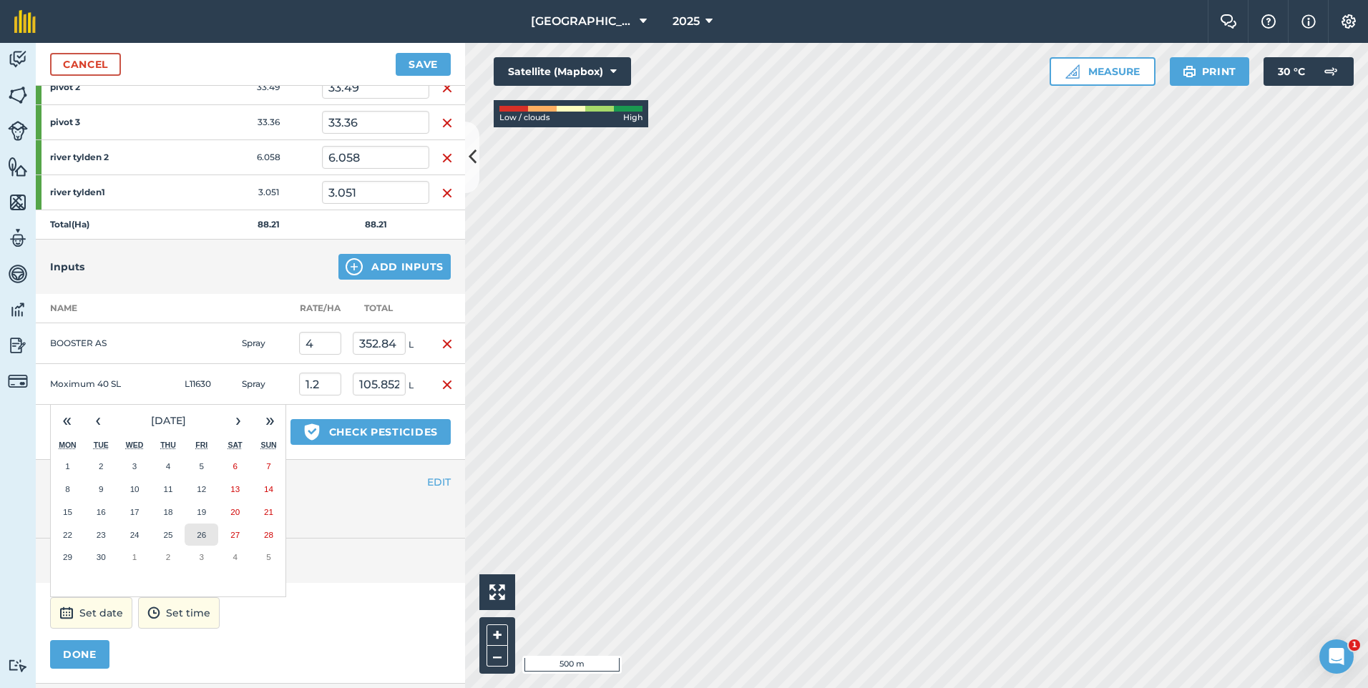
click at [200, 535] on abbr "26" at bounding box center [201, 534] width 9 height 9
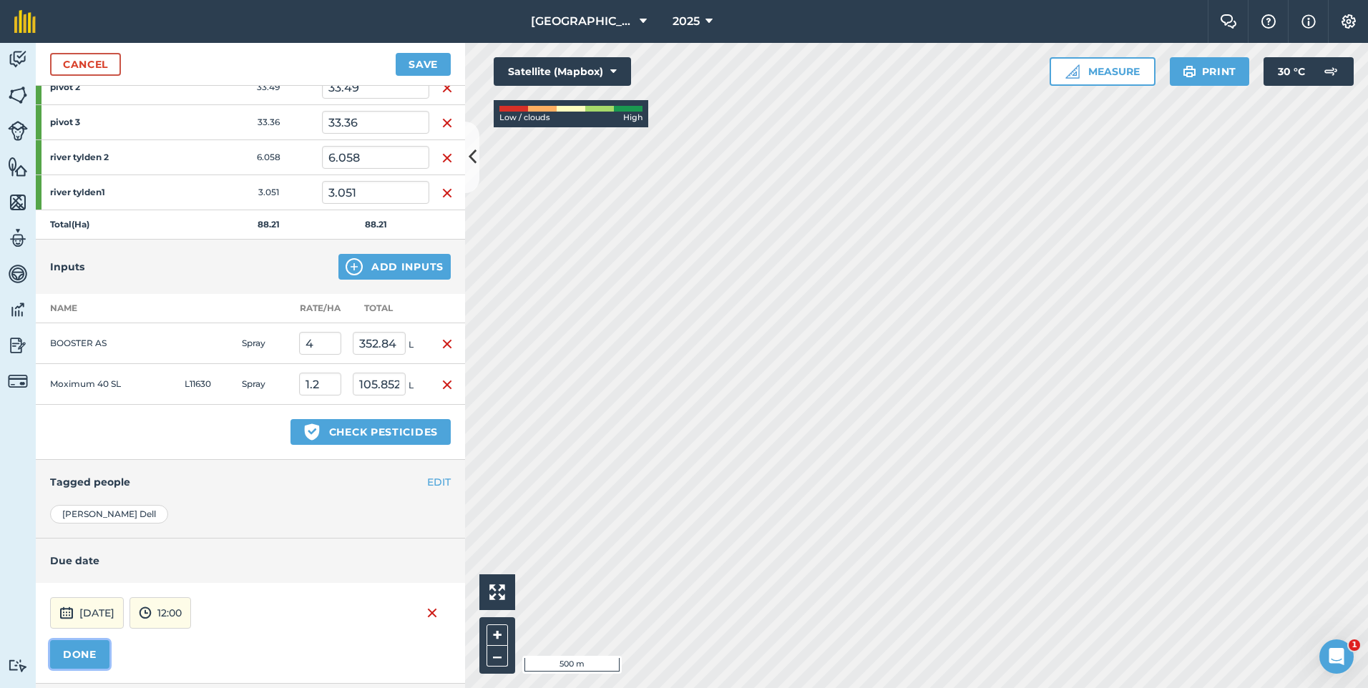
click at [66, 658] on button "DONE" at bounding box center [79, 654] width 59 height 29
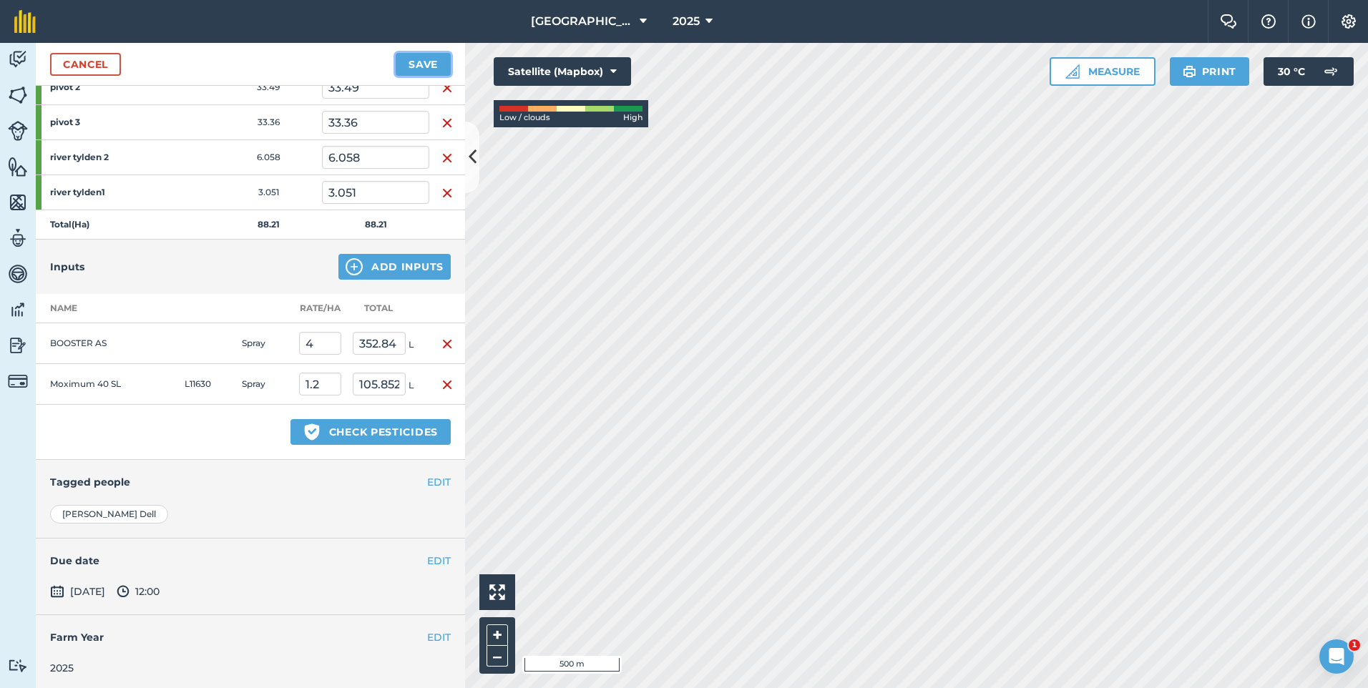
click at [418, 66] on button "Save" at bounding box center [423, 64] width 55 height 23
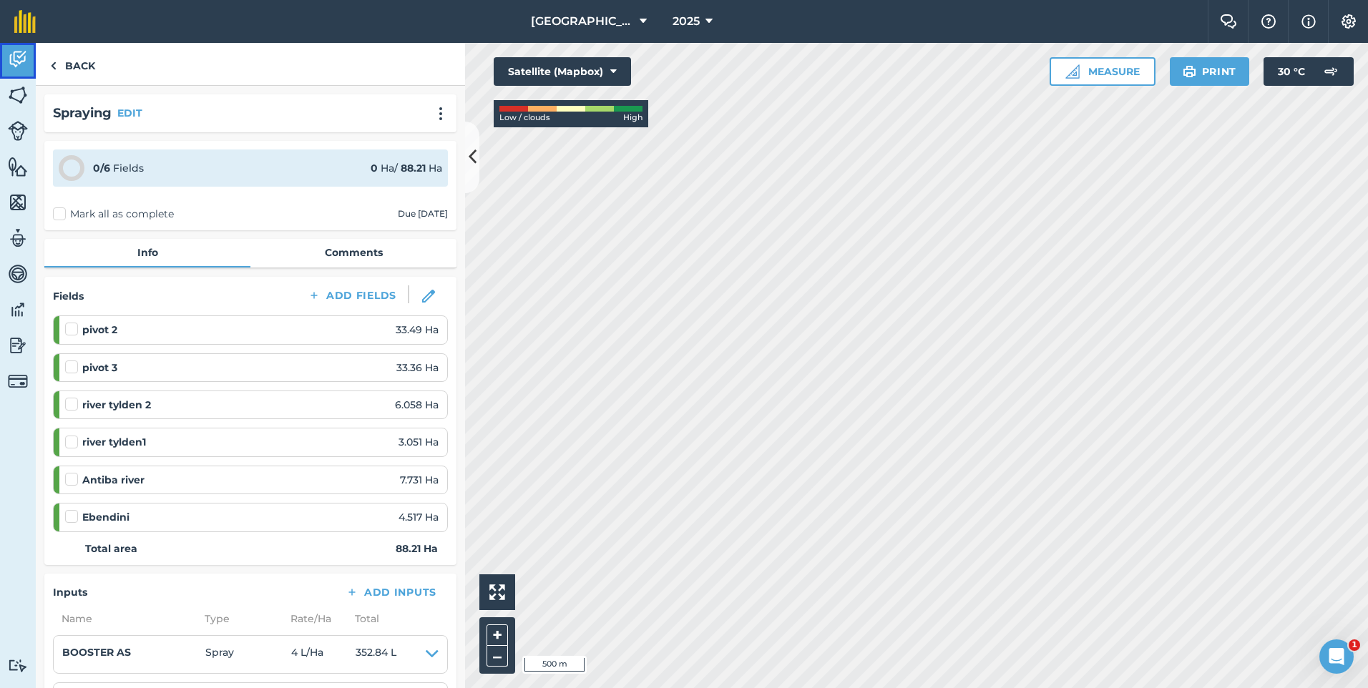
click at [25, 67] on img at bounding box center [18, 59] width 20 height 21
